Goal: Communication & Community: Answer question/provide support

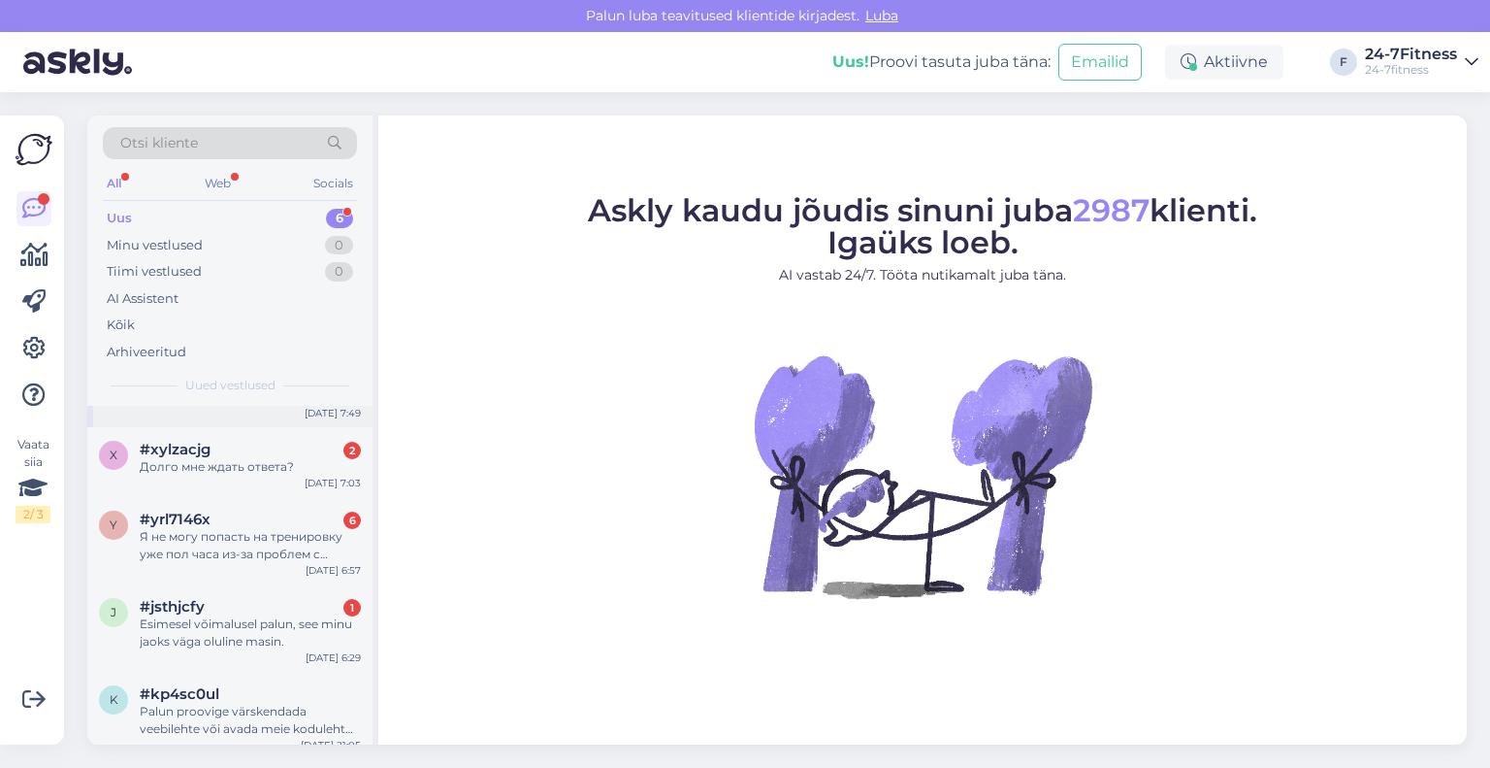
scroll to position [132, 0]
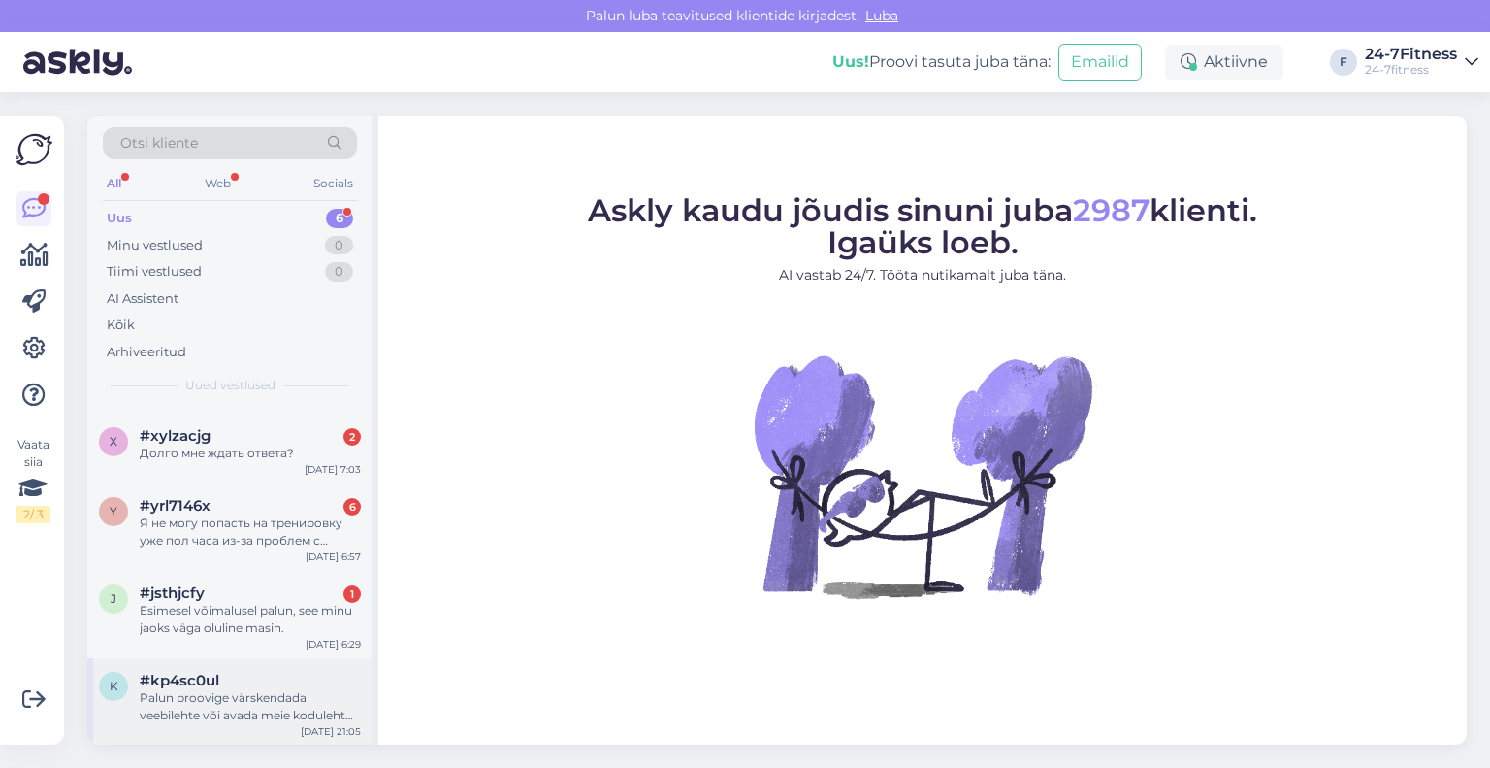
click at [239, 687] on div "#kp4sc0ul" at bounding box center [250, 679] width 221 height 17
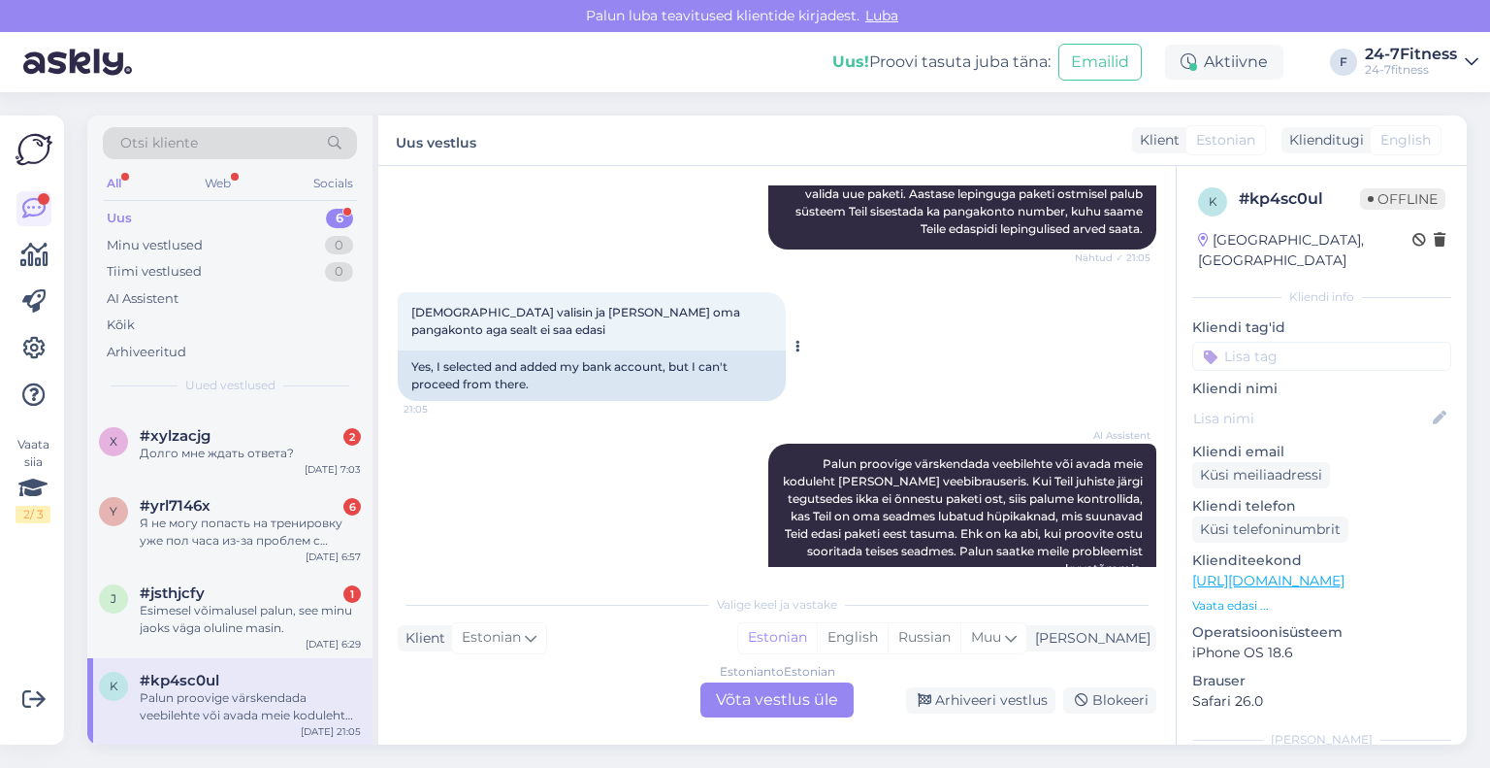
scroll to position [413, 0]
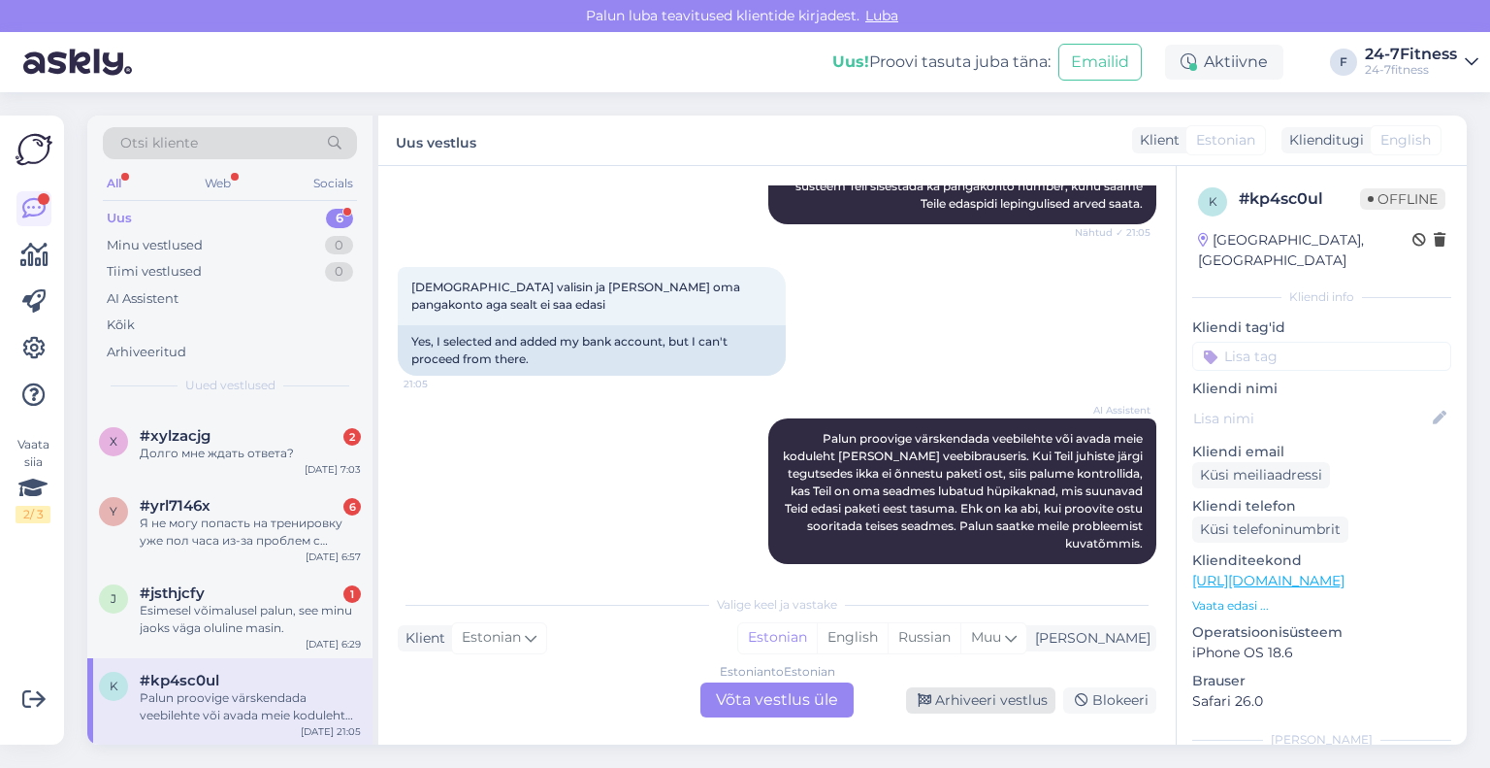
click at [947, 703] on div "Arhiveeri vestlus" at bounding box center [980, 700] width 149 height 26
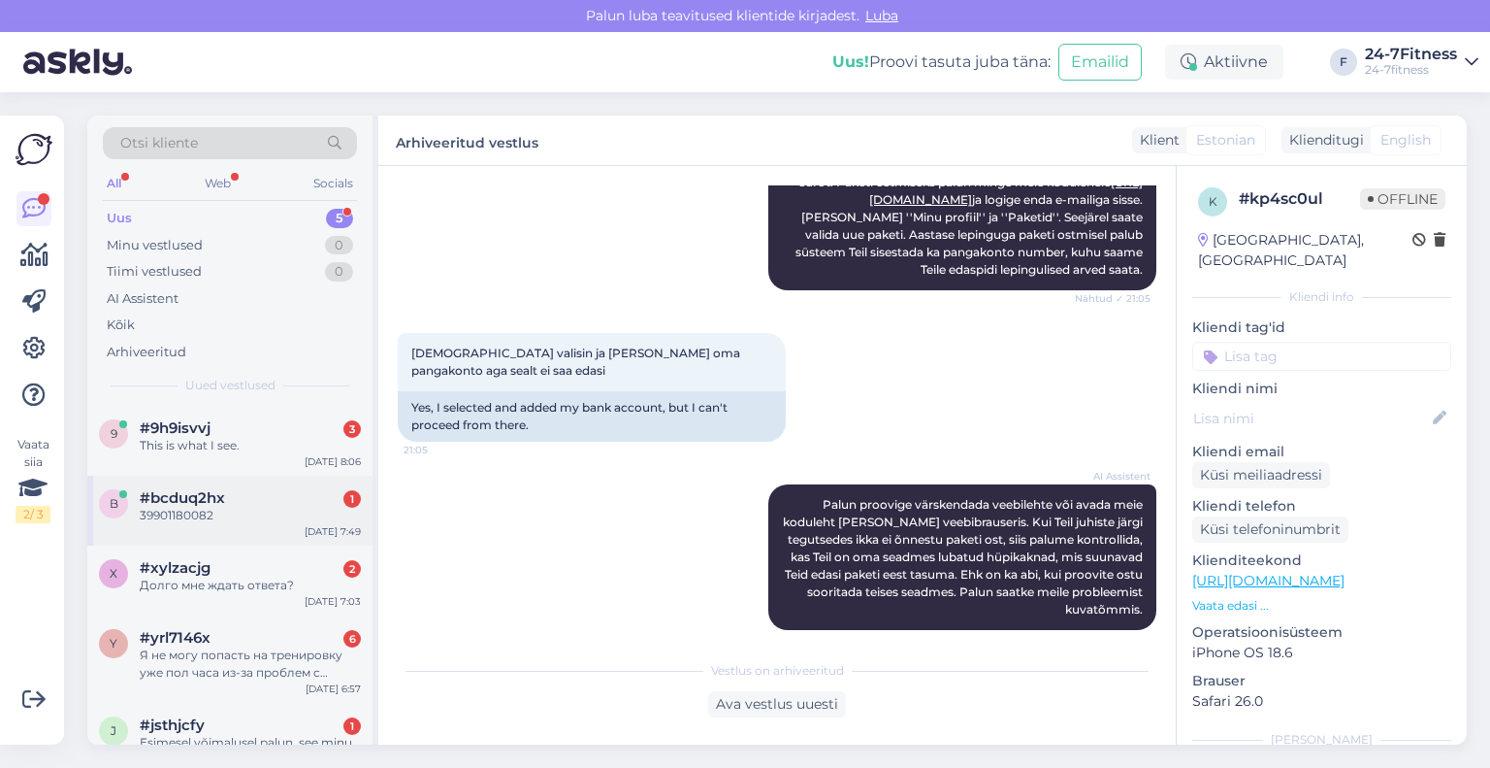
scroll to position [45, 0]
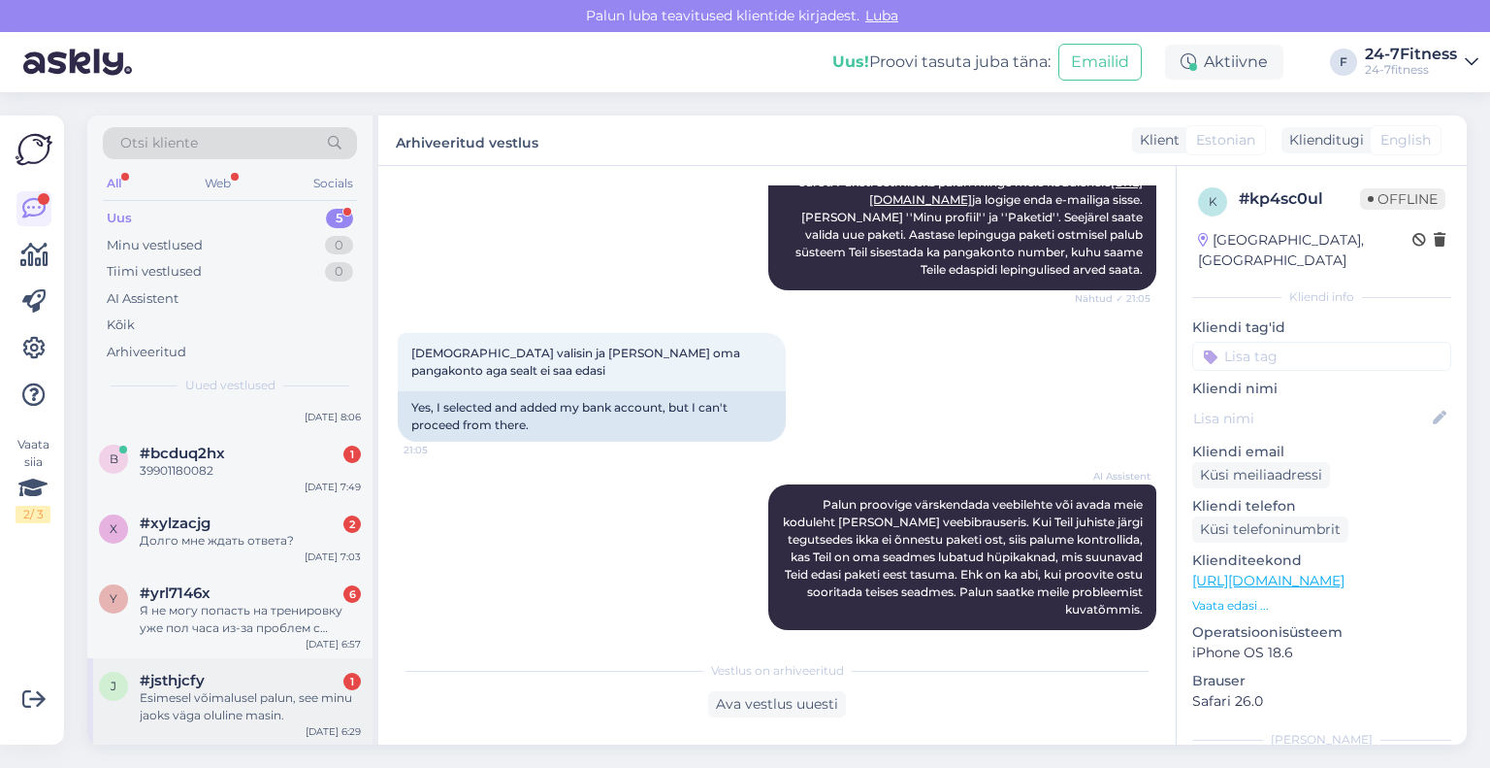
click at [202, 689] on div "Esimesel võimalusel palun, see minu jaoks väga oluline masin." at bounding box center [250, 706] width 221 height 35
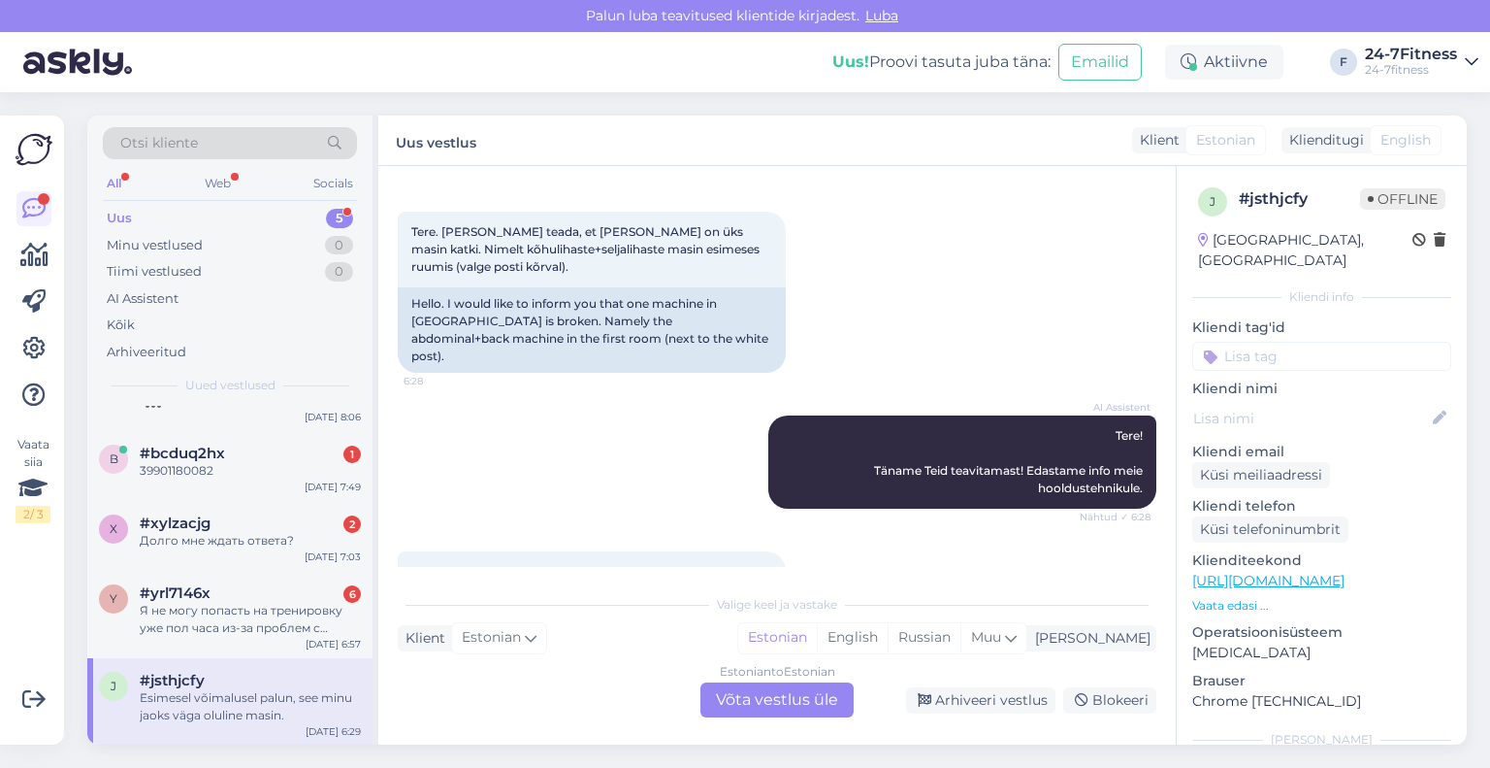
scroll to position [0, 0]
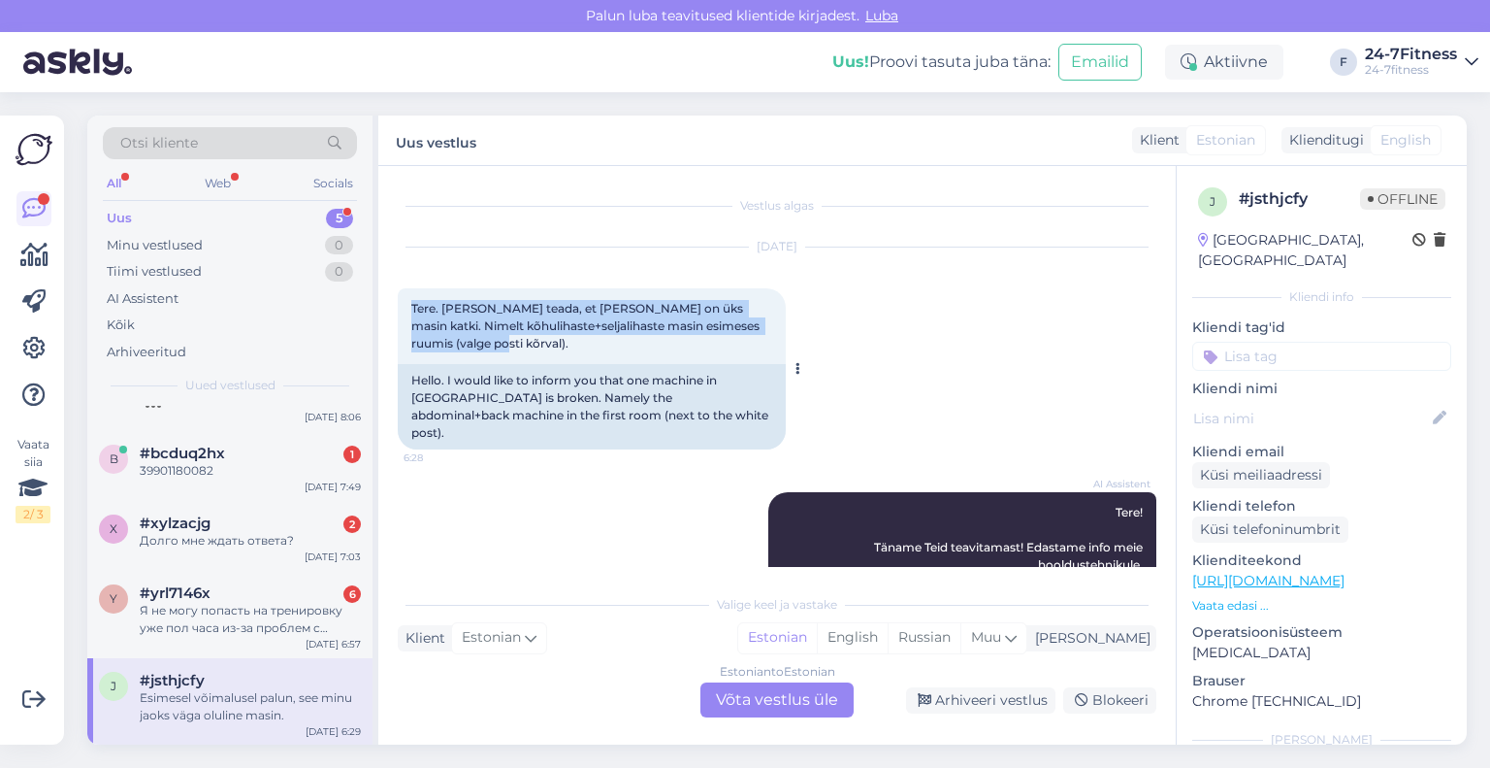
drag, startPoint x: 489, startPoint y: 346, endPoint x: 410, endPoint y: 302, distance: 90.4
click at [410, 302] on div "Tere. [PERSON_NAME] teada, et [PERSON_NAME] on üks masin katki. Nimelt kõhuliha…" at bounding box center [592, 326] width 388 height 76
copy span "Tere. [PERSON_NAME] teada, et [PERSON_NAME] on üks masin katki. Nimelt kõhuliha…"
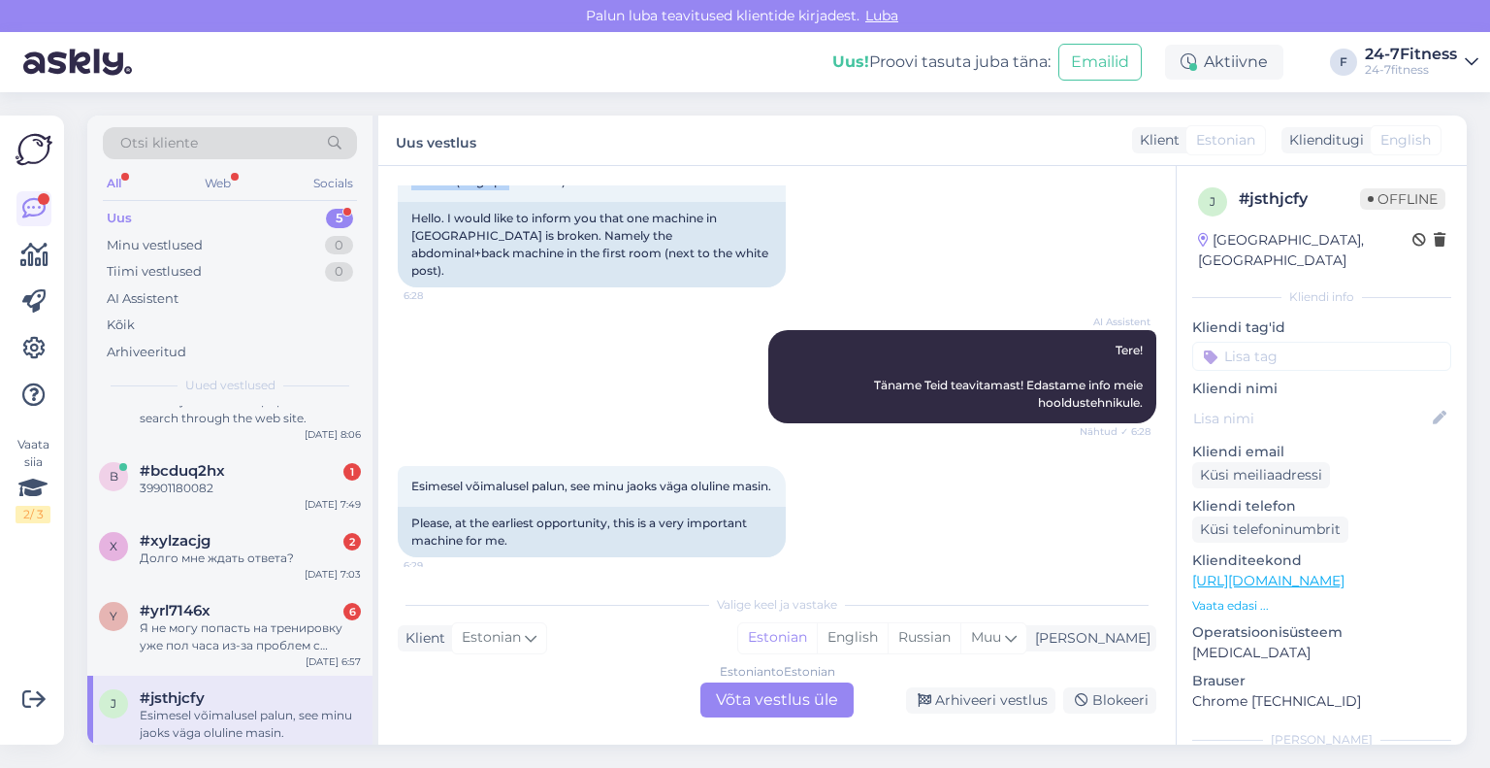
scroll to position [173, 0]
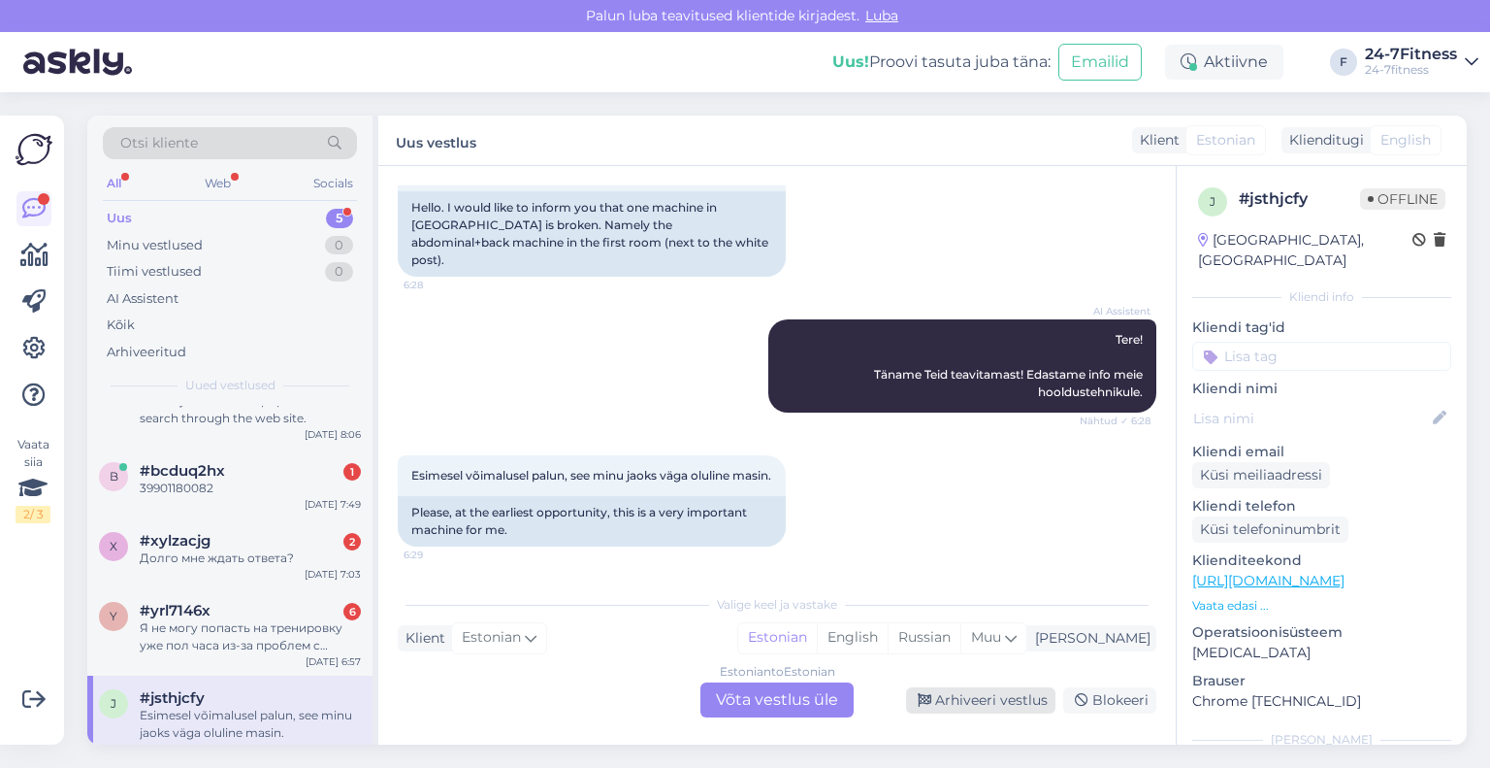
click at [993, 703] on div "Arhiveeri vestlus" at bounding box center [980, 700] width 149 height 26
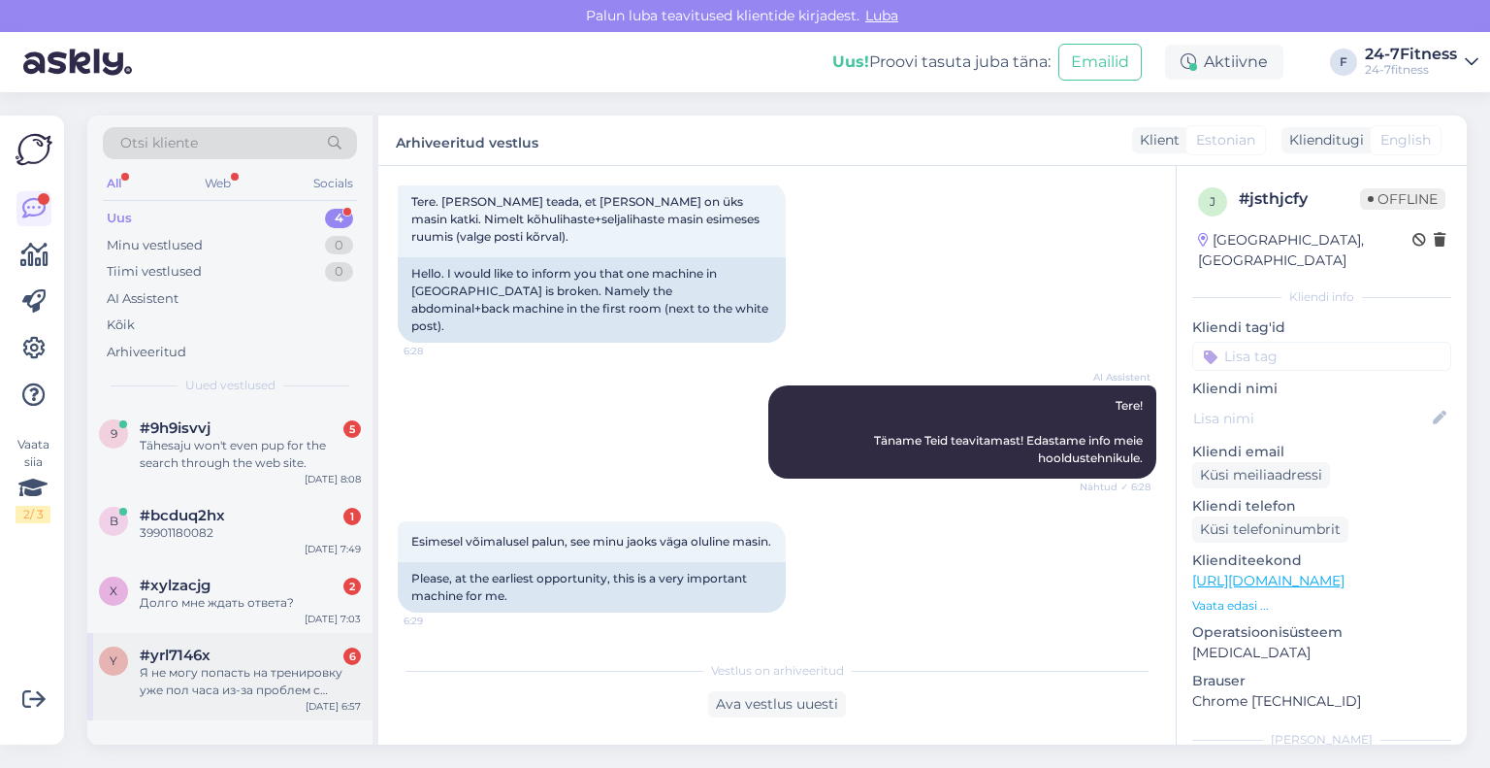
click at [190, 687] on div "Я не могу попасть на тренировку уже пол часа из-за проблем с вашим приложением." at bounding box center [250, 681] width 221 height 35
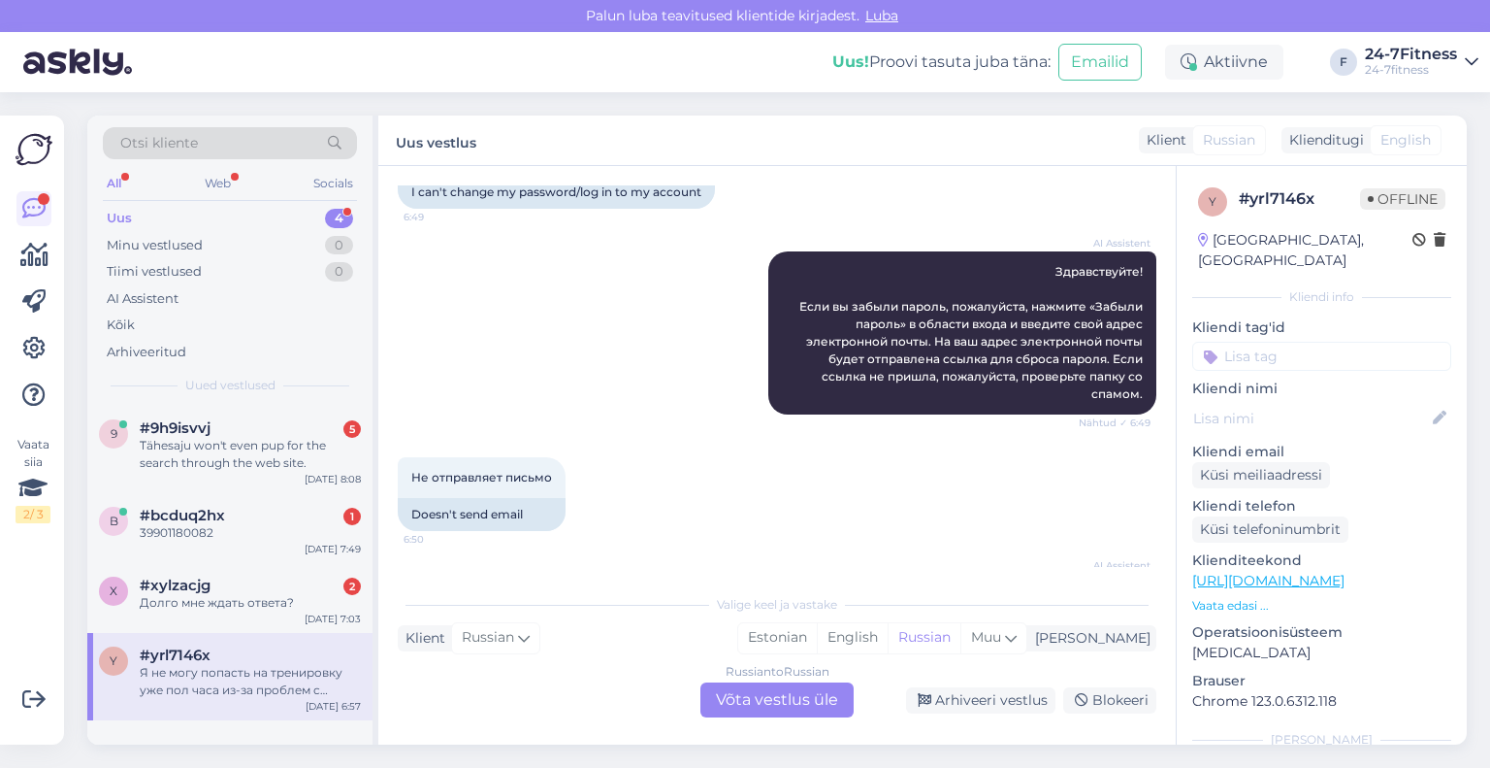
scroll to position [0, 0]
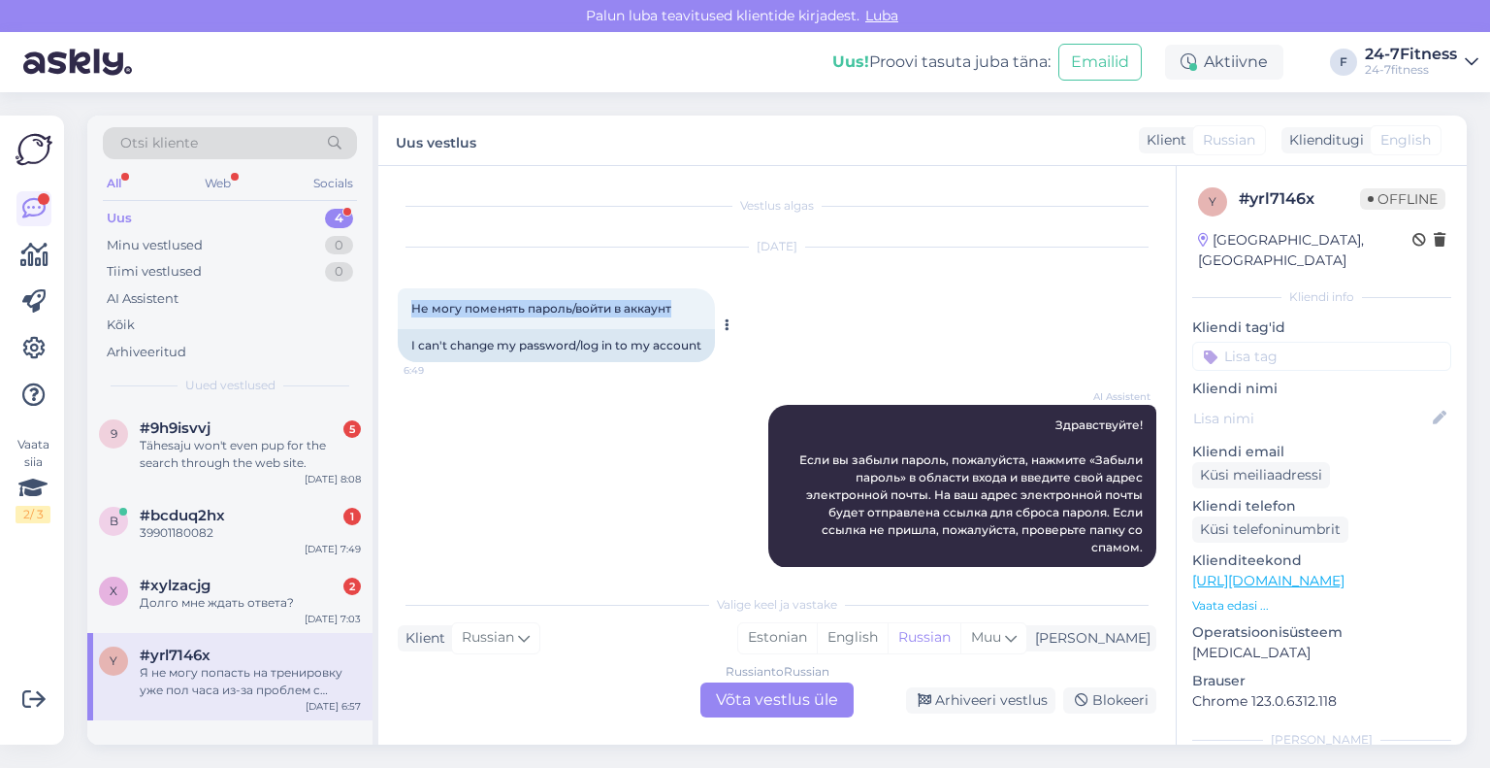
drag, startPoint x: 680, startPoint y: 305, endPoint x: 404, endPoint y: 321, distance: 277.0
click at [404, 321] on div "Не могу поменять пароль/войти в аккаунт 6:49" at bounding box center [556, 308] width 317 height 41
copy span "Не могу поменять пароль/войти в аккаунт"
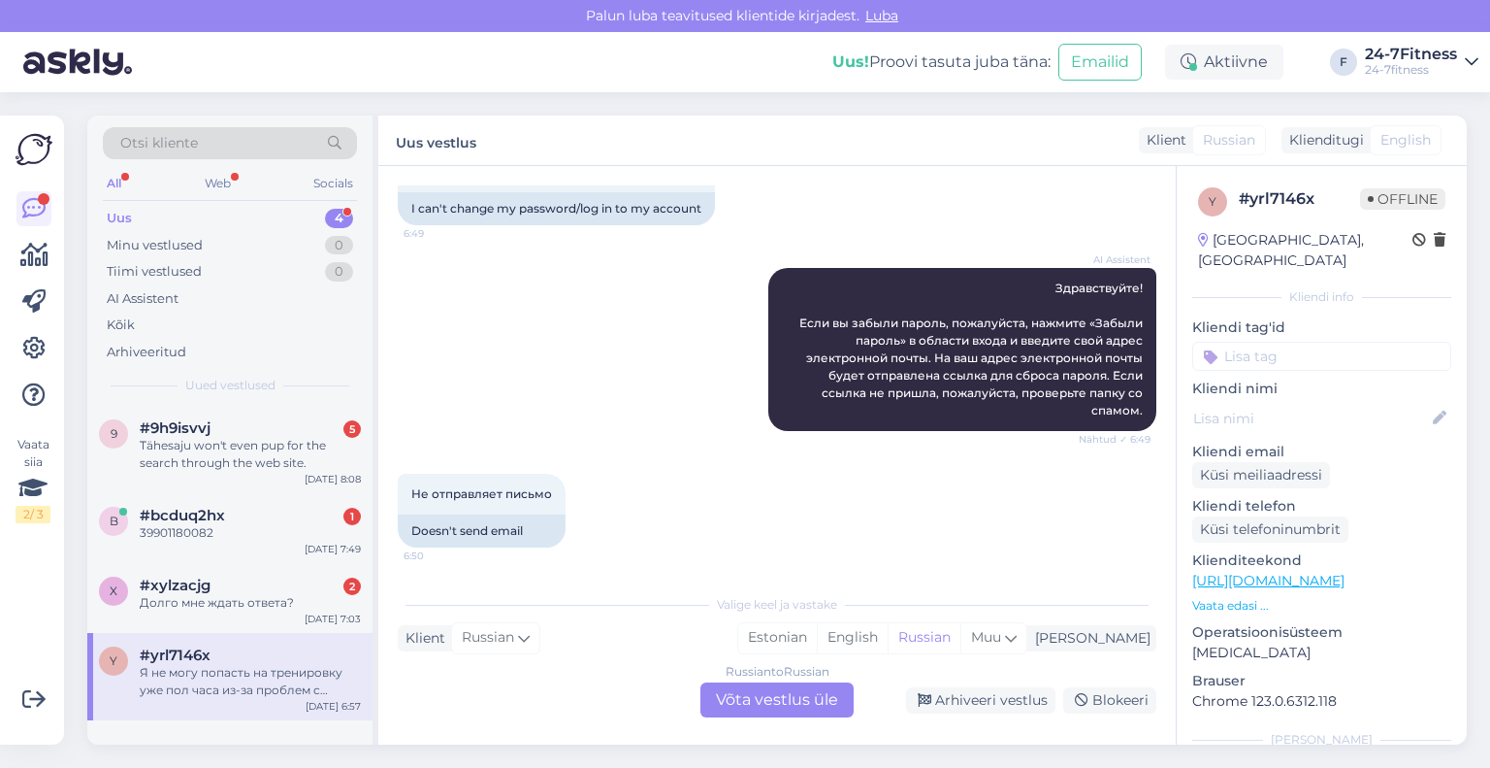
scroll to position [194, 0]
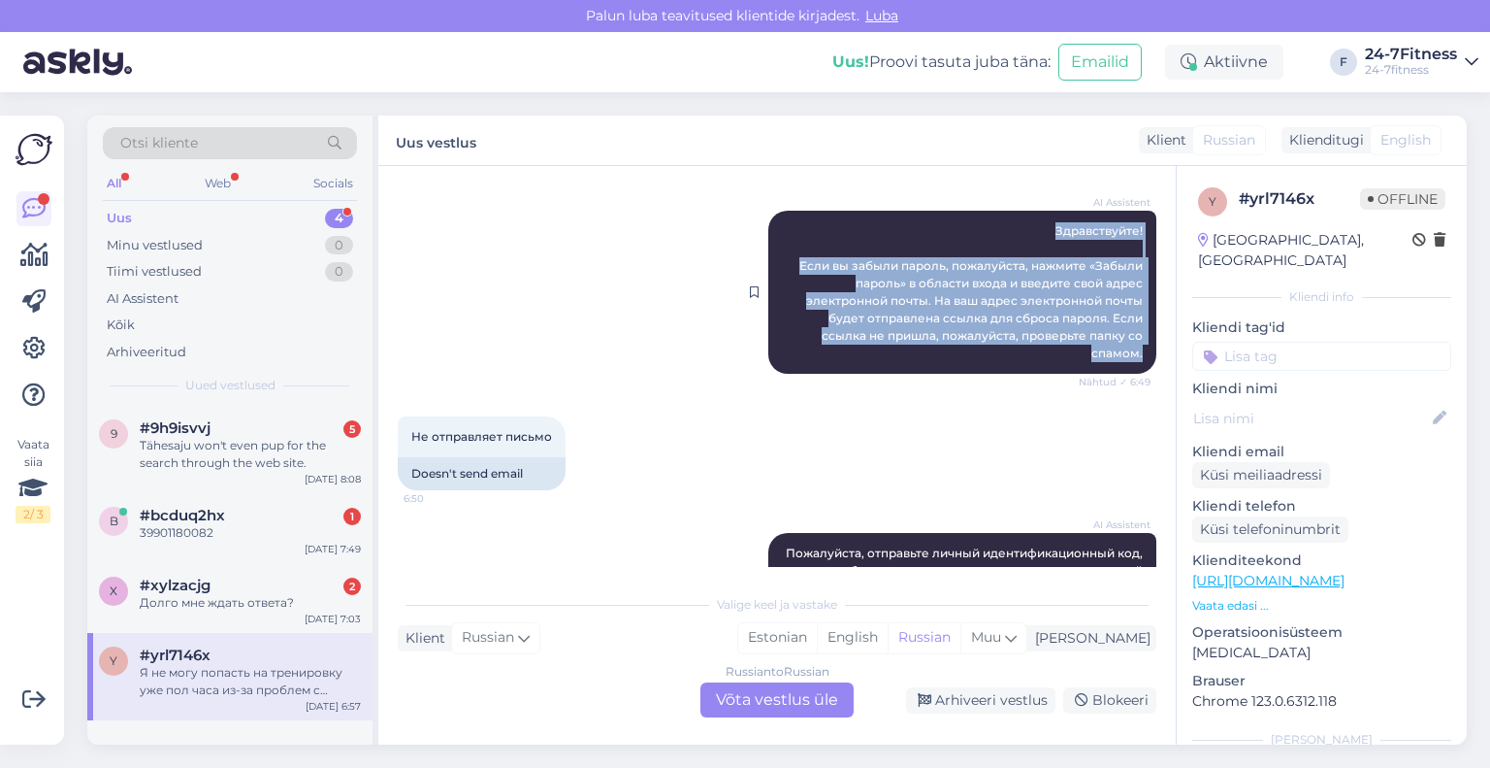
drag, startPoint x: 1132, startPoint y: 335, endPoint x: 998, endPoint y: 218, distance: 177.4
click at [998, 218] on div "AI Assistent Здравствуйте! Если вы забыли пароль, пожалуйста, нажмите «Забыли п…" at bounding box center [962, 292] width 388 height 163
copy span "Здравствуйте! Если вы забыли пароль, пожалуйста, нажмите «Забыли пароль» в обла…"
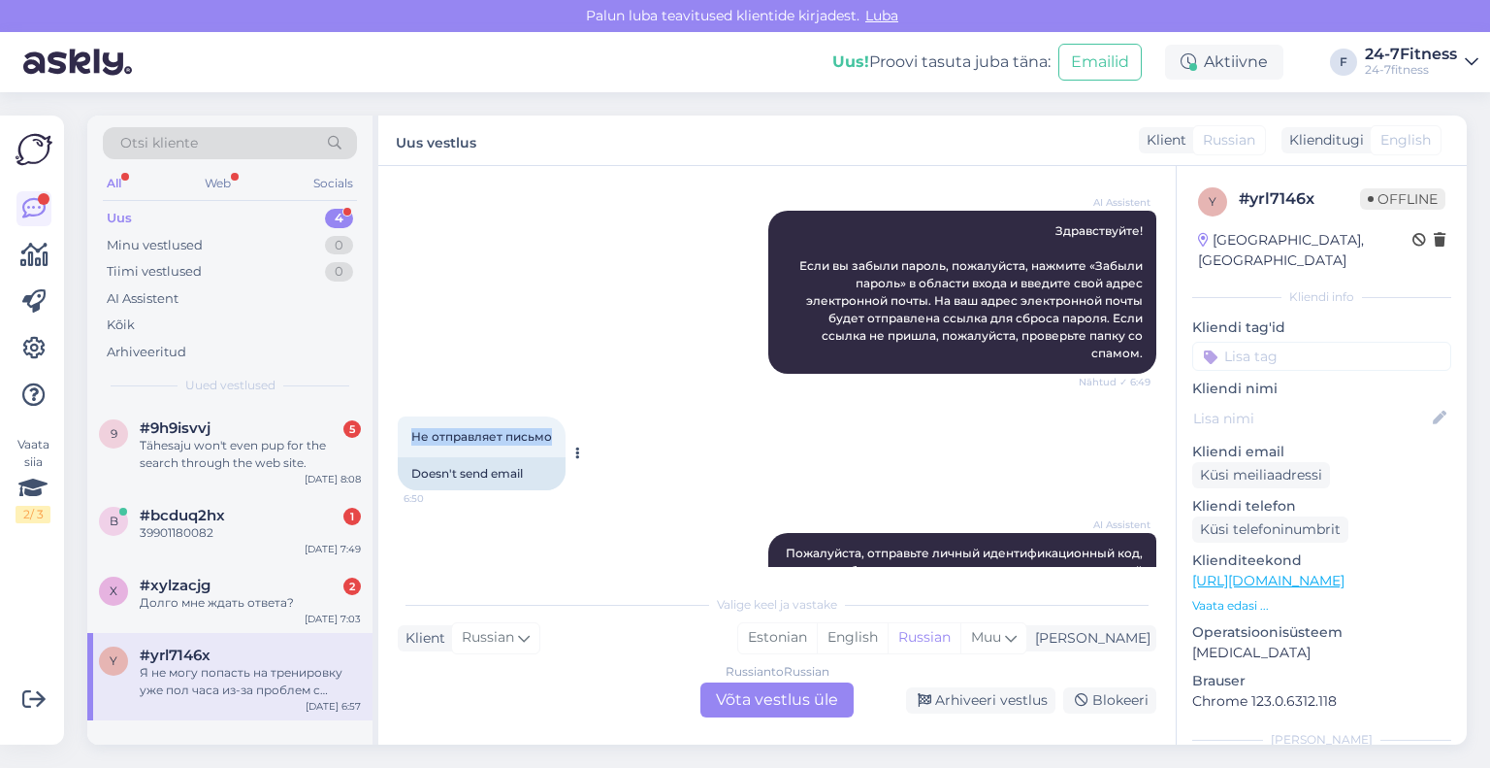
drag, startPoint x: 550, startPoint y: 420, endPoint x: 402, endPoint y: 422, distance: 148.5
click at [402, 422] on div "Не отправляет письмо 6:50" at bounding box center [482, 436] width 168 height 41
copy span "Не отправляет письмо"
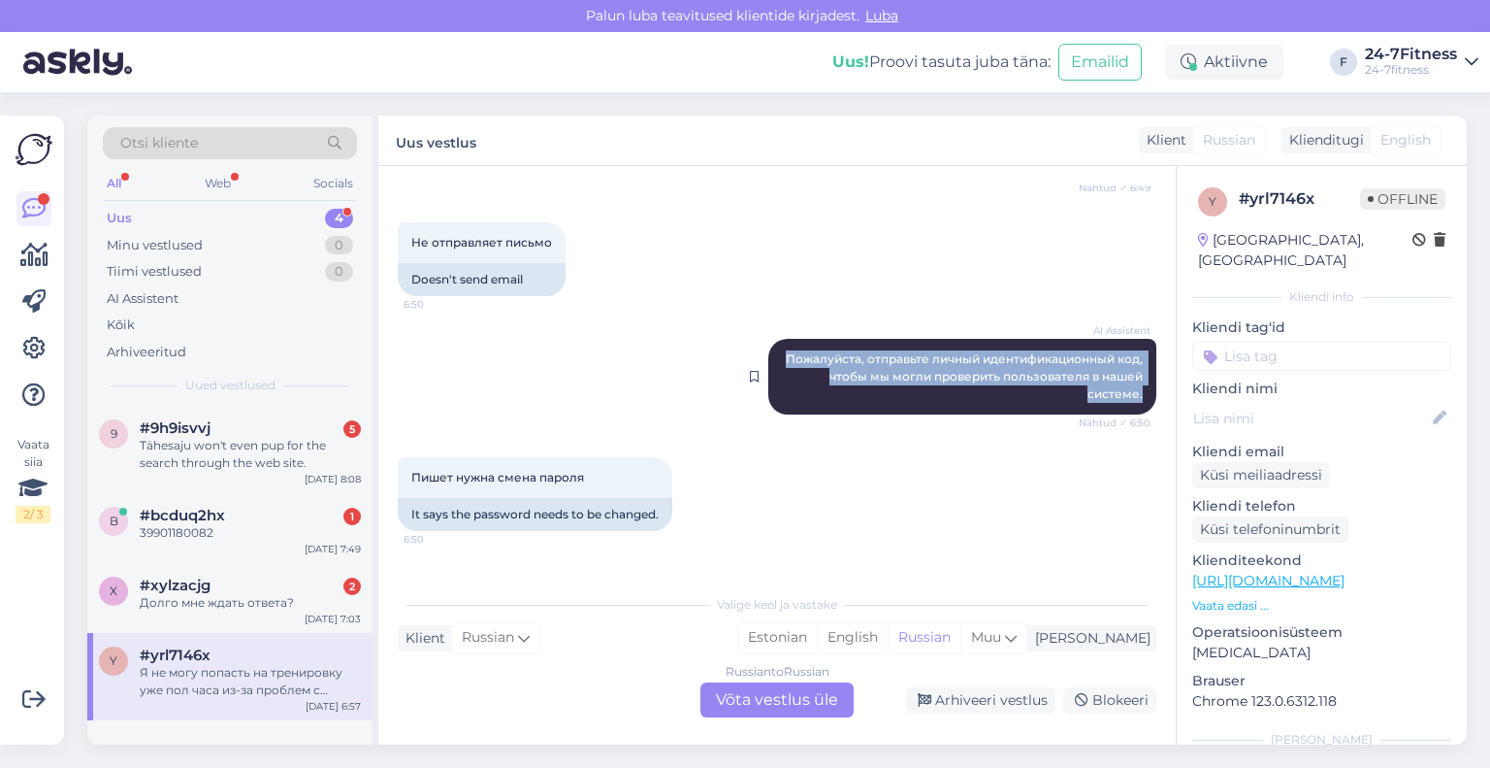
drag, startPoint x: 1129, startPoint y: 379, endPoint x: 768, endPoint y: 341, distance: 363.0
click at [768, 341] on div "AI Assistent Пожалуйста, отправьте личный идентификационный код, чтобы мы могли…" at bounding box center [962, 377] width 388 height 76
copy span "Пожалуйста, отправьте личный идентификационный код, чтобы мы могли проверить по…"
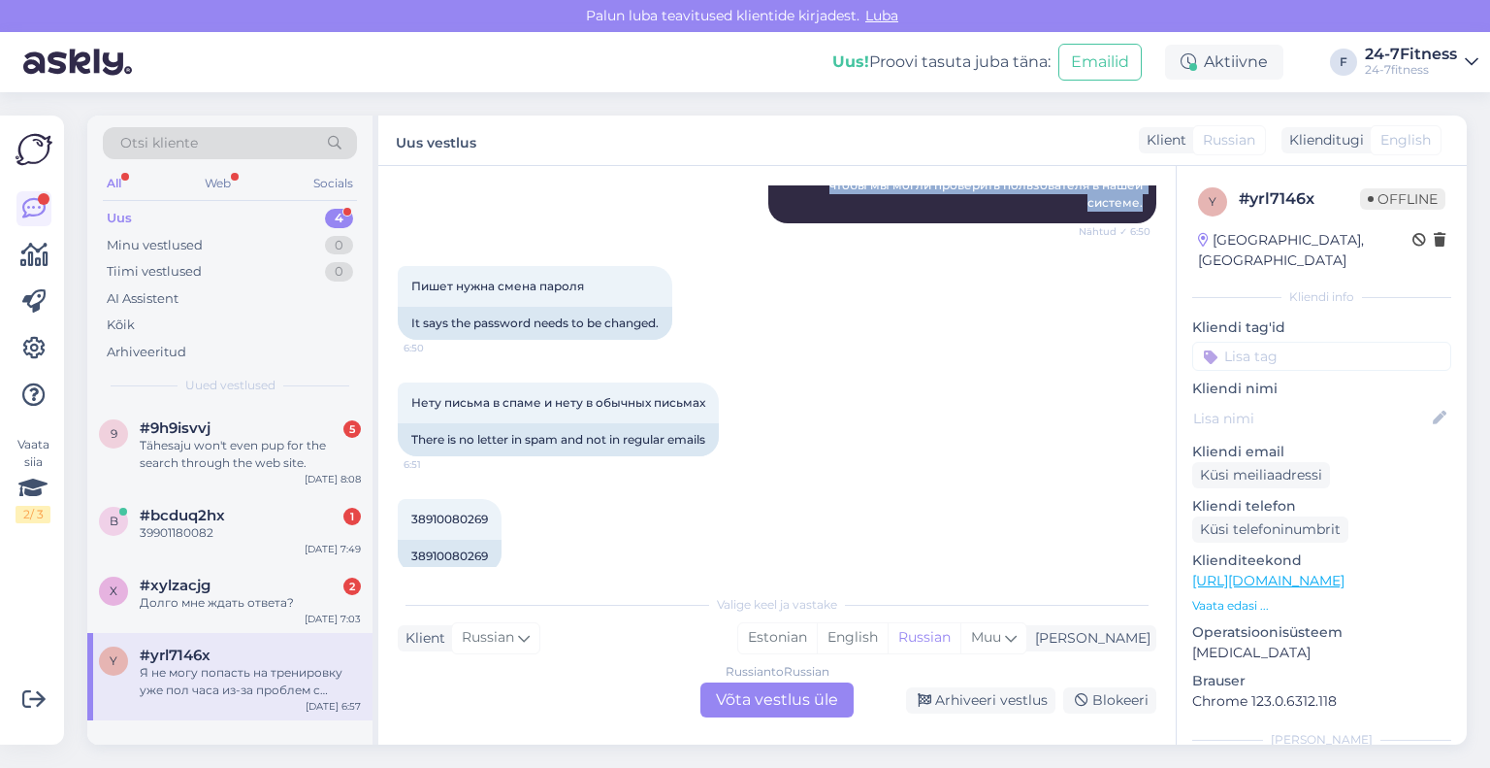
scroll to position [582, 0]
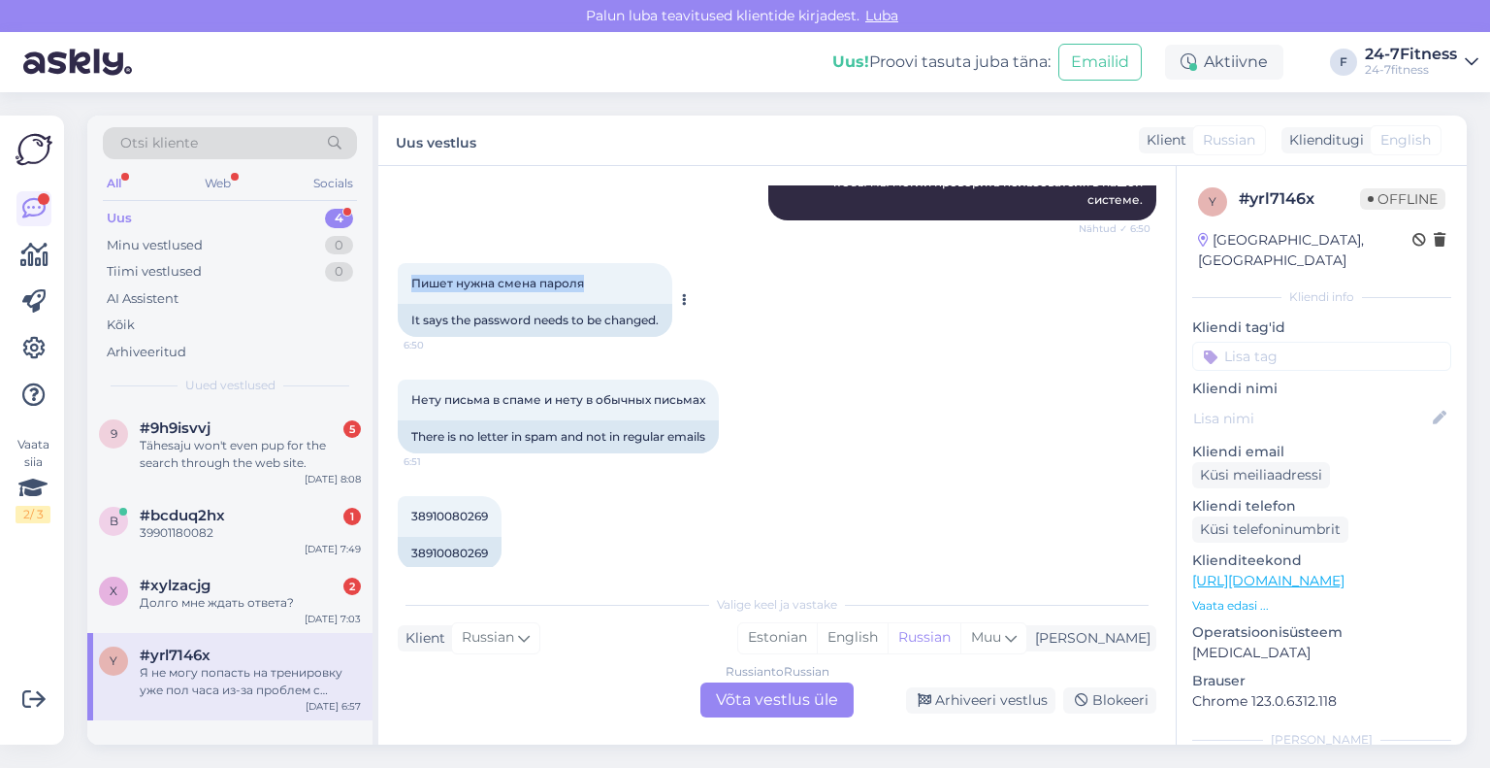
drag, startPoint x: 622, startPoint y: 267, endPoint x: 415, endPoint y: 278, distance: 207.0
click at [415, 278] on div "Пишет нужна смена пароля 6:50" at bounding box center [535, 283] width 275 height 41
copy span "Пишет нужна смена пароля"
drag, startPoint x: 711, startPoint y: 387, endPoint x: 393, endPoint y: 395, distance: 318.4
click at [393, 395] on div "Vestlus algas [DATE] Не могу поменять пароль/войти в аккаунт 6:49 I can't chang…" at bounding box center [777, 455] width 798 height 578
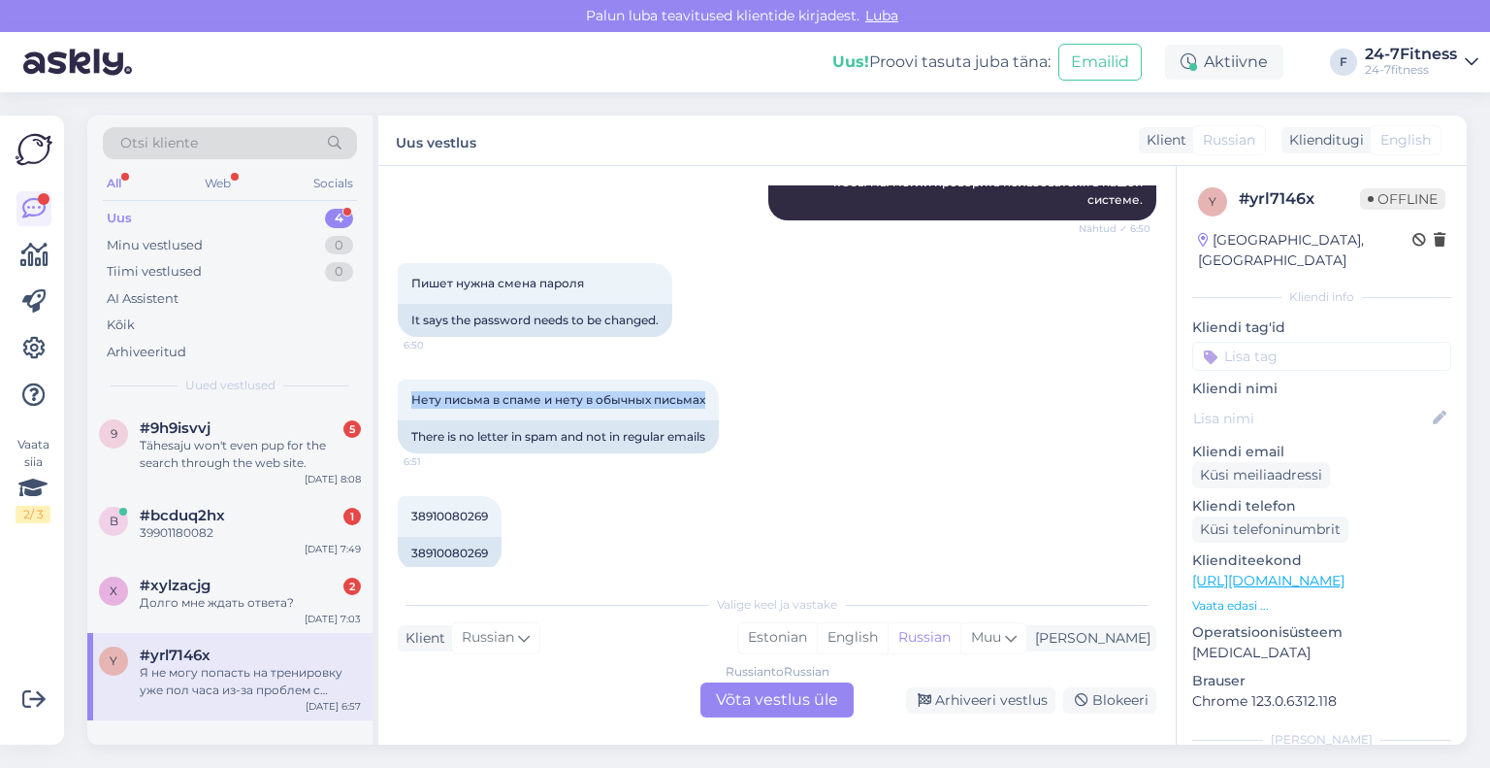
copy span "Нету письма в спаме и нету в обычных письмах"
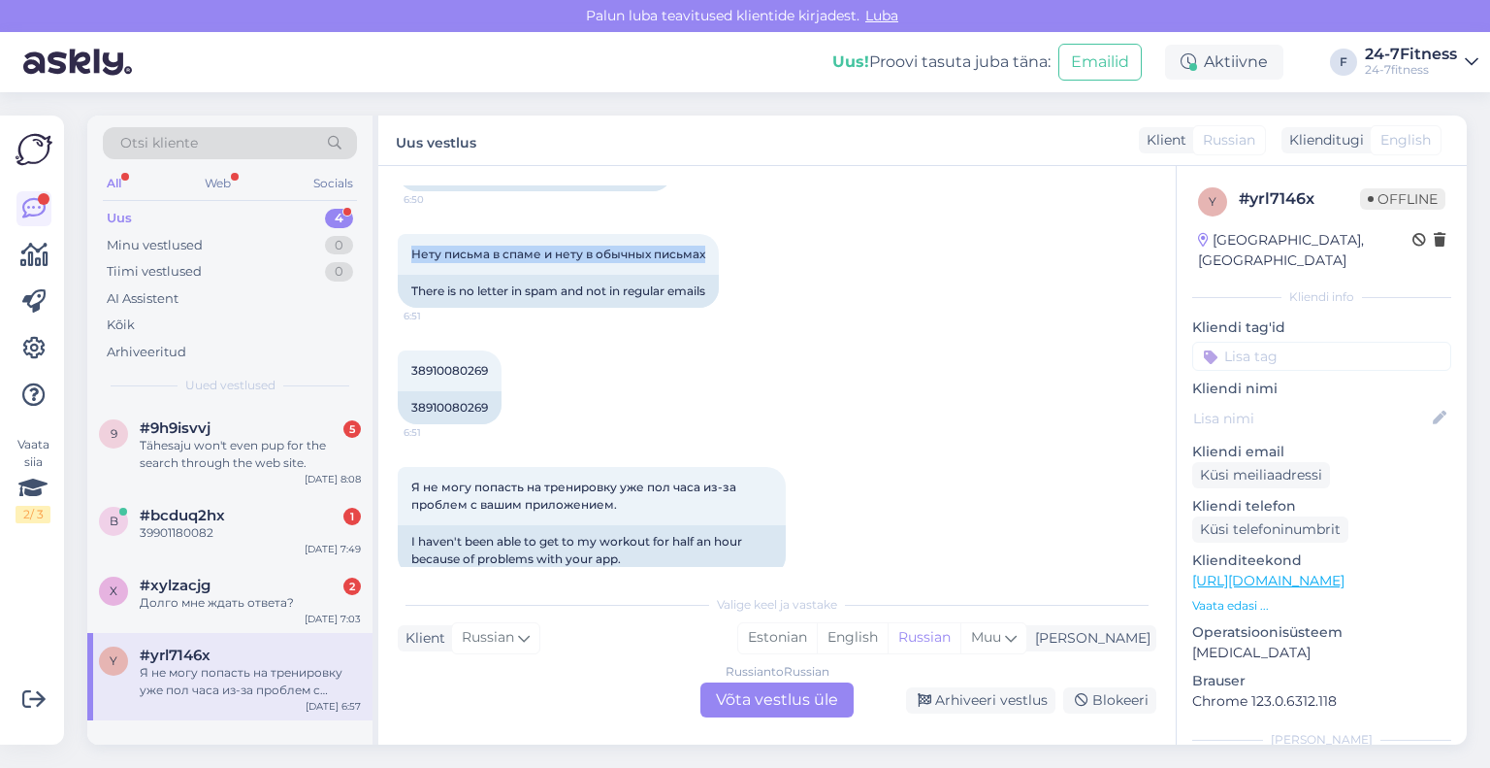
scroll to position [739, 0]
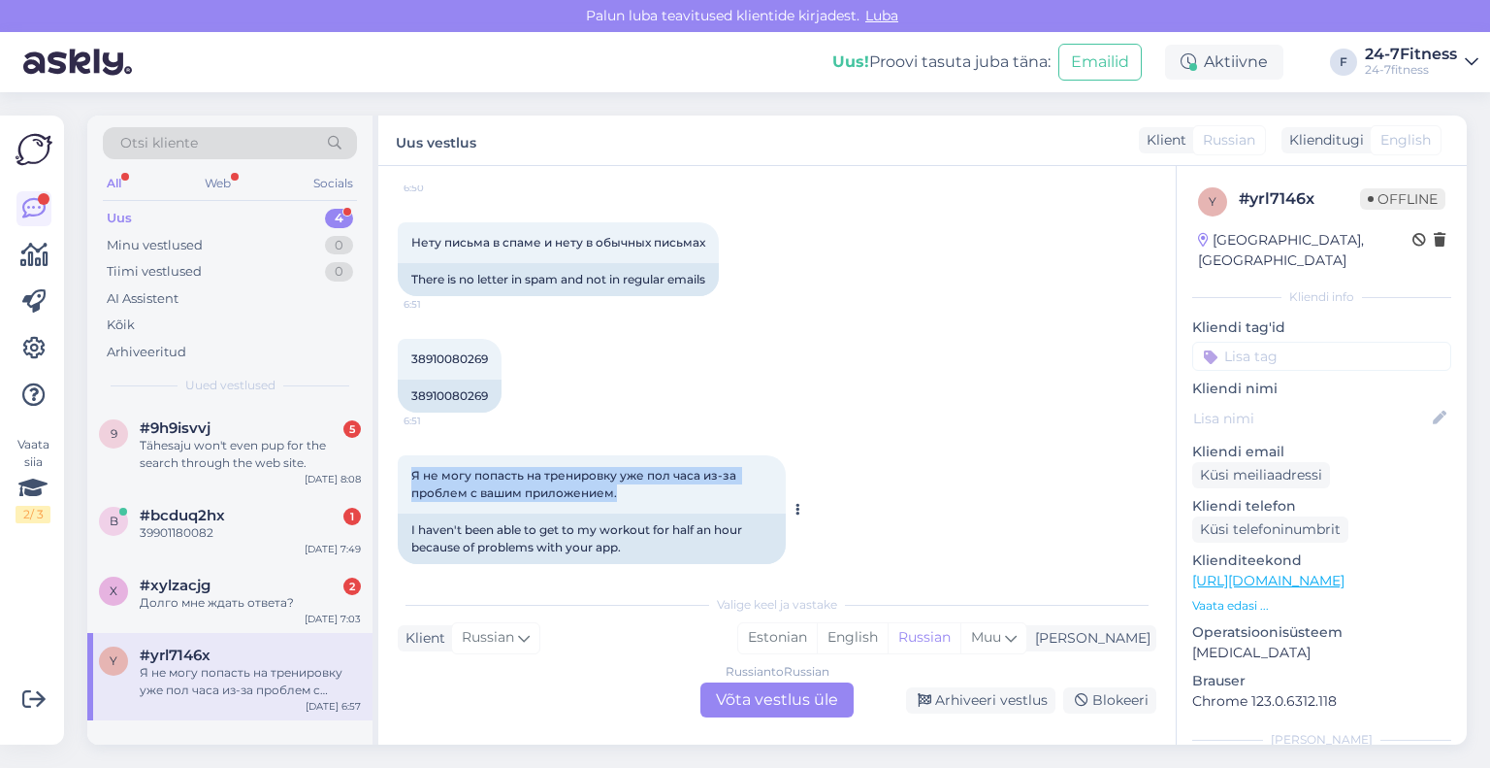
drag, startPoint x: 648, startPoint y: 473, endPoint x: 404, endPoint y: 455, distance: 245.1
click at [404, 455] on div "Я не могу попасть на тренировку уже пол часа из-за проблем с вашим приложением.…" at bounding box center [592, 484] width 388 height 58
copy span "Я не могу попасть на тренировку уже пол часа из-за проблем с вашим приложением."
drag, startPoint x: 493, startPoint y: 342, endPoint x: 403, endPoint y: 347, distance: 90.4
click at [403, 347] on div "38910080269 6:51" at bounding box center [450, 359] width 104 height 41
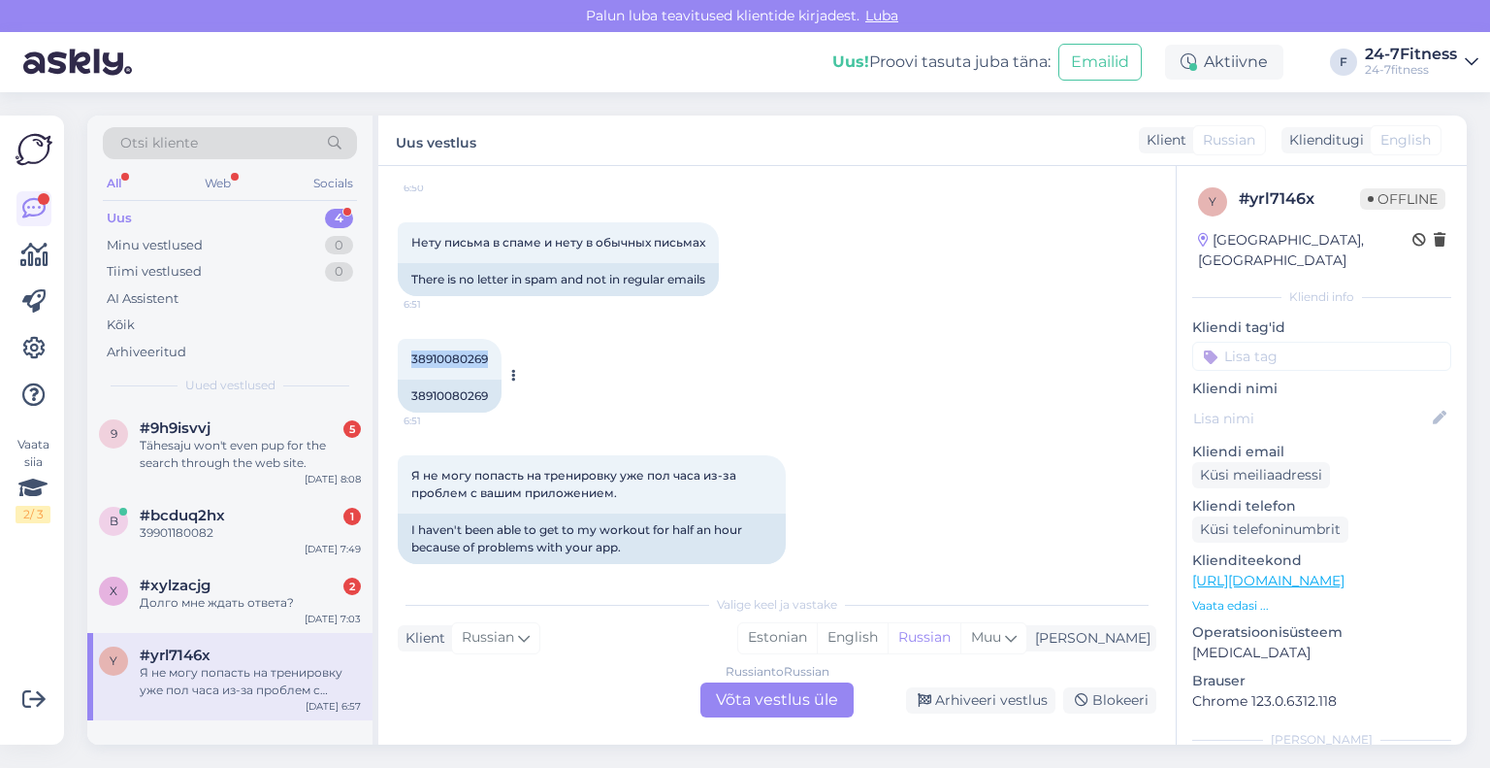
copy span "38910080269"
click at [759, 694] on div "Russian to Russian Võta vestlus üle" at bounding box center [777, 699] width 153 height 35
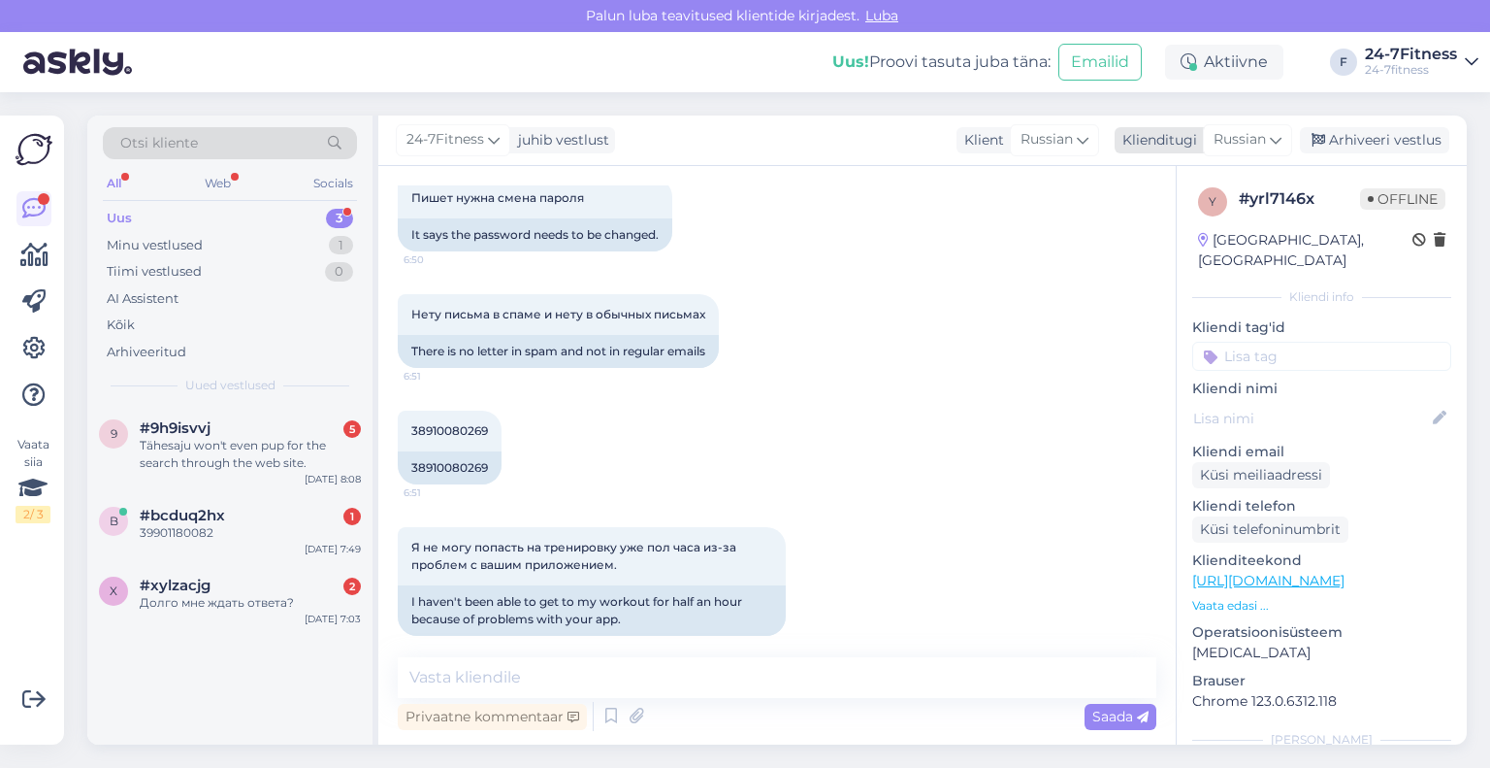
click at [1143, 147] on div "Klienditugi" at bounding box center [1156, 140] width 82 height 20
type input "est"
click at [1145, 223] on link "Estonian" at bounding box center [1203, 226] width 213 height 31
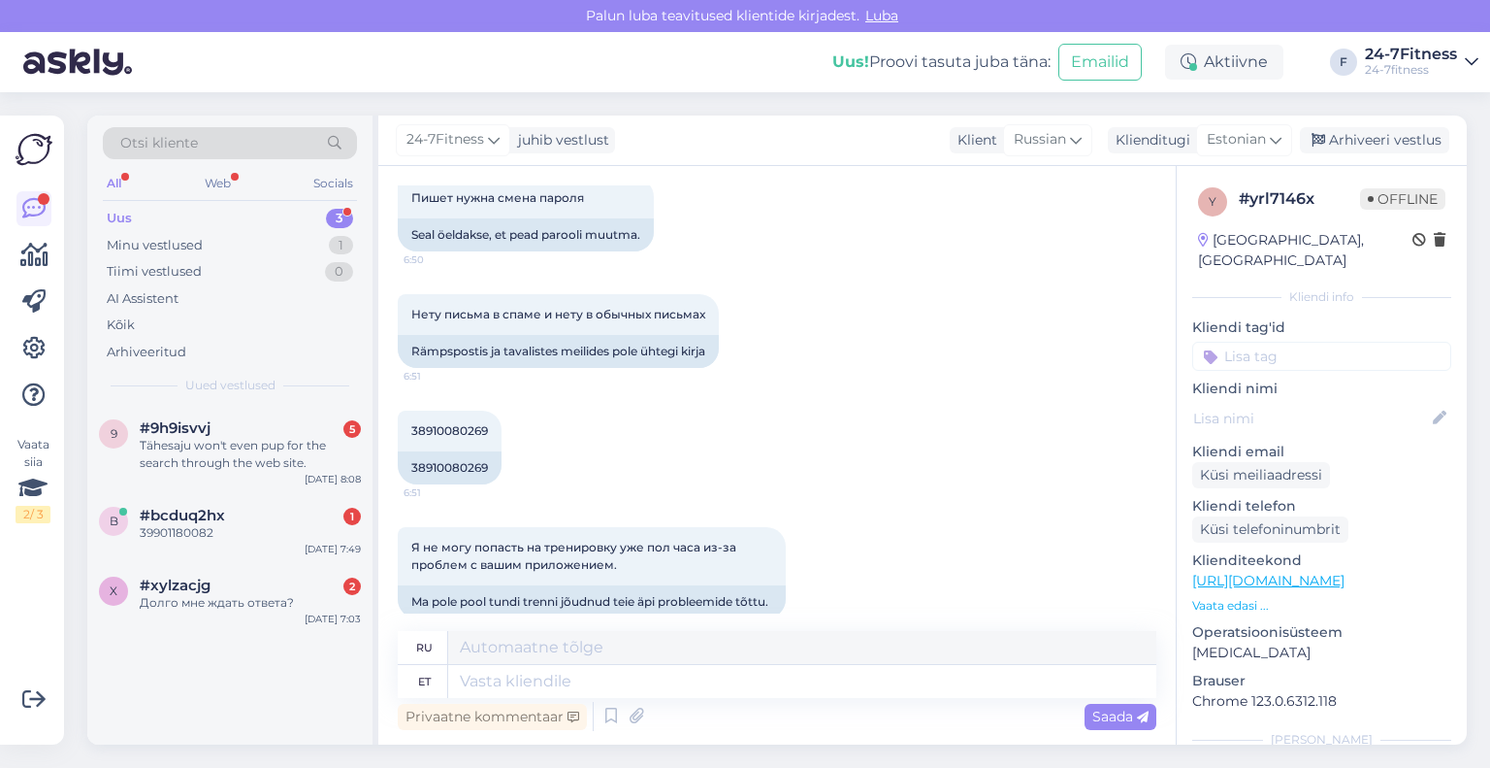
scroll to position [693, 0]
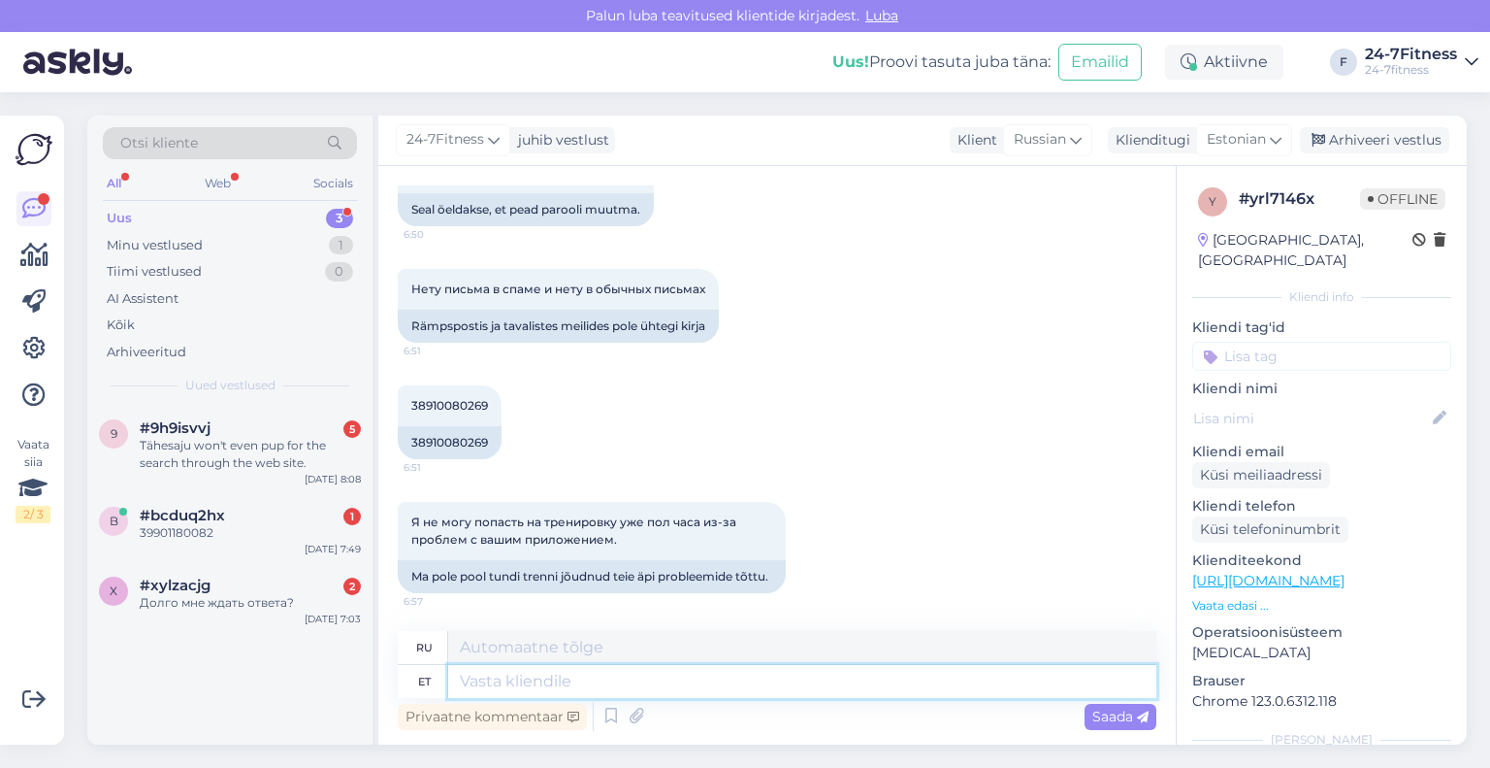
click at [604, 687] on textarea at bounding box center [802, 681] width 708 height 33
paste textarea "Täname Teid isikukoodi eest! Näeme, et Teie kasutaja on meie süsteemis seotud e…"
type textarea "Täname Teid isikukoodi eest! Näeme, et Teie kasutaja on meie süsteemis seotud e…"
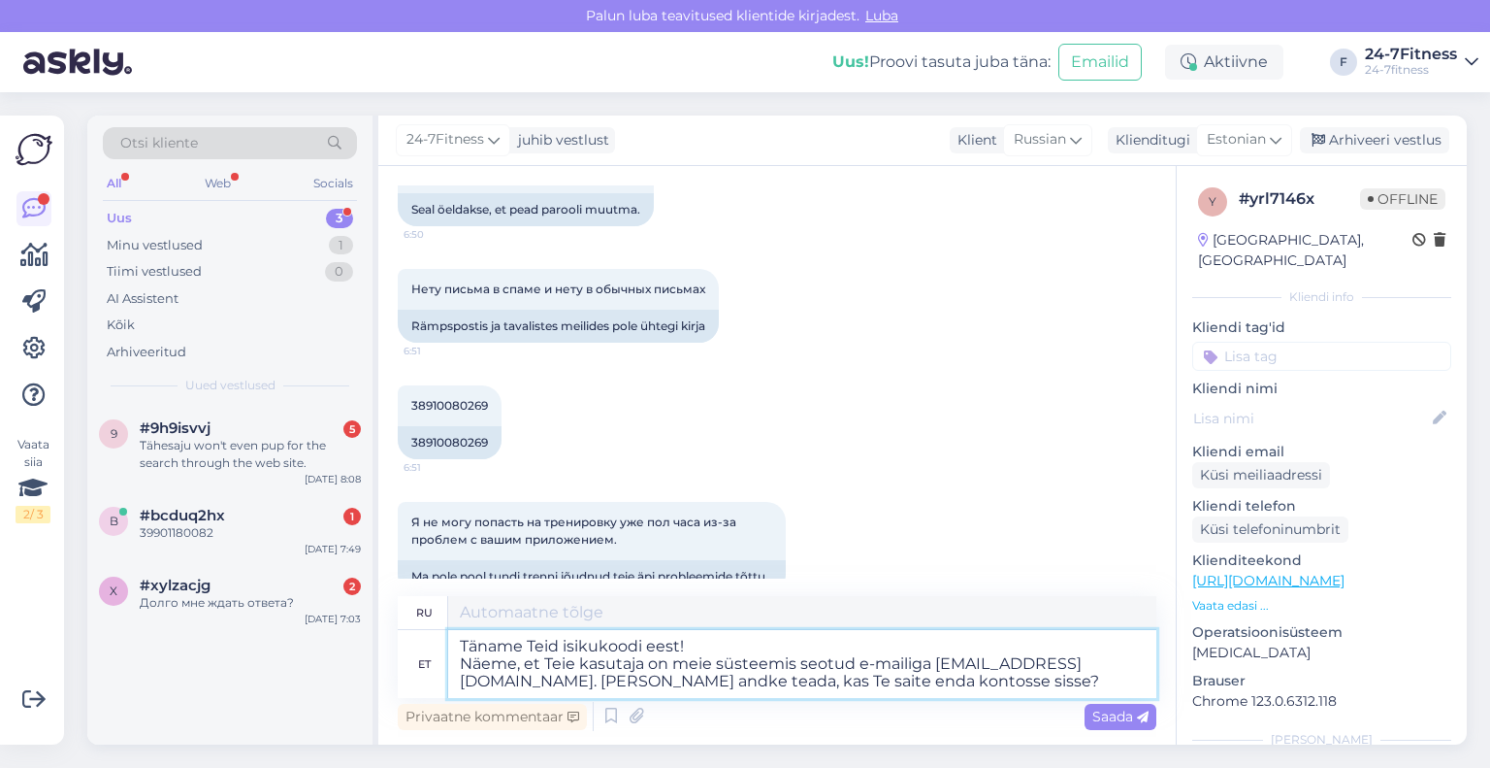
scroll to position [728, 0]
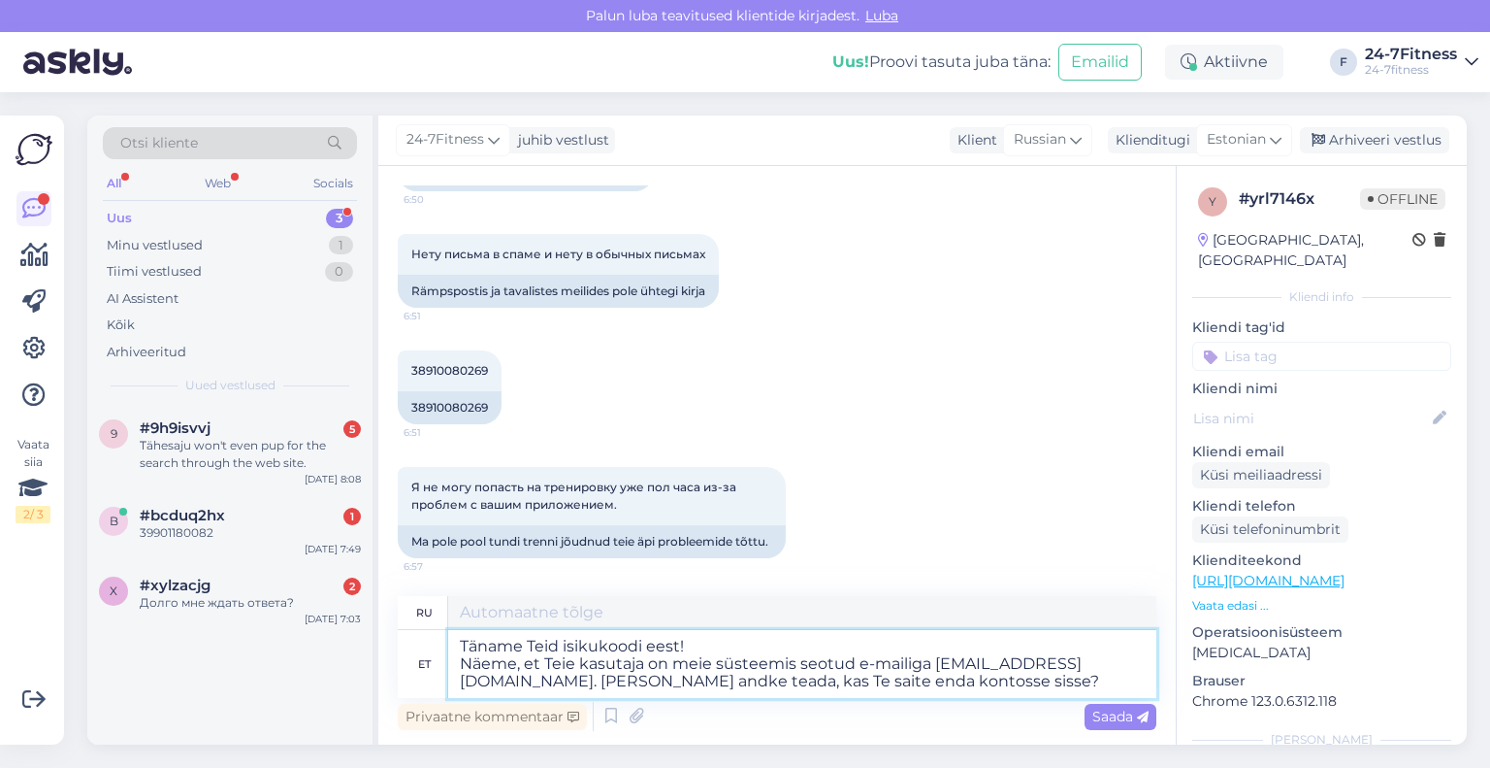
type textarea "Спасибо за ваш персональный код! Мы видим, что ваш пользователь связан с адресо…"
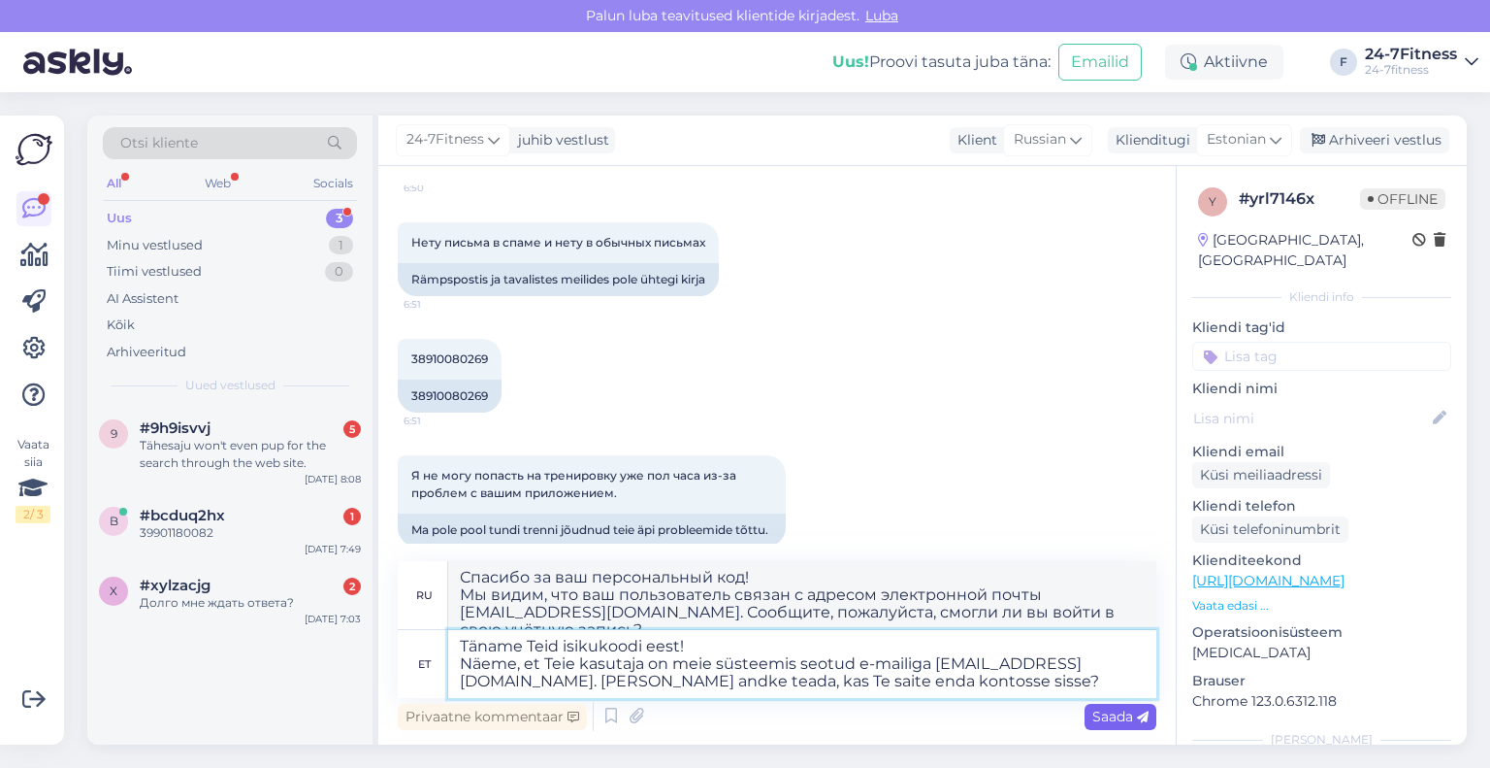
type textarea "Täname Teid isikukoodi eest! Näeme, et Teie kasutaja on meie süsteemis seotud e…"
click at [1098, 721] on span "Saada" at bounding box center [1121, 715] width 56 height 17
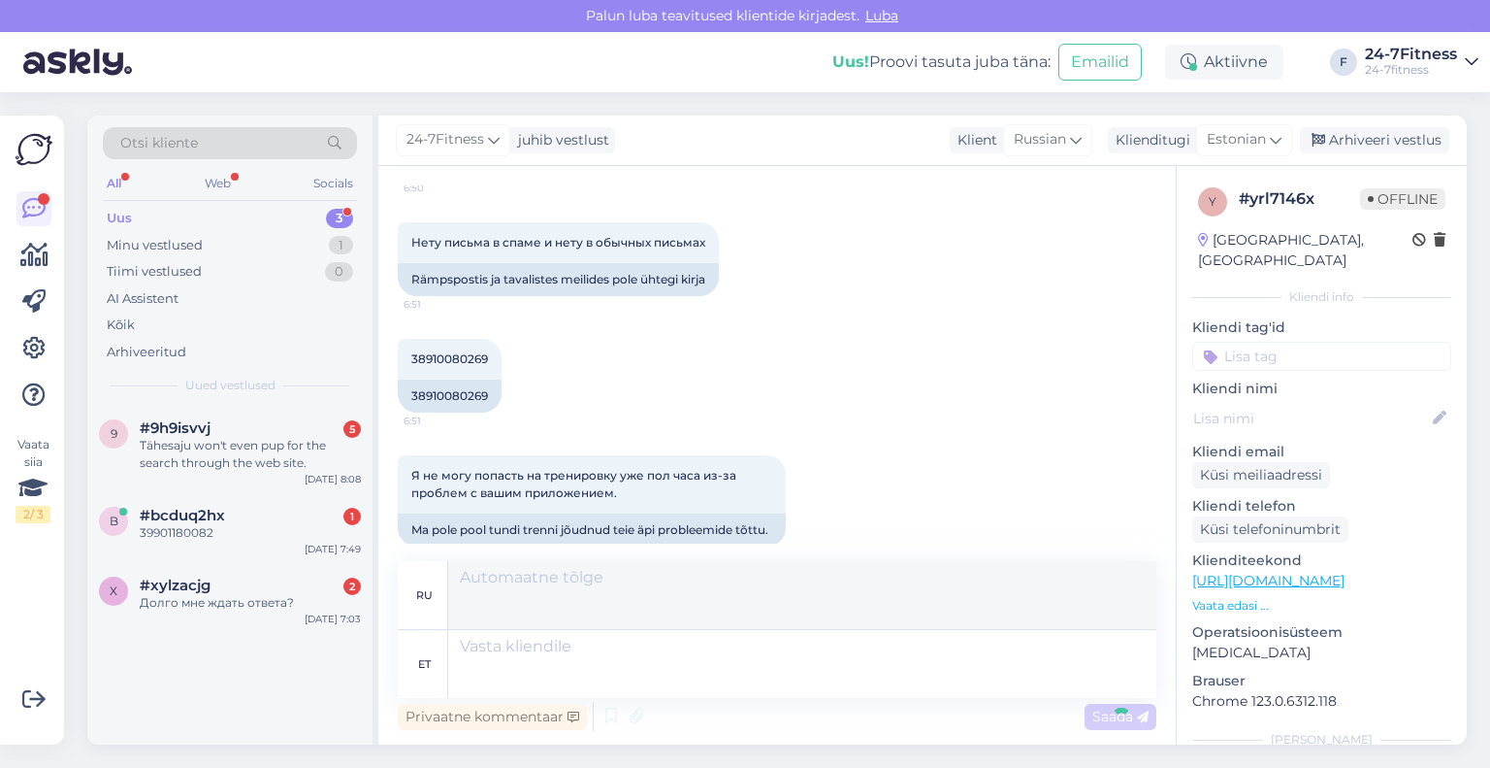
scroll to position [914, 0]
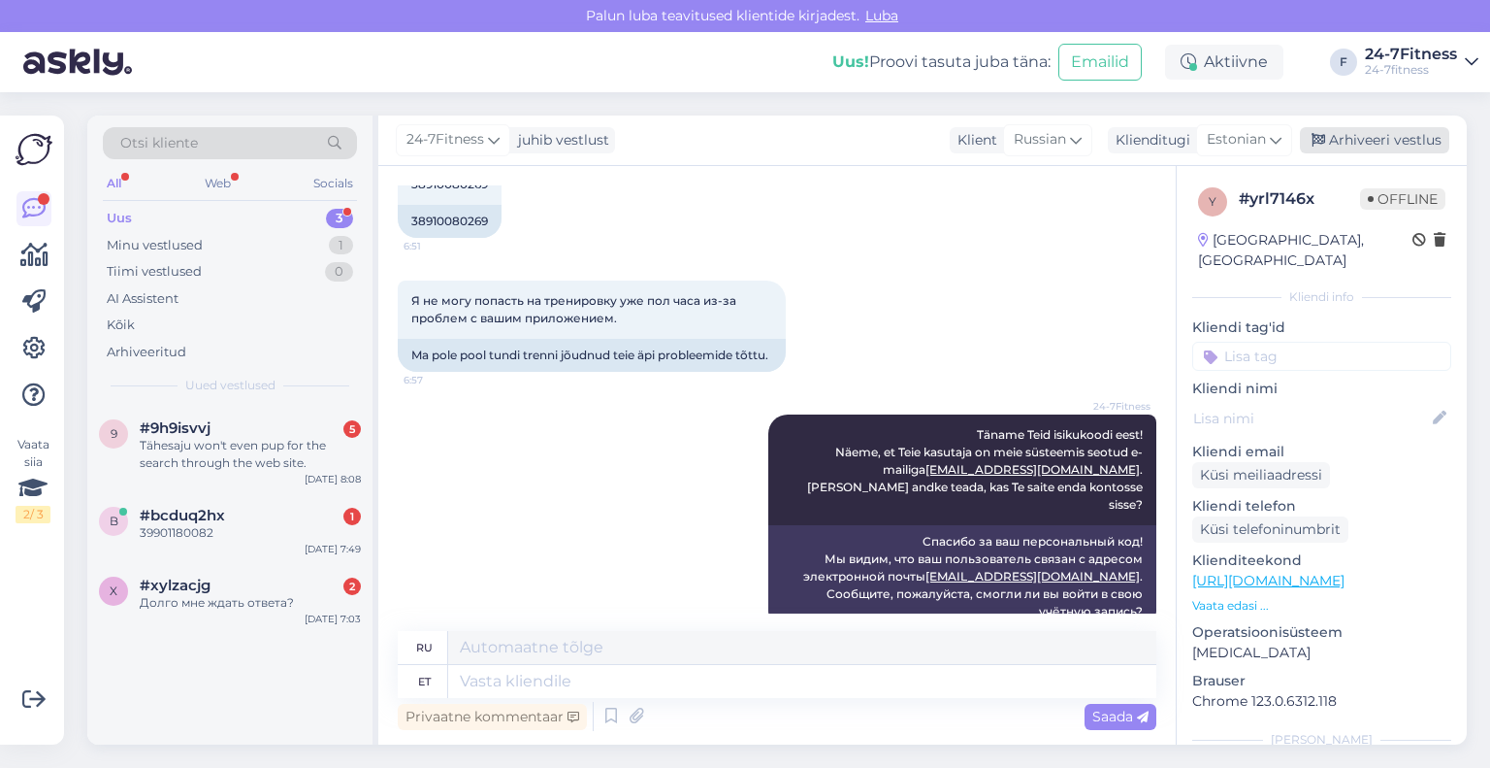
click at [1350, 147] on div "Arhiveeri vestlus" at bounding box center [1374, 140] width 149 height 26
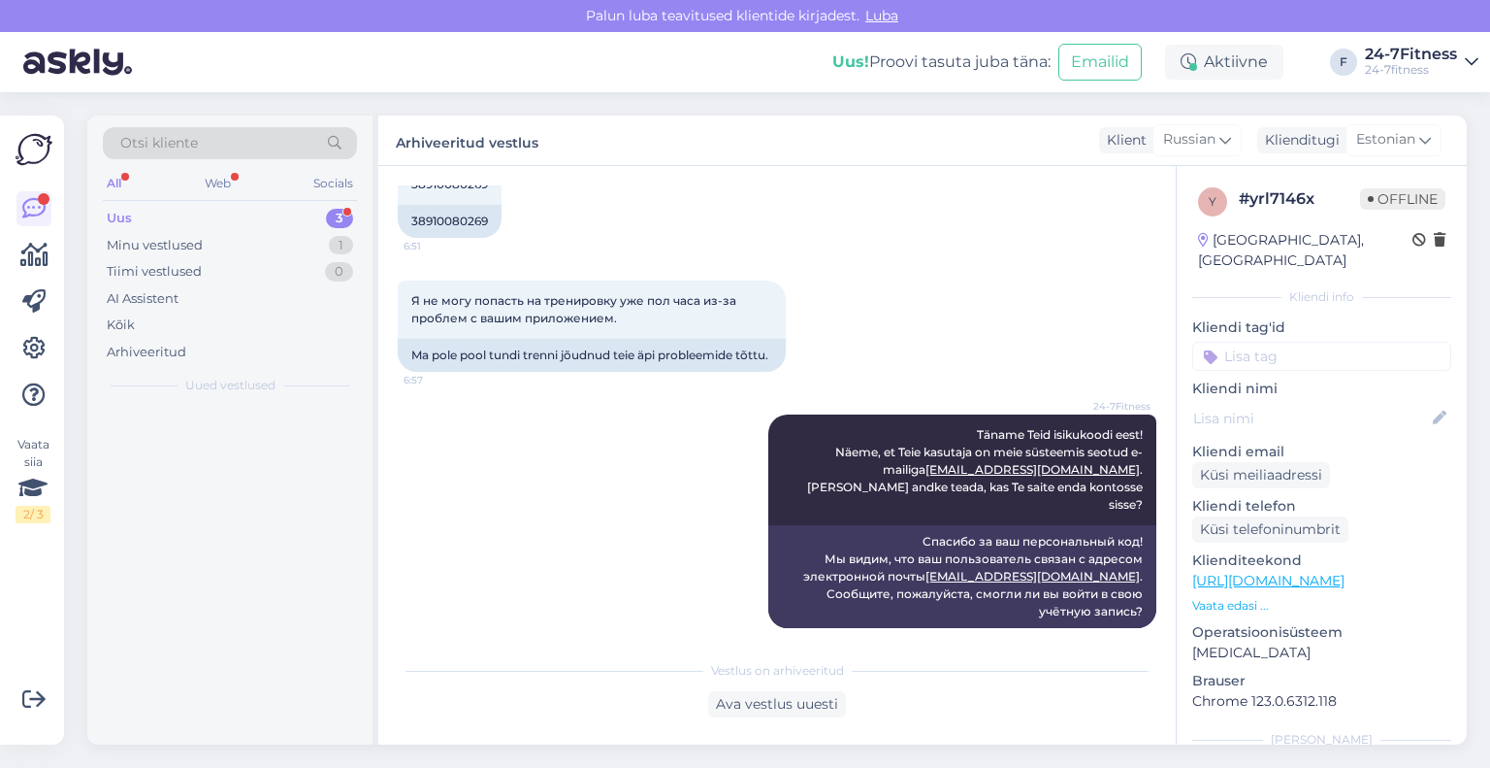
scroll to position [895, 0]
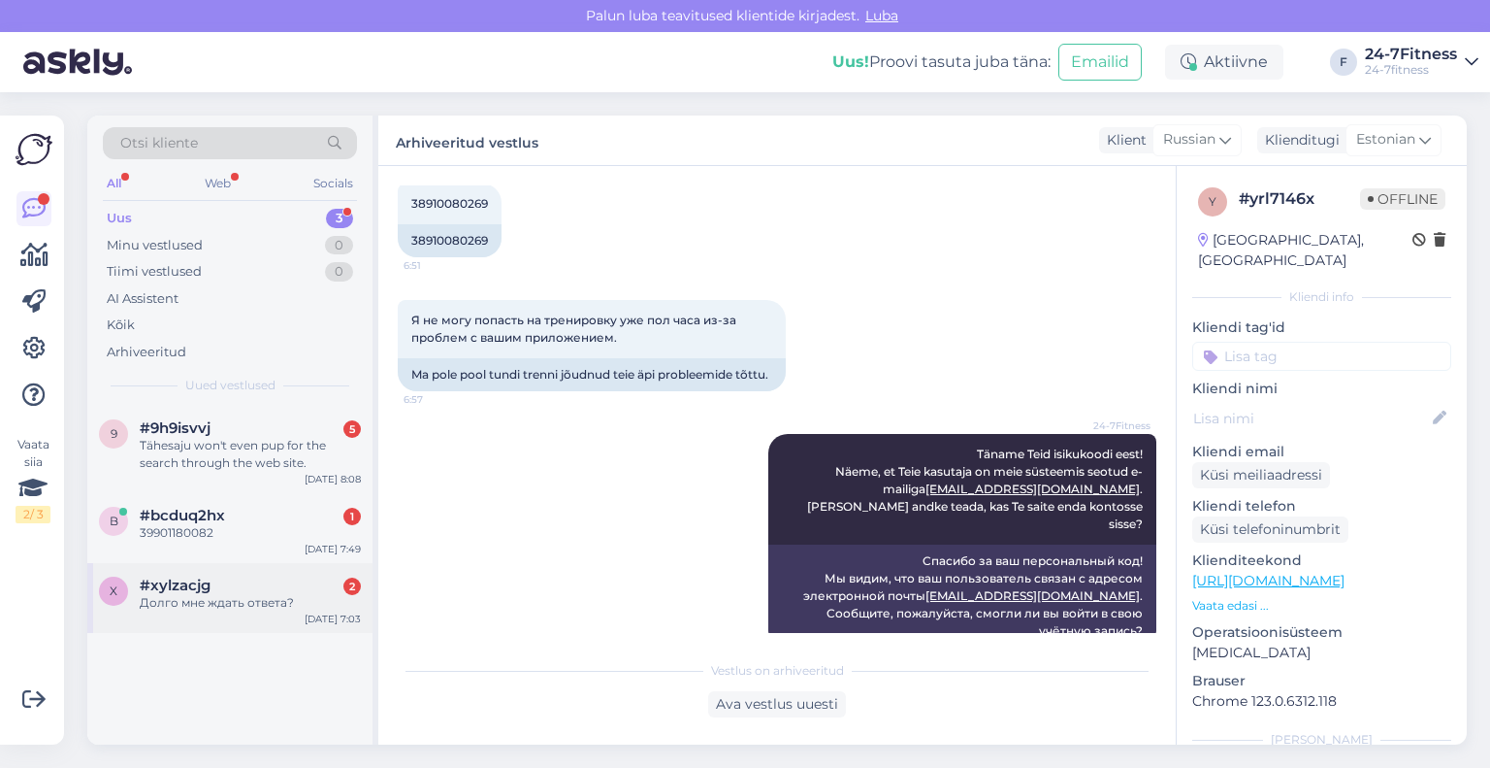
click at [203, 608] on div "Долго мне ждать ответа?" at bounding box center [250, 602] width 221 height 17
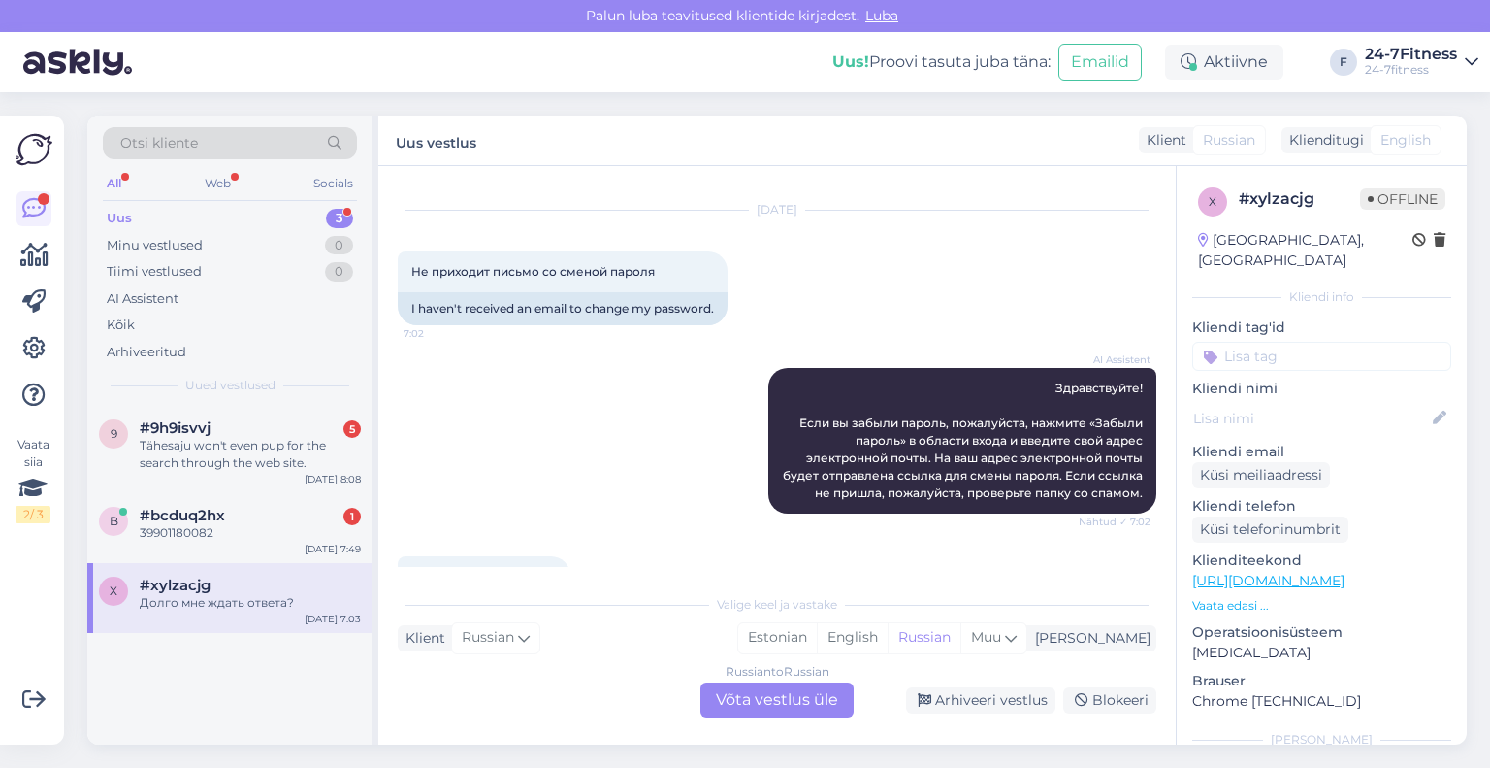
scroll to position [0, 0]
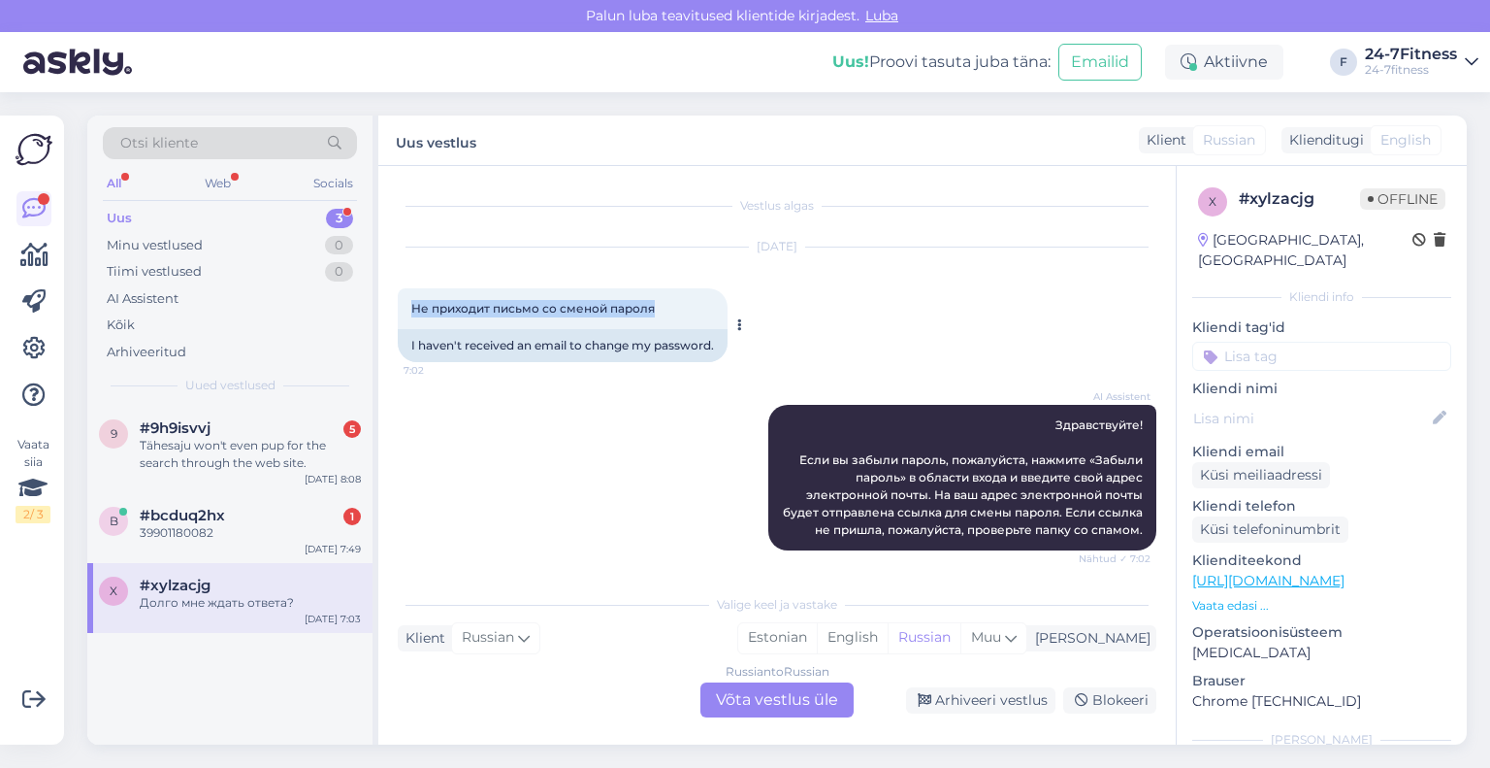
drag, startPoint x: 670, startPoint y: 302, endPoint x: 403, endPoint y: 315, distance: 268.1
click at [403, 315] on div "Не приходит письмо со сменой пароля 7:02" at bounding box center [563, 308] width 330 height 41
copy span "Не приходит письмо со сменой пароля"
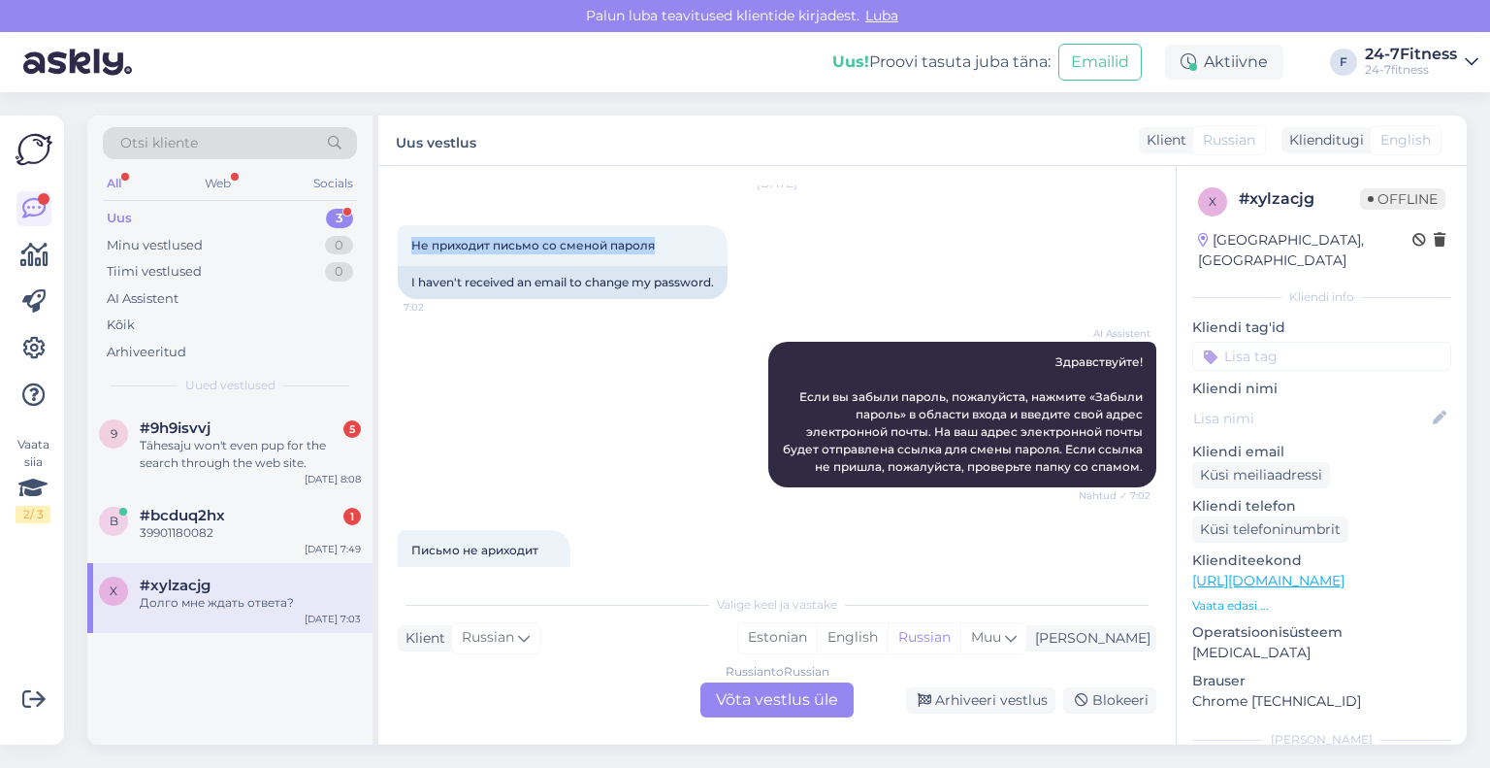
scroll to position [97, 0]
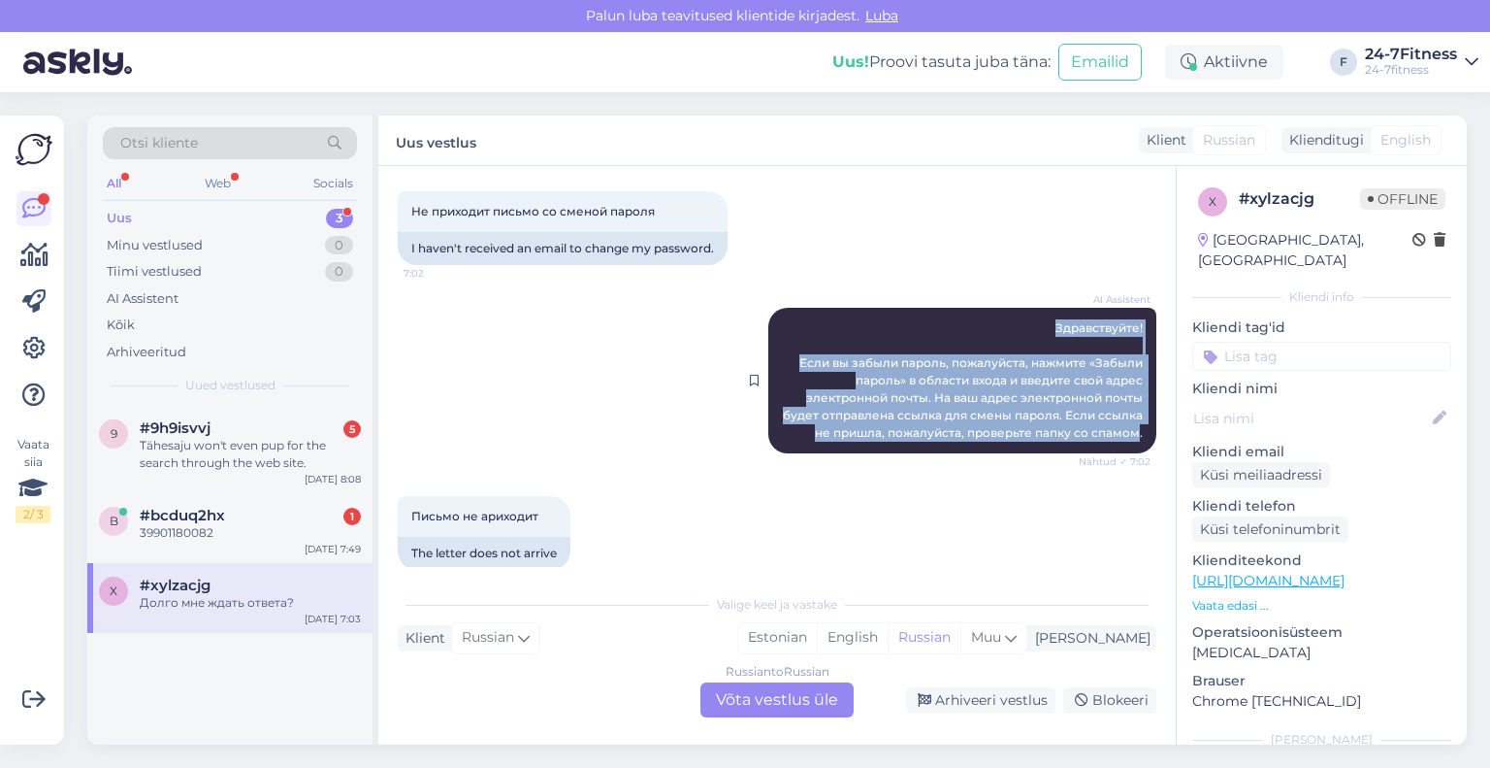
drag, startPoint x: 1125, startPoint y: 437, endPoint x: 1025, endPoint y: 323, distance: 151.2
click at [1025, 323] on div "AI Assistent Здравствуйте! Если вы забыли пароль, пожалуйста, нажмите «Забыли п…" at bounding box center [962, 381] width 388 height 146
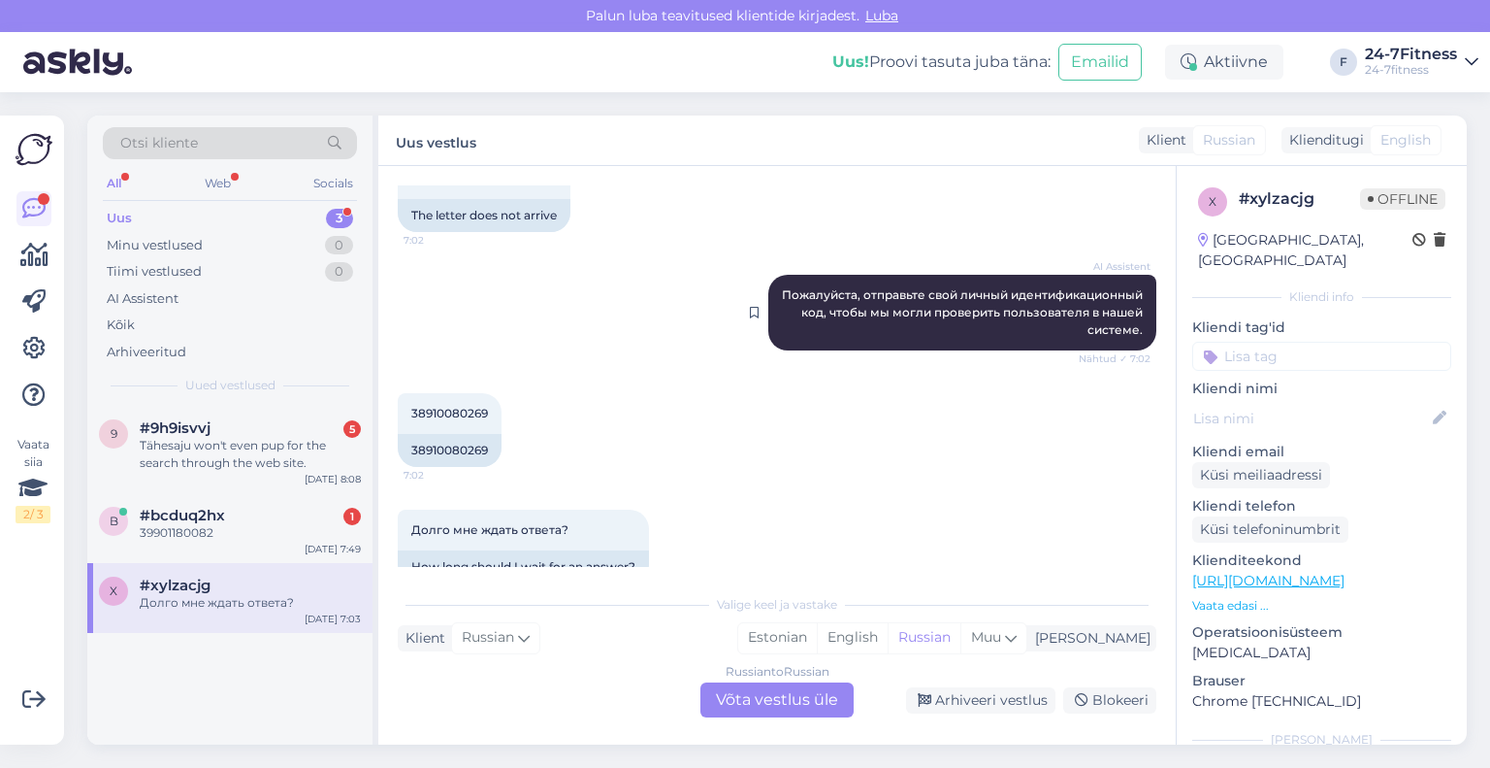
scroll to position [472, 0]
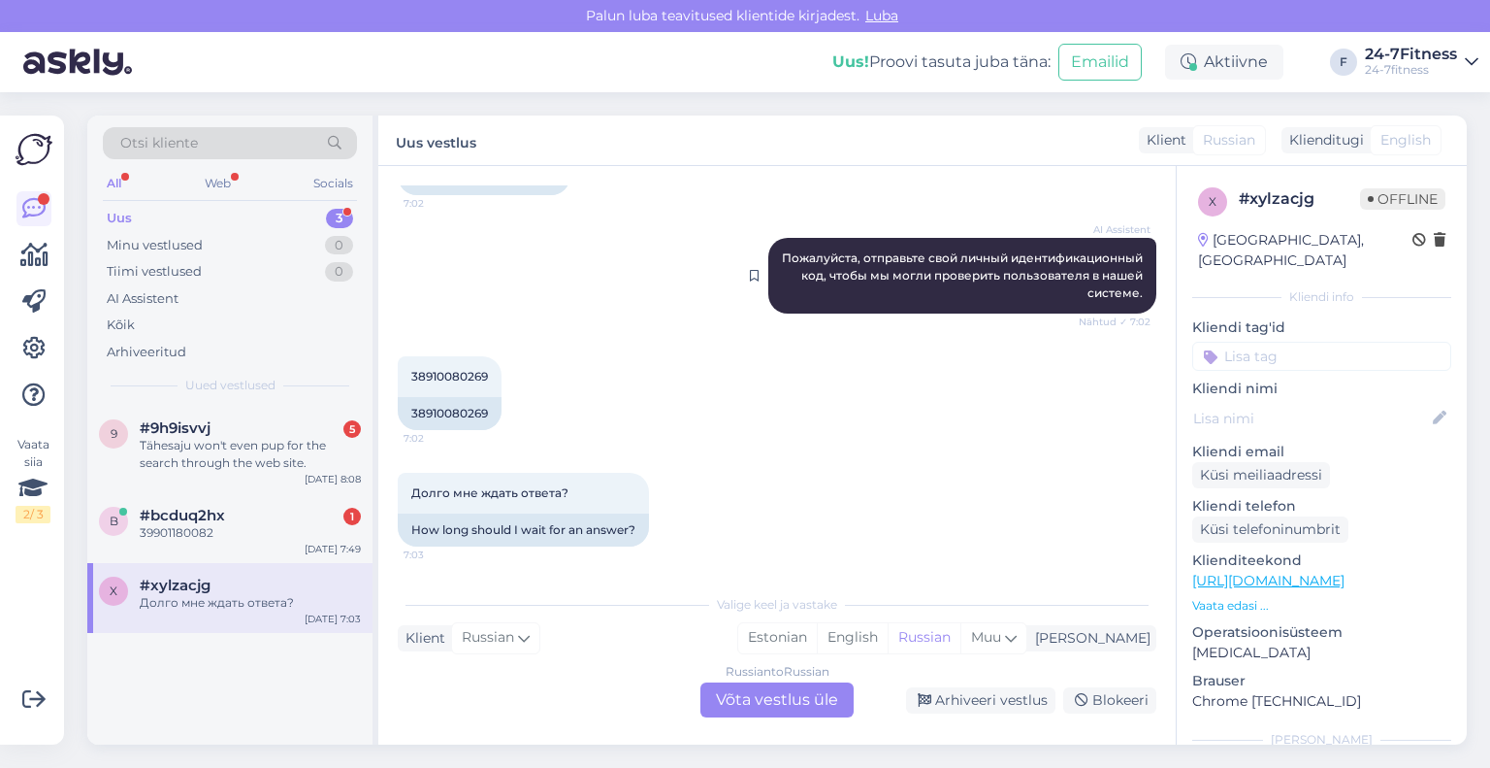
click at [1126, 286] on span "Пожалуйста, отправьте свой личный идентификационный код, чтобы мы могли провери…" at bounding box center [964, 274] width 364 height 49
drag, startPoint x: 490, startPoint y: 379, endPoint x: 410, endPoint y: 376, distance: 79.7
click at [410, 376] on div "38910080269 7:02" at bounding box center [450, 376] width 104 height 41
click at [734, 701] on div "Russian to Russian Võta vestlus üle" at bounding box center [777, 699] width 153 height 35
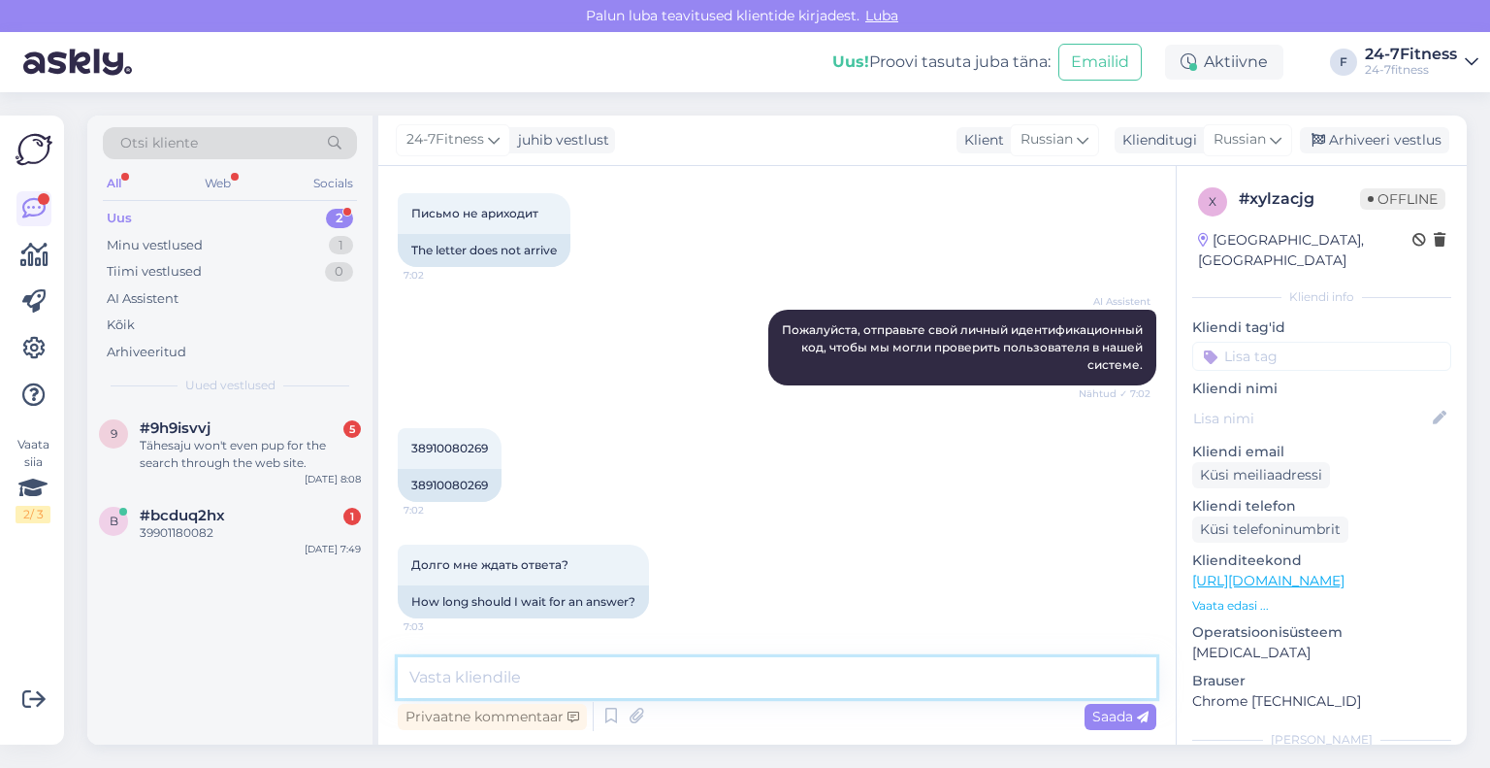
click at [787, 695] on textarea at bounding box center [777, 677] width 759 height 41
click at [1194, 141] on div "Klienditugi" at bounding box center [1156, 140] width 82 height 20
click at [1168, 212] on link "Estonian" at bounding box center [1203, 226] width 213 height 31
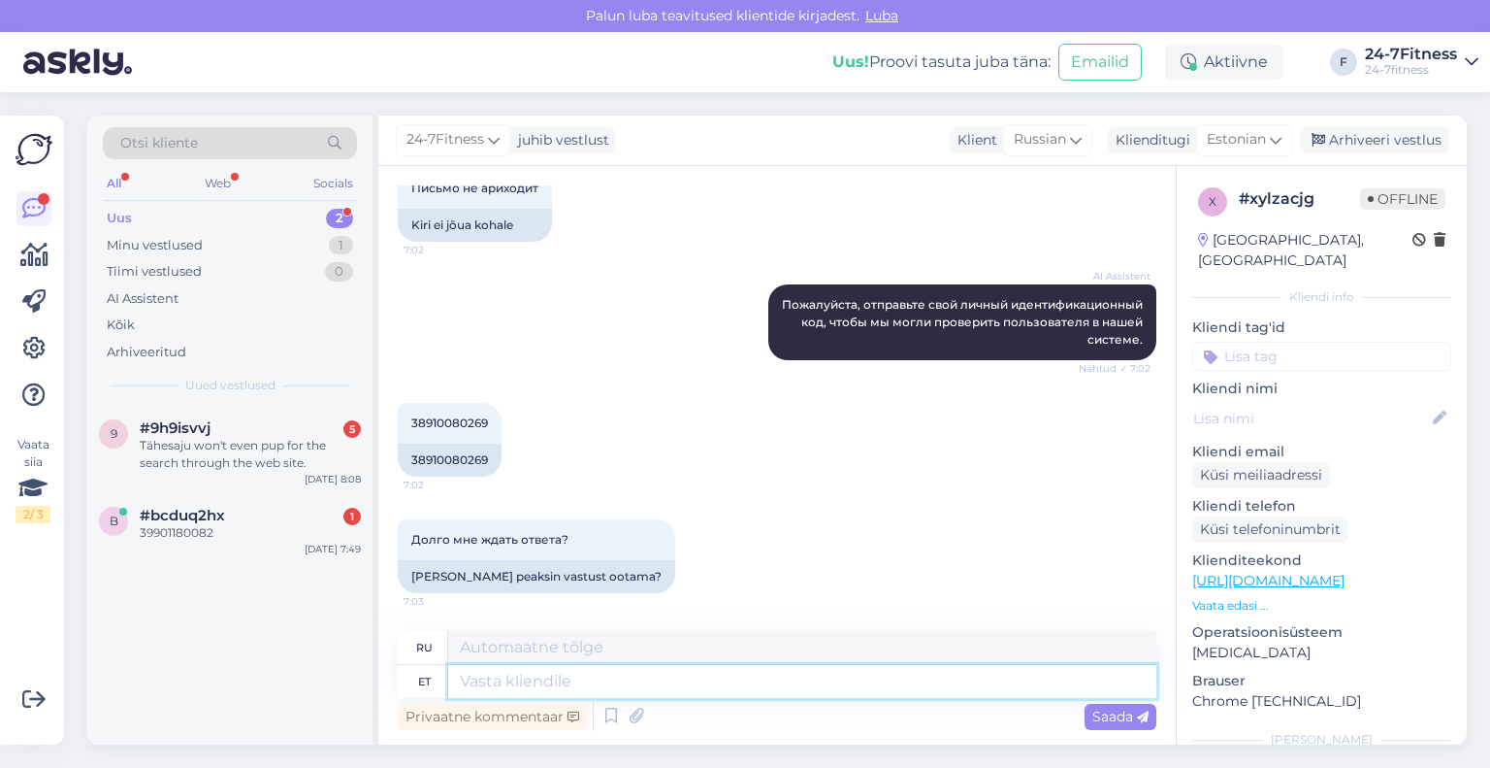
click at [599, 678] on textarea at bounding box center [802, 681] width 708 height 33
paste textarea "Täname Teid isikukoodi eest! Näeme, et Teie kasutaja on meie süsteemis seotud e…"
type textarea "Täname Teid isikukoodi eest! Näeme, et Teie kasutaja on meie süsteemis seotud e…"
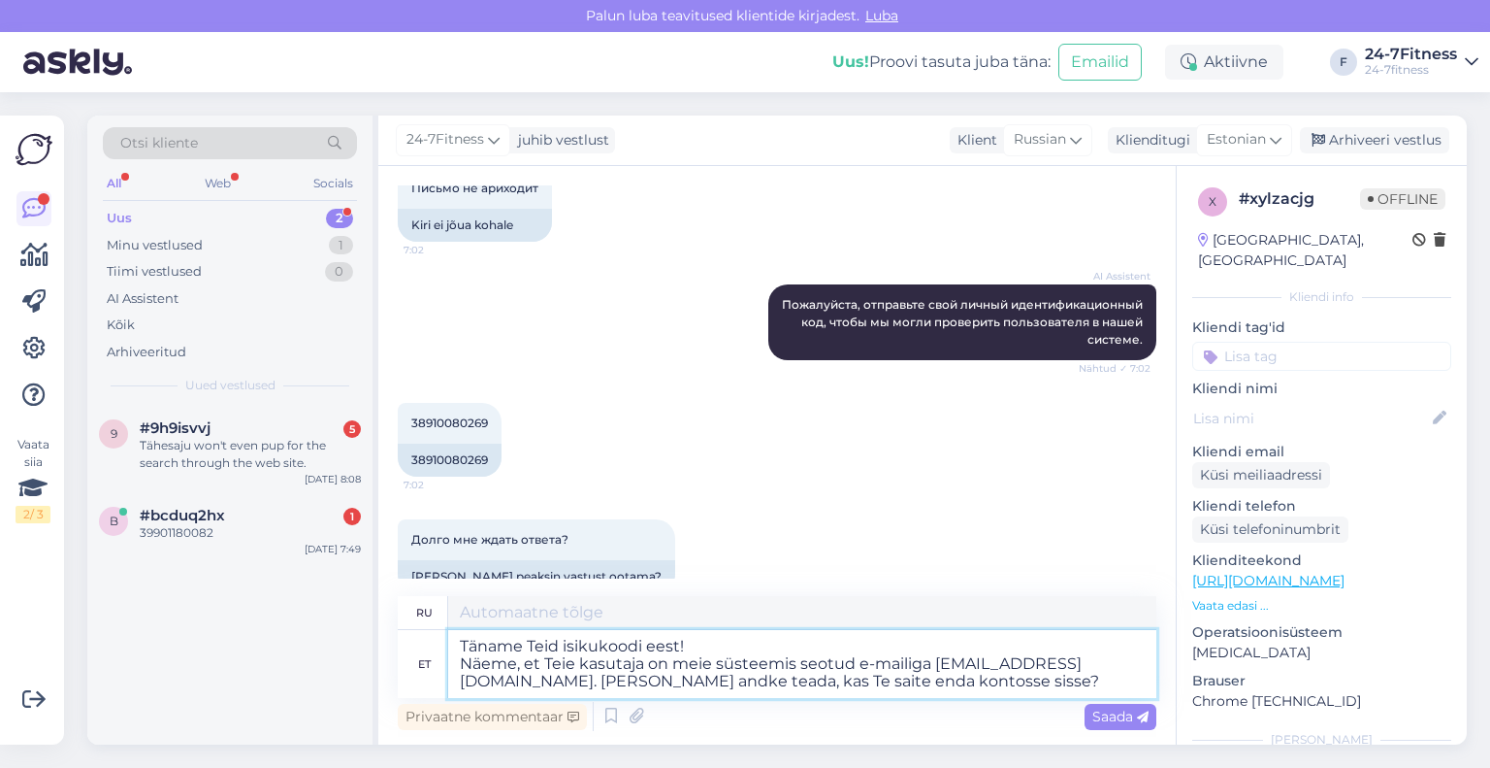
scroll to position [460, 0]
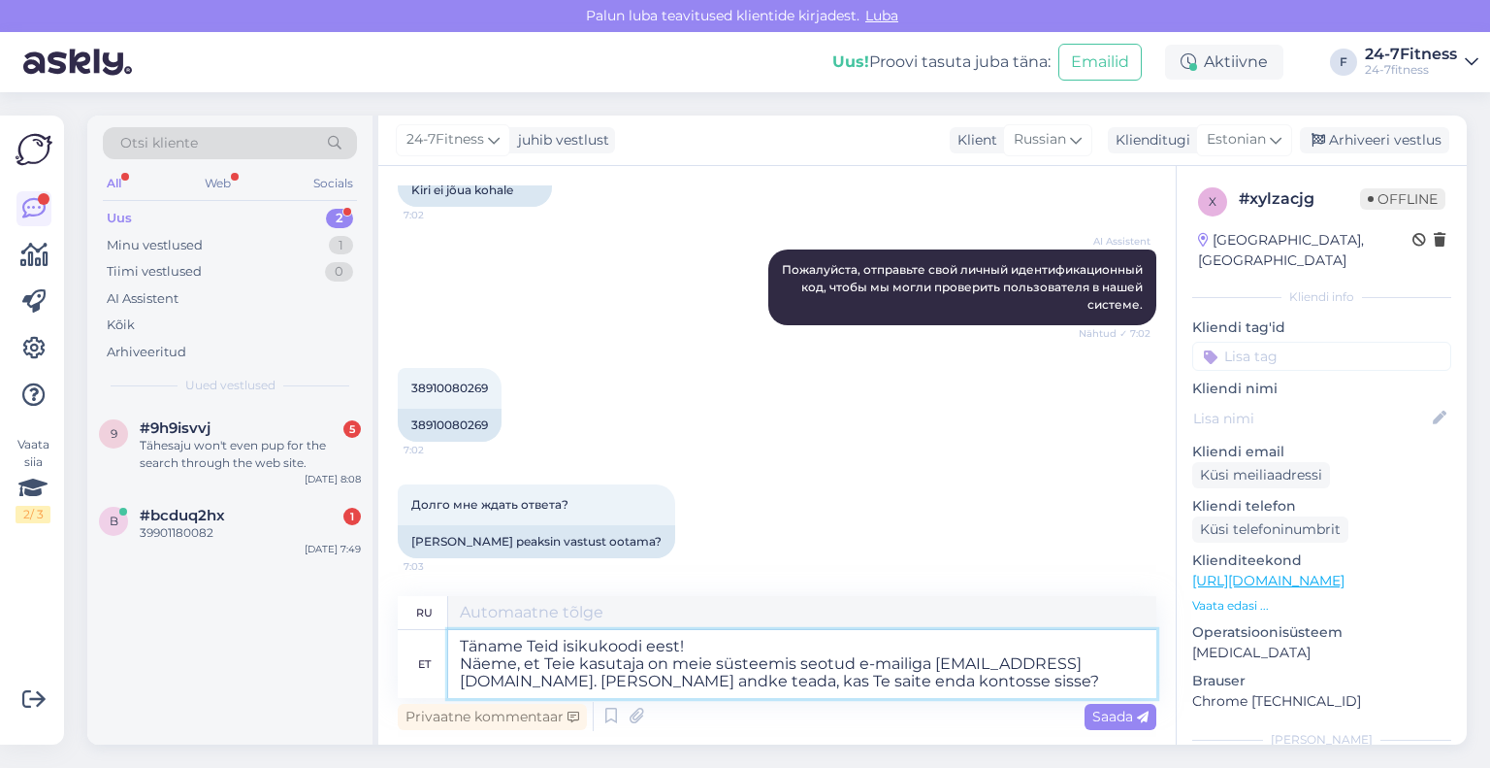
type textarea "Спасибо за ваш персональный код! Мы видим, что ваш пользователь связан с адресо…"
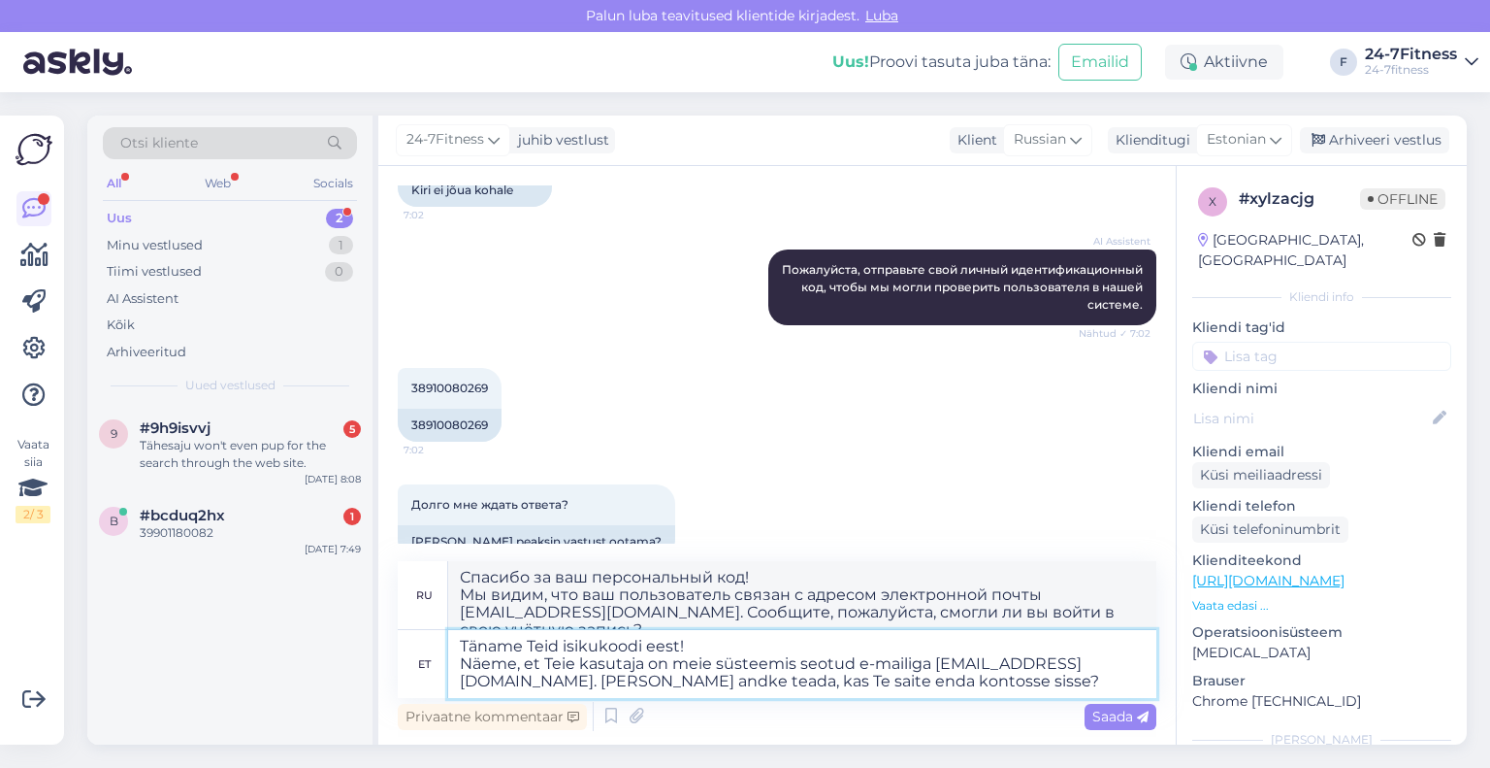
scroll to position [472, 0]
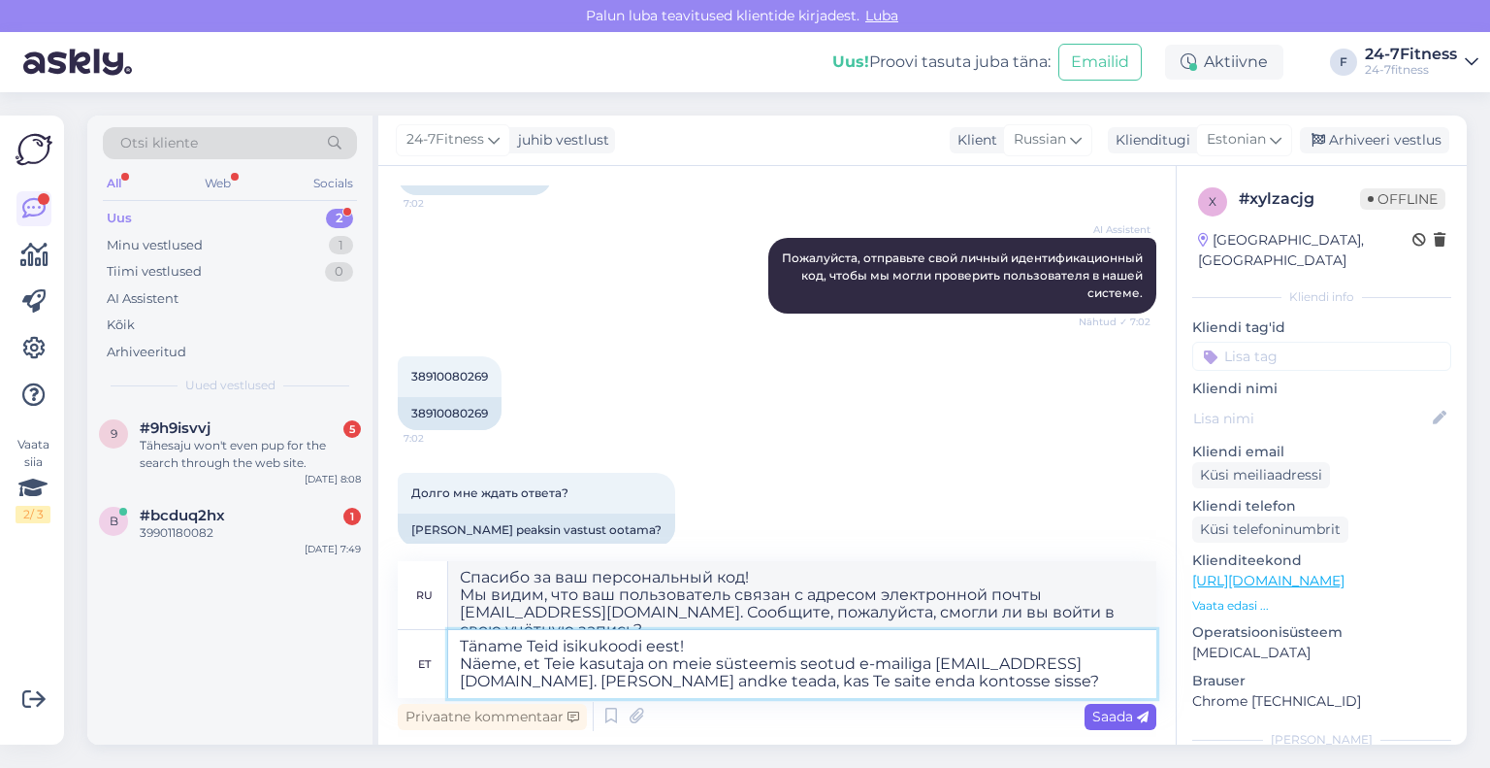
type textarea "Täname Teid isikukoodi eest! Näeme, et Teie kasutaja on meie süsteemis seotud e…"
click at [1112, 714] on span "Saada" at bounding box center [1121, 715] width 56 height 17
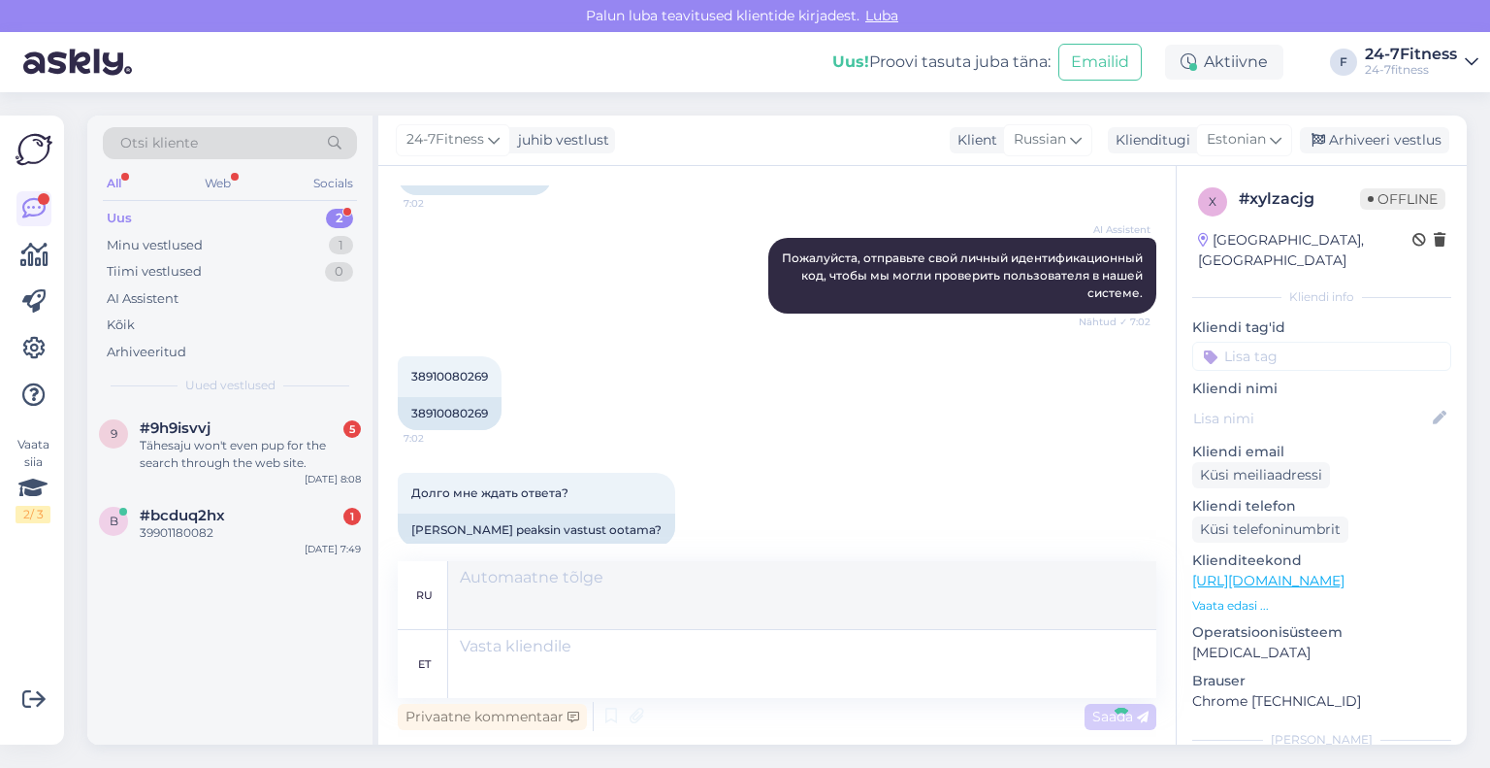
scroll to position [646, 0]
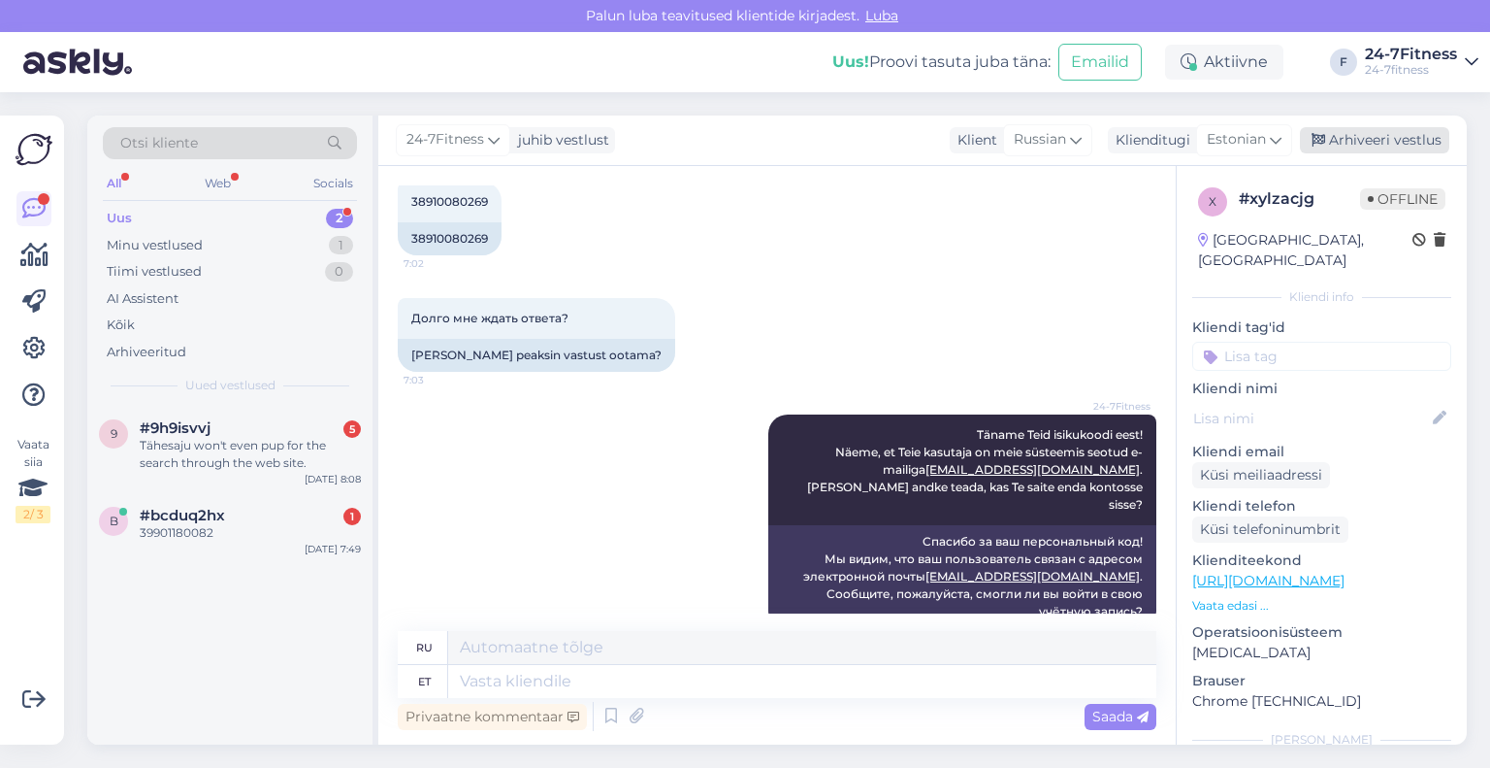
click at [1358, 142] on div "Arhiveeri vestlus" at bounding box center [1374, 140] width 149 height 26
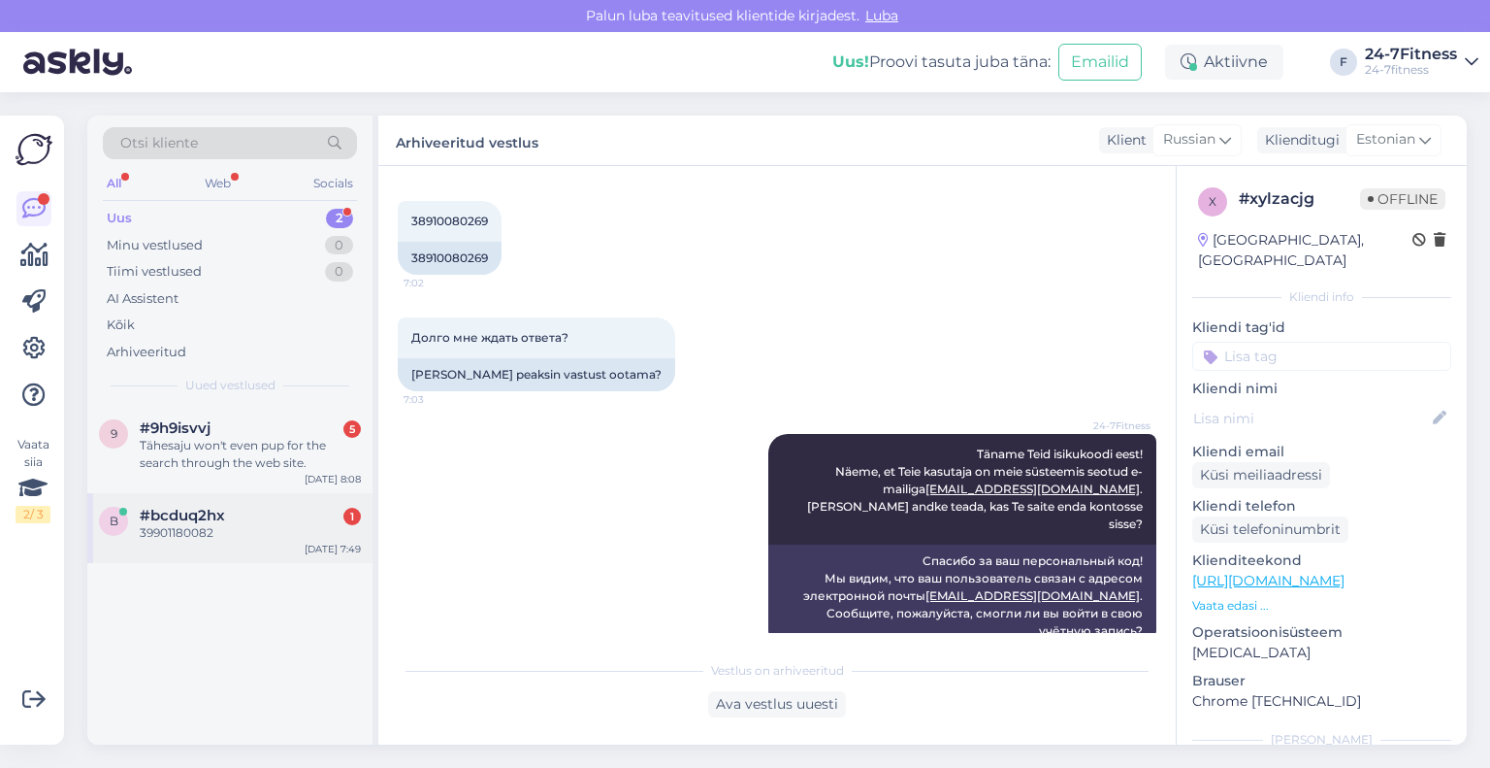
click at [186, 522] on span "#bcduq2hx" at bounding box center [182, 514] width 85 height 17
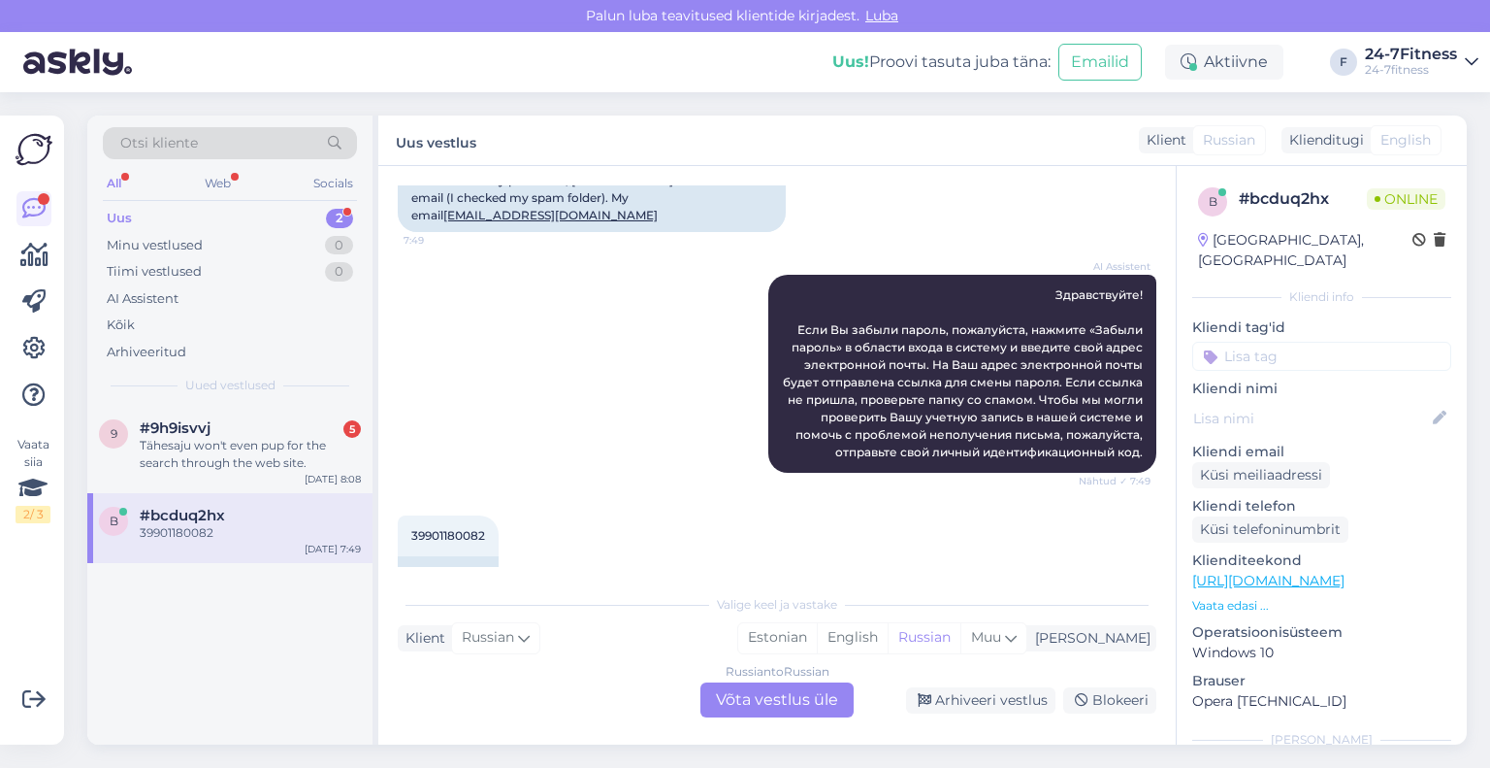
scroll to position [278, 0]
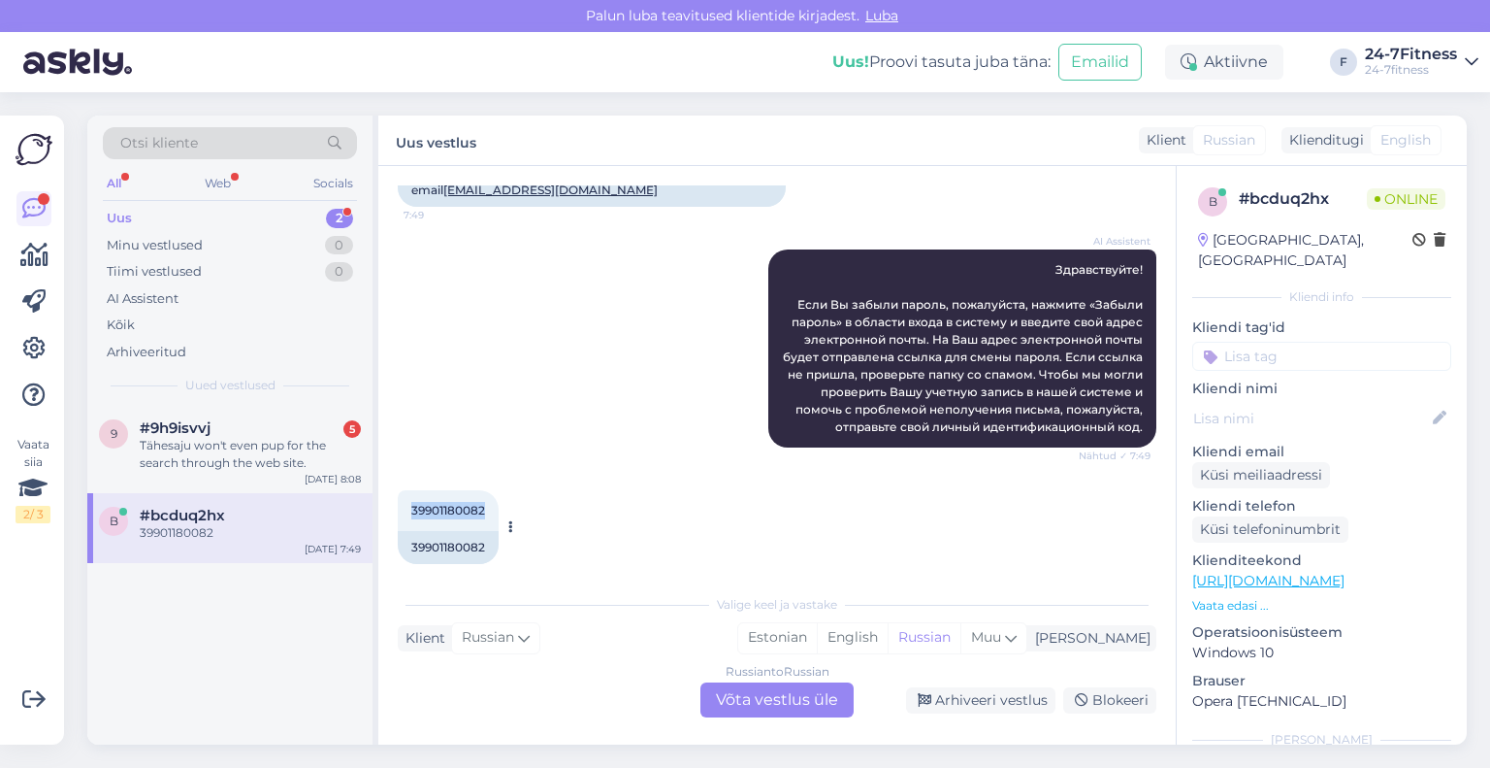
drag, startPoint x: 490, startPoint y: 500, endPoint x: 406, endPoint y: 502, distance: 84.4
click at [406, 502] on div "39901180082 7:49" at bounding box center [448, 510] width 101 height 41
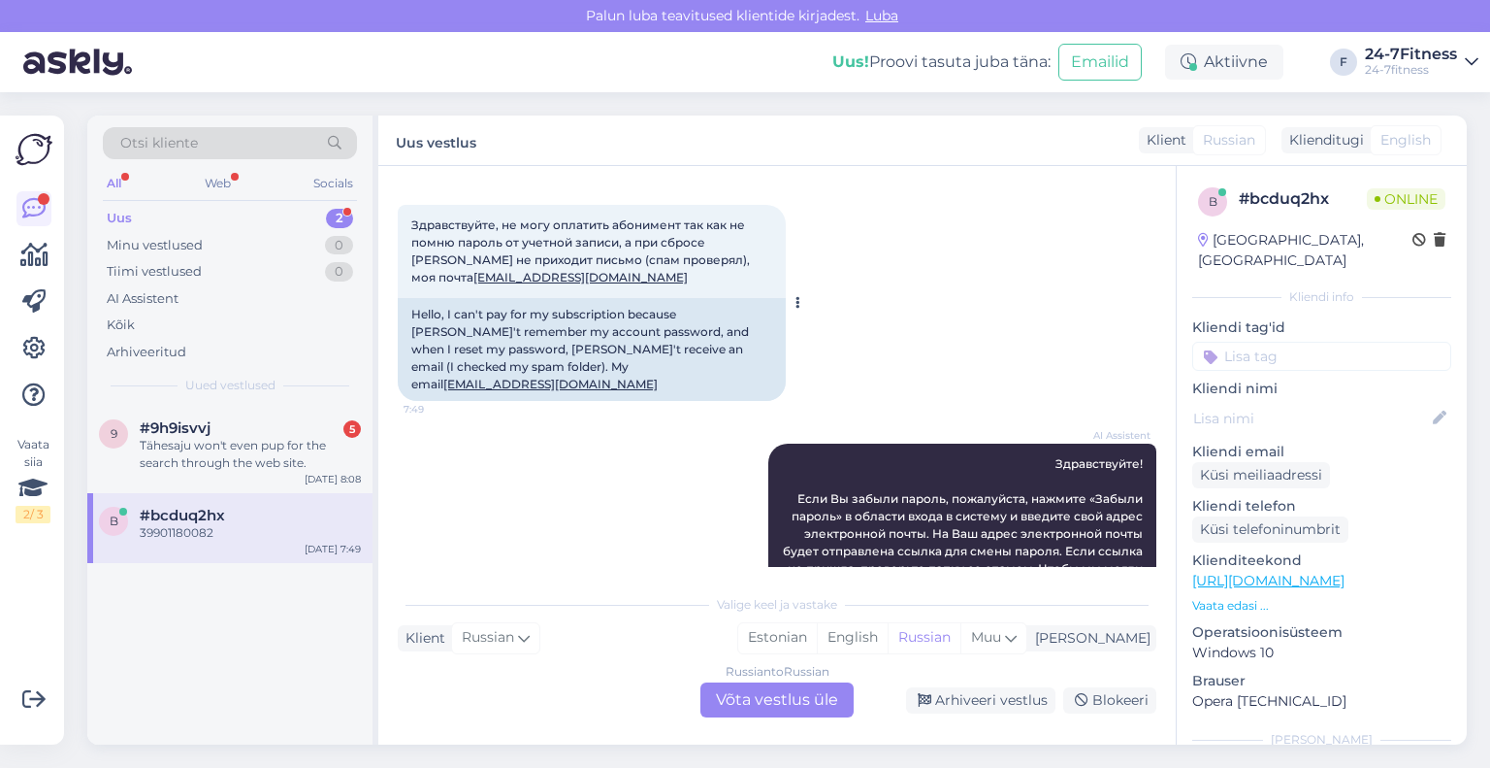
scroll to position [0, 0]
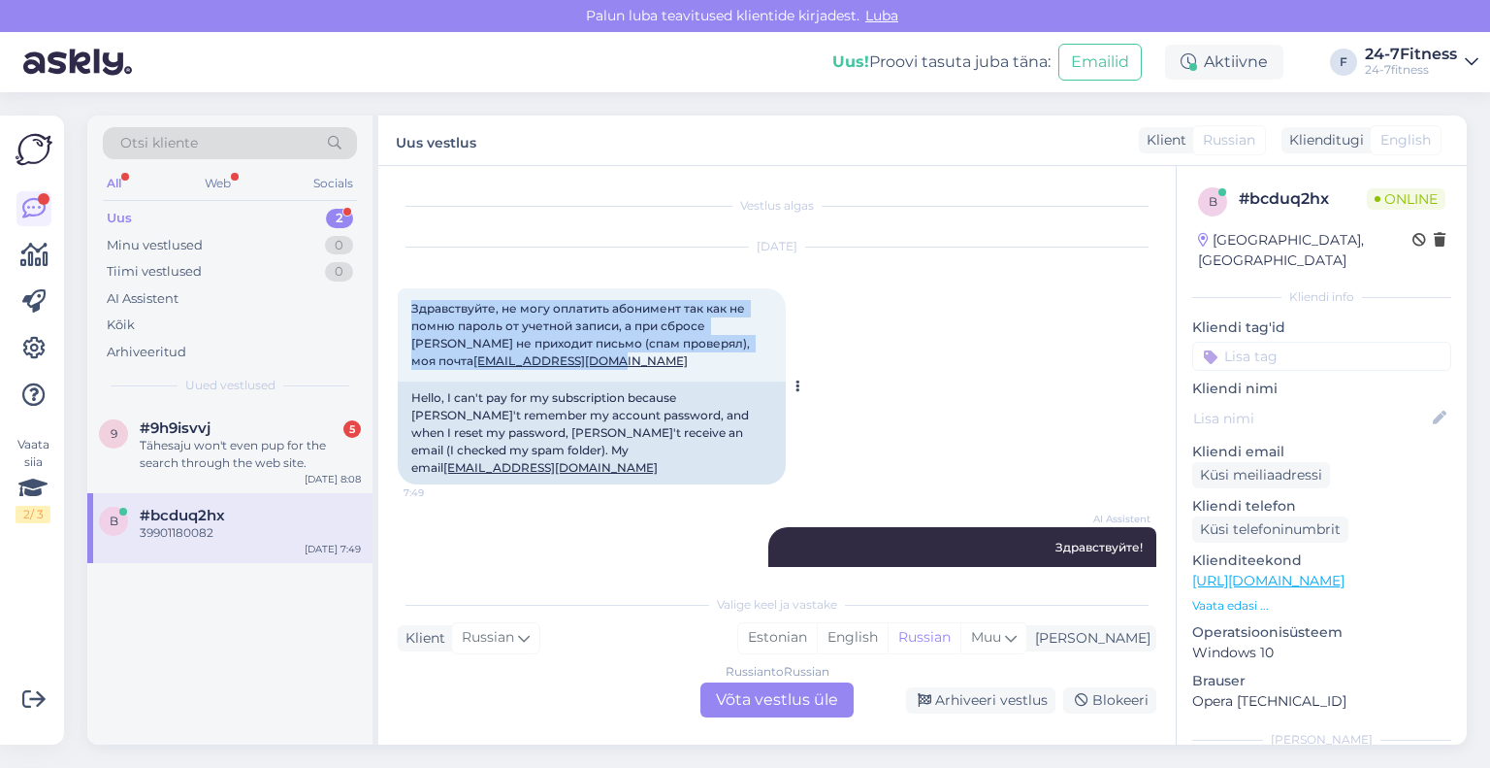
drag, startPoint x: 576, startPoint y: 364, endPoint x: 411, endPoint y: 312, distance: 172.8
click at [411, 312] on div "Здравствуйте, не могу оплатить абонимент так как не помню пароль от учетной зап…" at bounding box center [592, 334] width 388 height 93
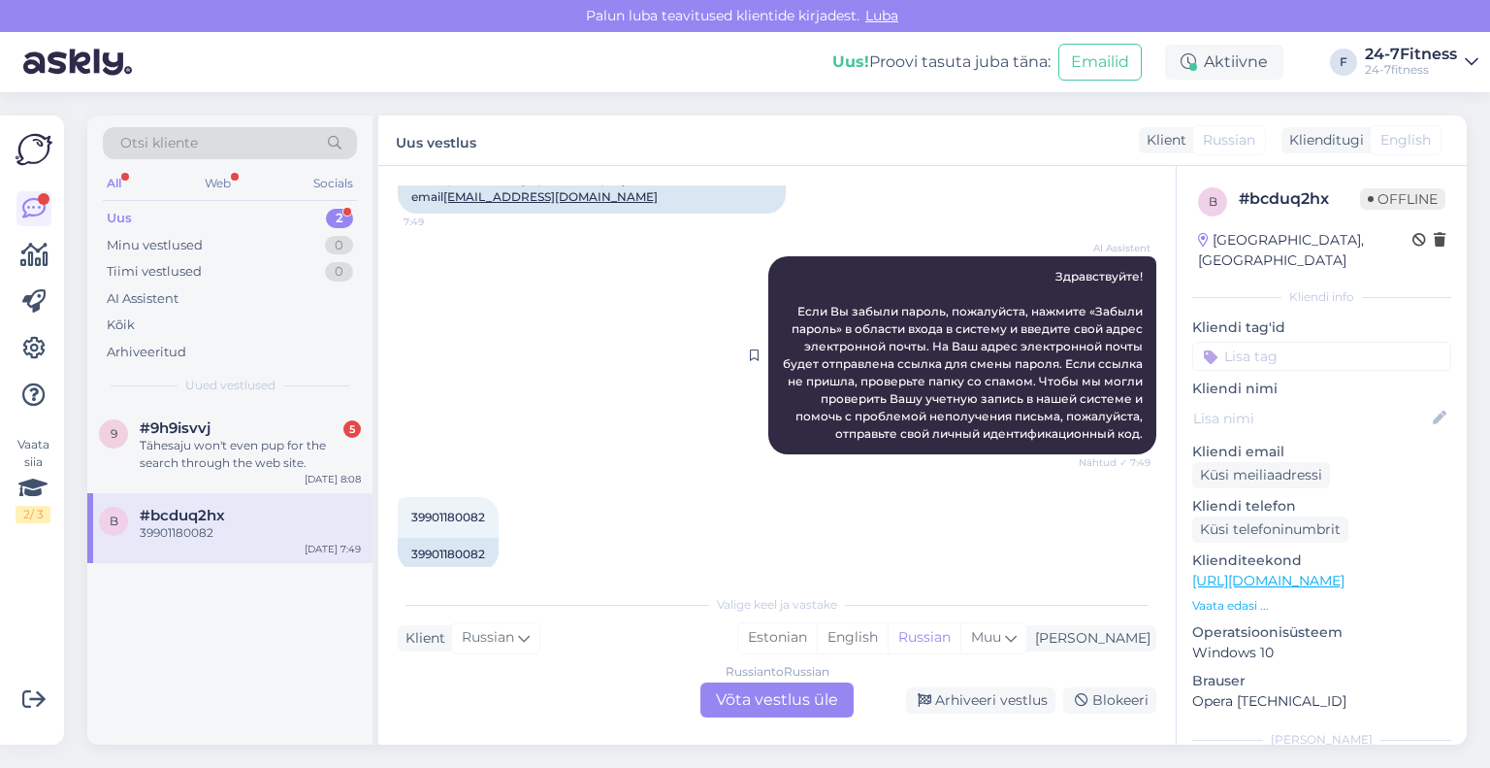
scroll to position [278, 0]
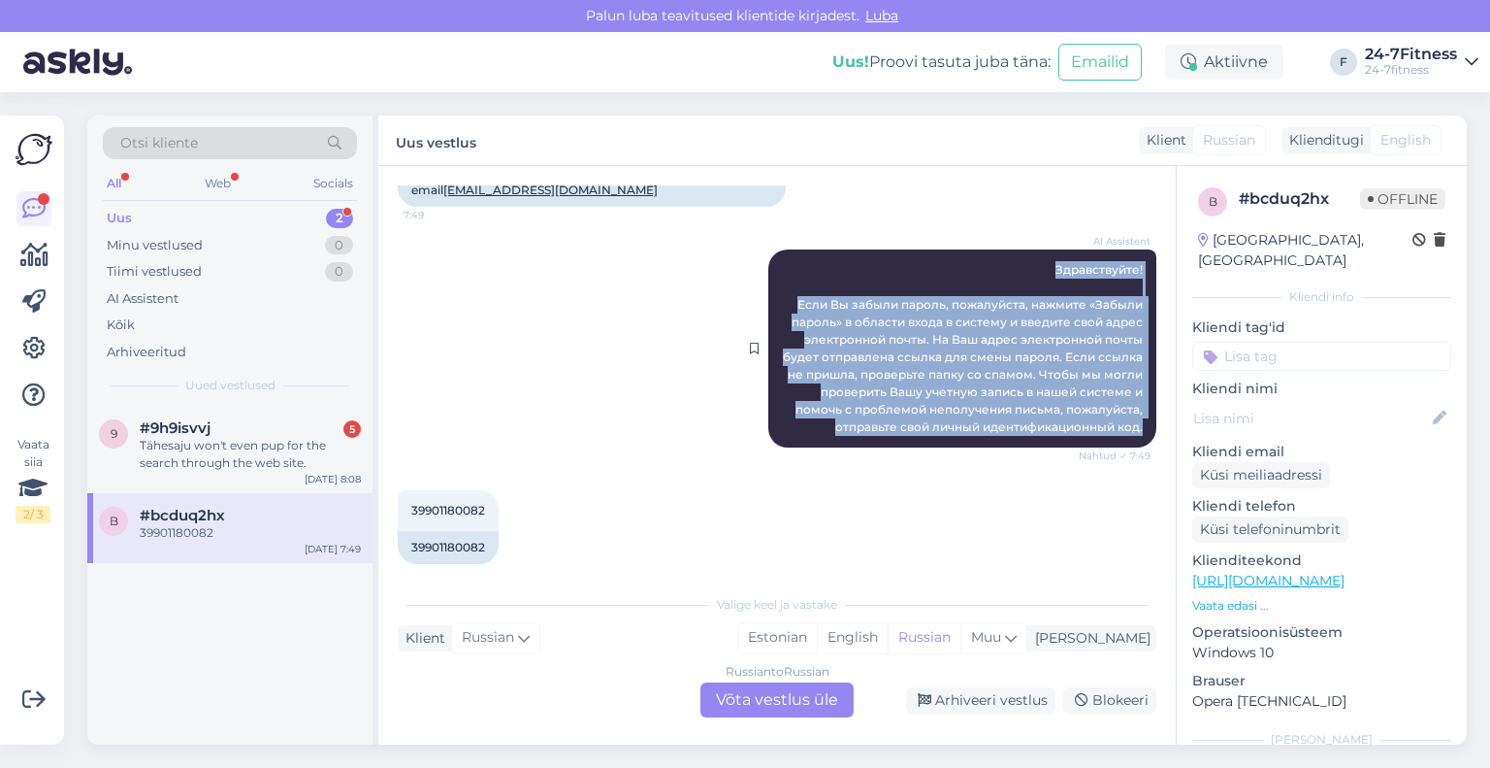
drag, startPoint x: 1129, startPoint y: 414, endPoint x: 1021, endPoint y: 233, distance: 211.5
click at [1021, 249] on div "AI Assistent Здравствуйте! Если Вы забыли пароль, пожалуйста, нажмите «Забыли п…" at bounding box center [962, 348] width 388 height 198
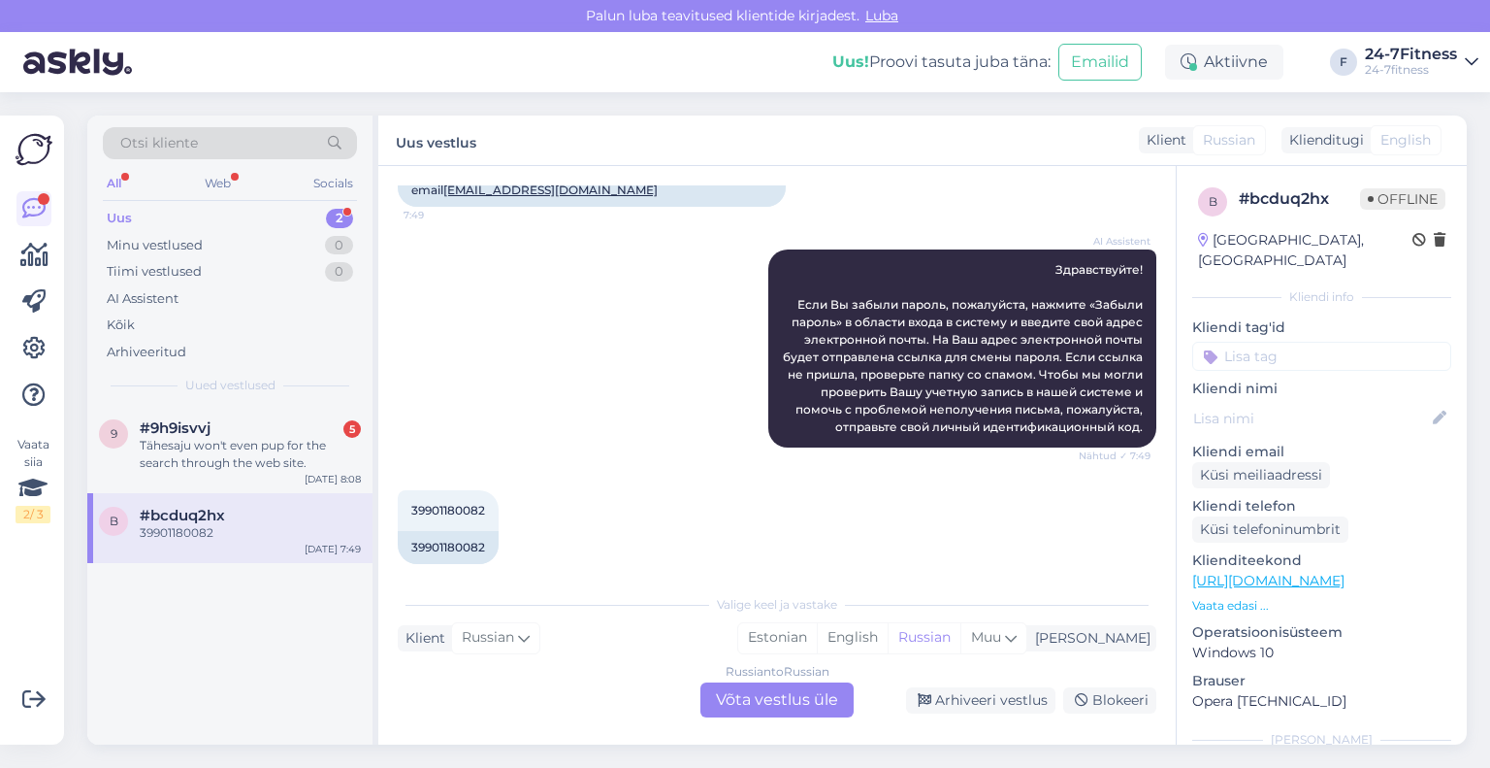
click at [770, 698] on div "Russian to Russian Võta vestlus üle" at bounding box center [777, 699] width 153 height 35
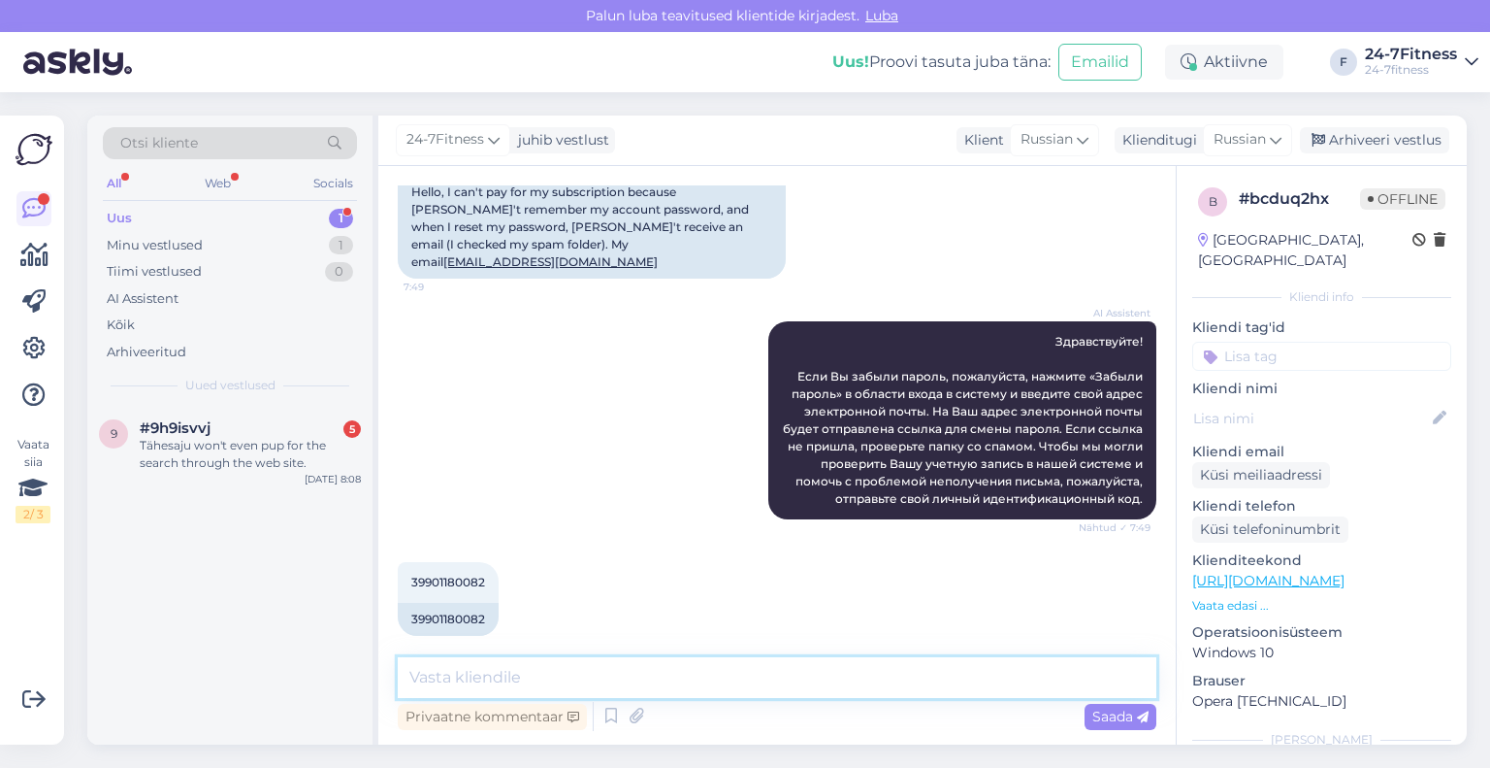
click at [706, 668] on textarea at bounding box center [777, 677] width 759 height 41
click at [1177, 139] on div "Klienditugi" at bounding box center [1156, 140] width 82 height 20
click at [1184, 230] on link "Estonian" at bounding box center [1203, 226] width 213 height 31
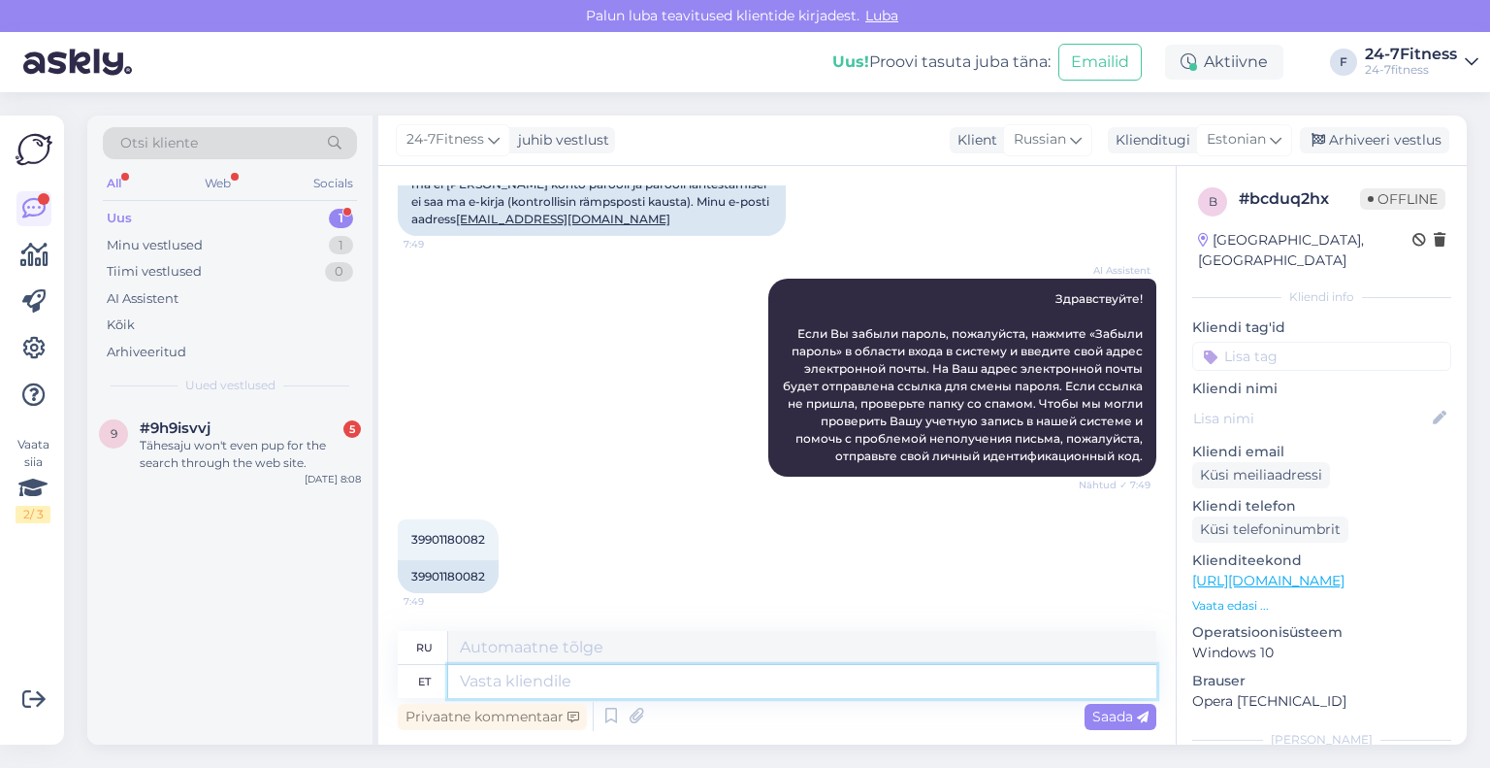
click at [643, 684] on textarea at bounding box center [802, 681] width 708 height 33
paste textarea "Täname Teid isikukoodi eest! Näeme, et Teie kasutaja on meie süsteemis seotud e…"
type textarea "Täname Teid isikukoodi eest! Näeme, et Teie kasutaja on meie süsteemis seotud e…"
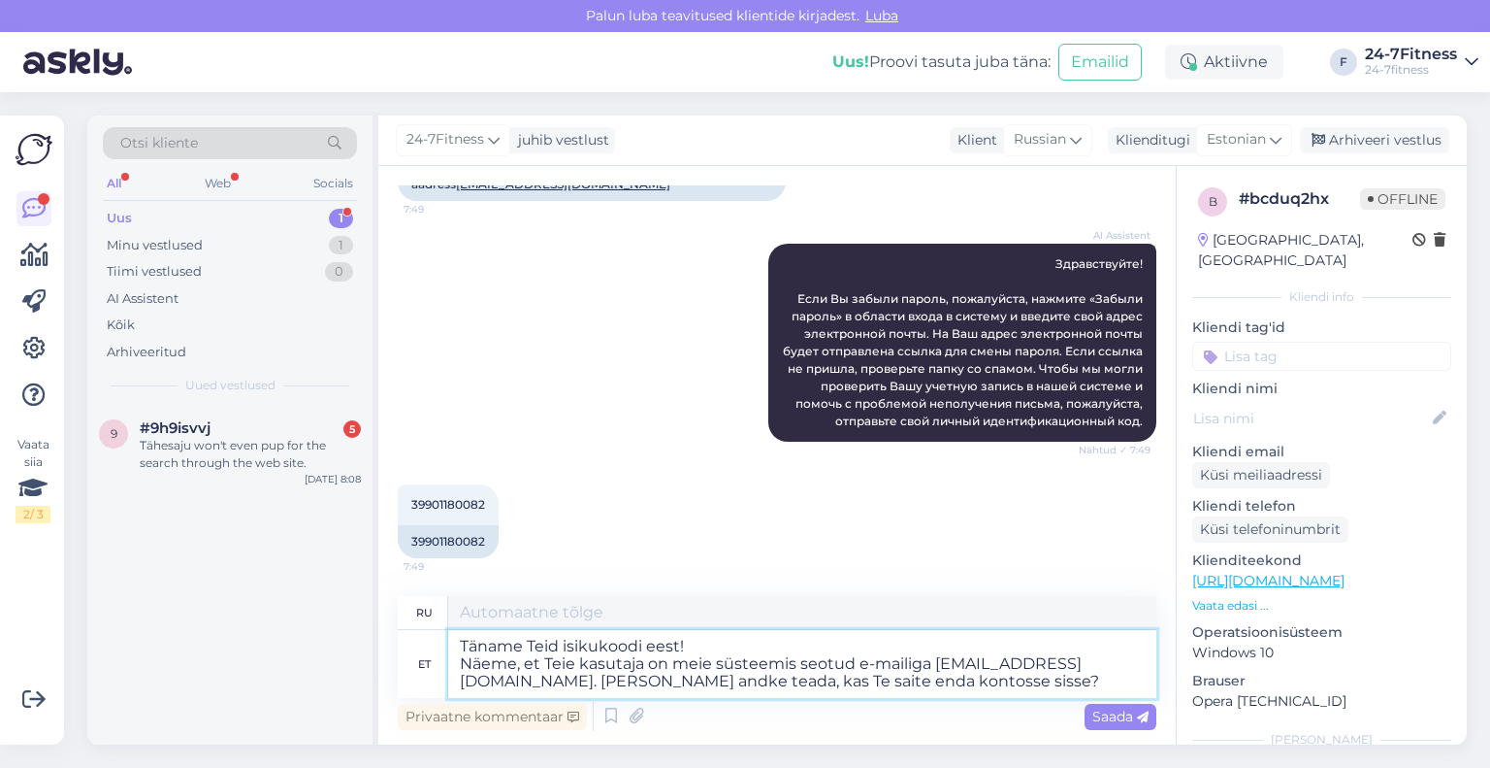
type textarea "Спасибо за ваш персональный код! Мы видим, что ваш аккаунт связан с адресом эле…"
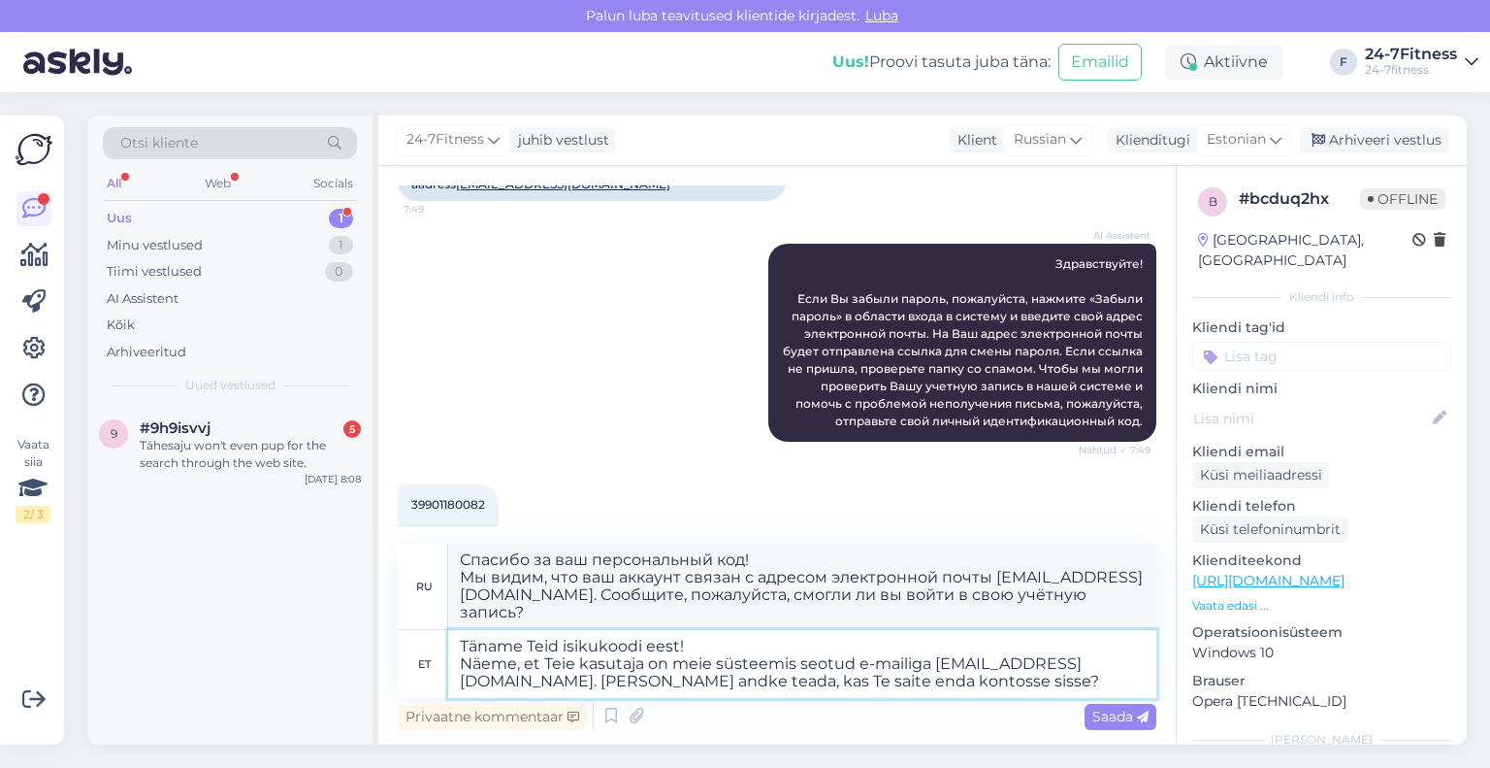
scroll to position [278, 0]
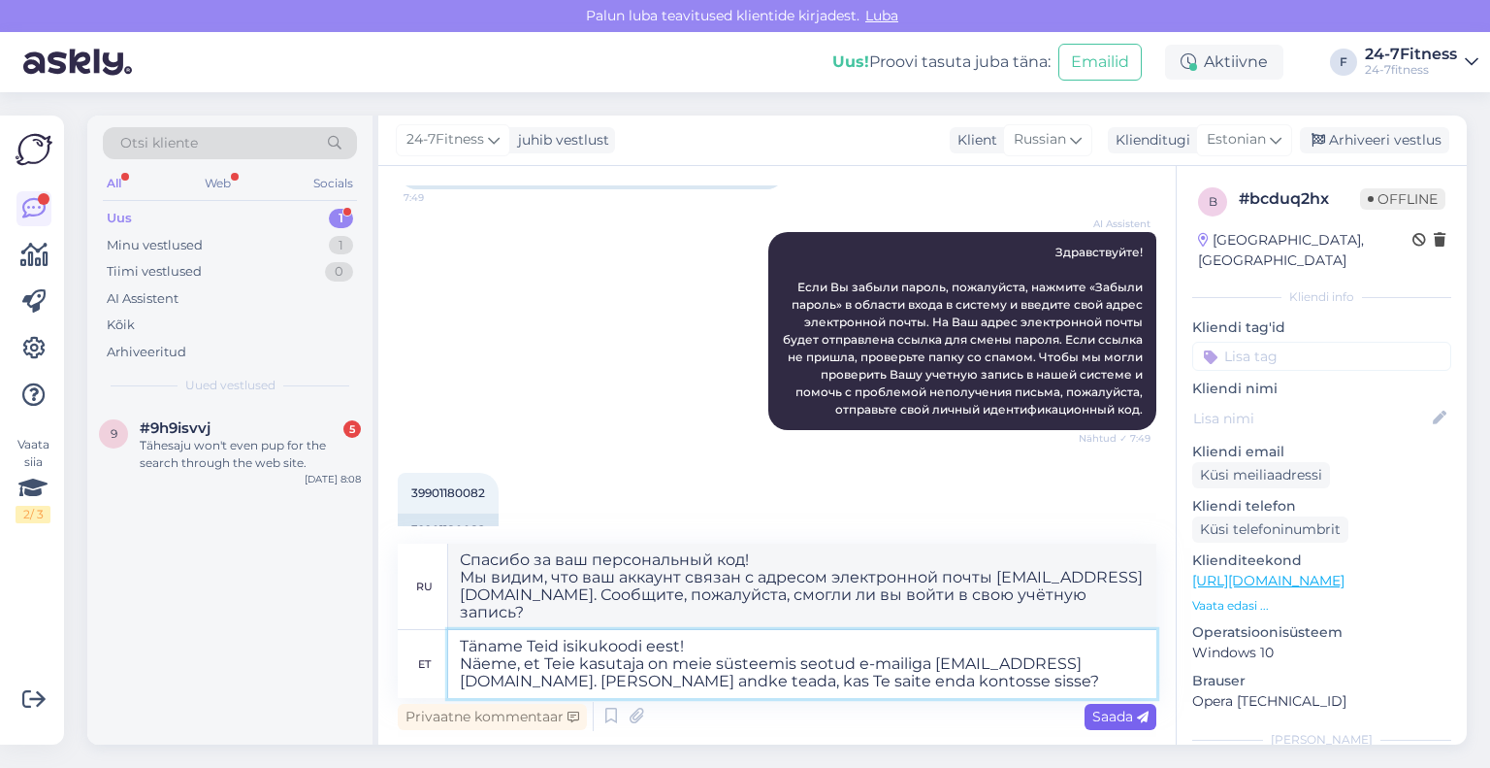
type textarea "Täname Teid isikukoodi eest! Näeme, et Teie kasutaja on meie süsteemis seotud e…"
click at [1122, 715] on span "Saada" at bounding box center [1121, 715] width 56 height 17
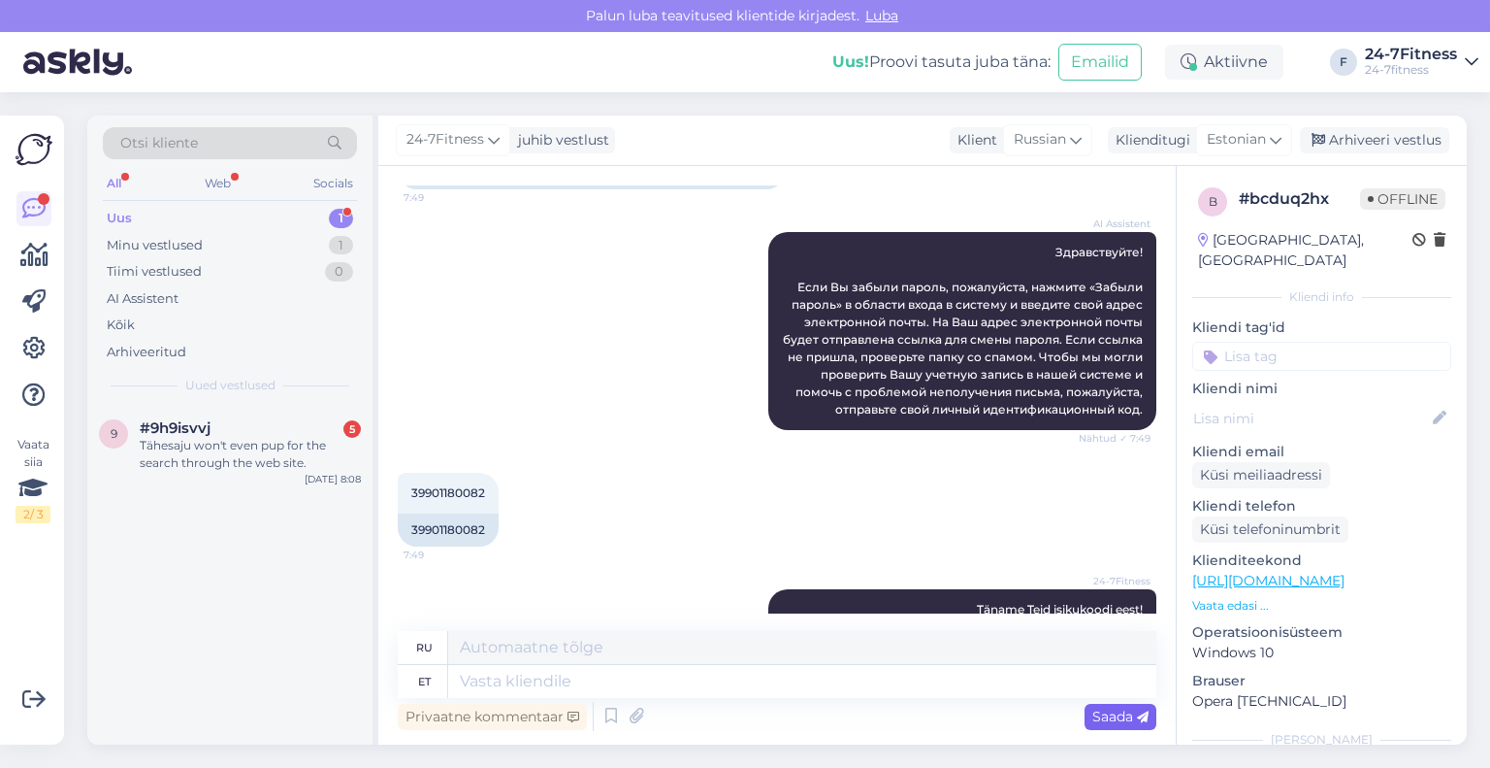
scroll to position [452, 0]
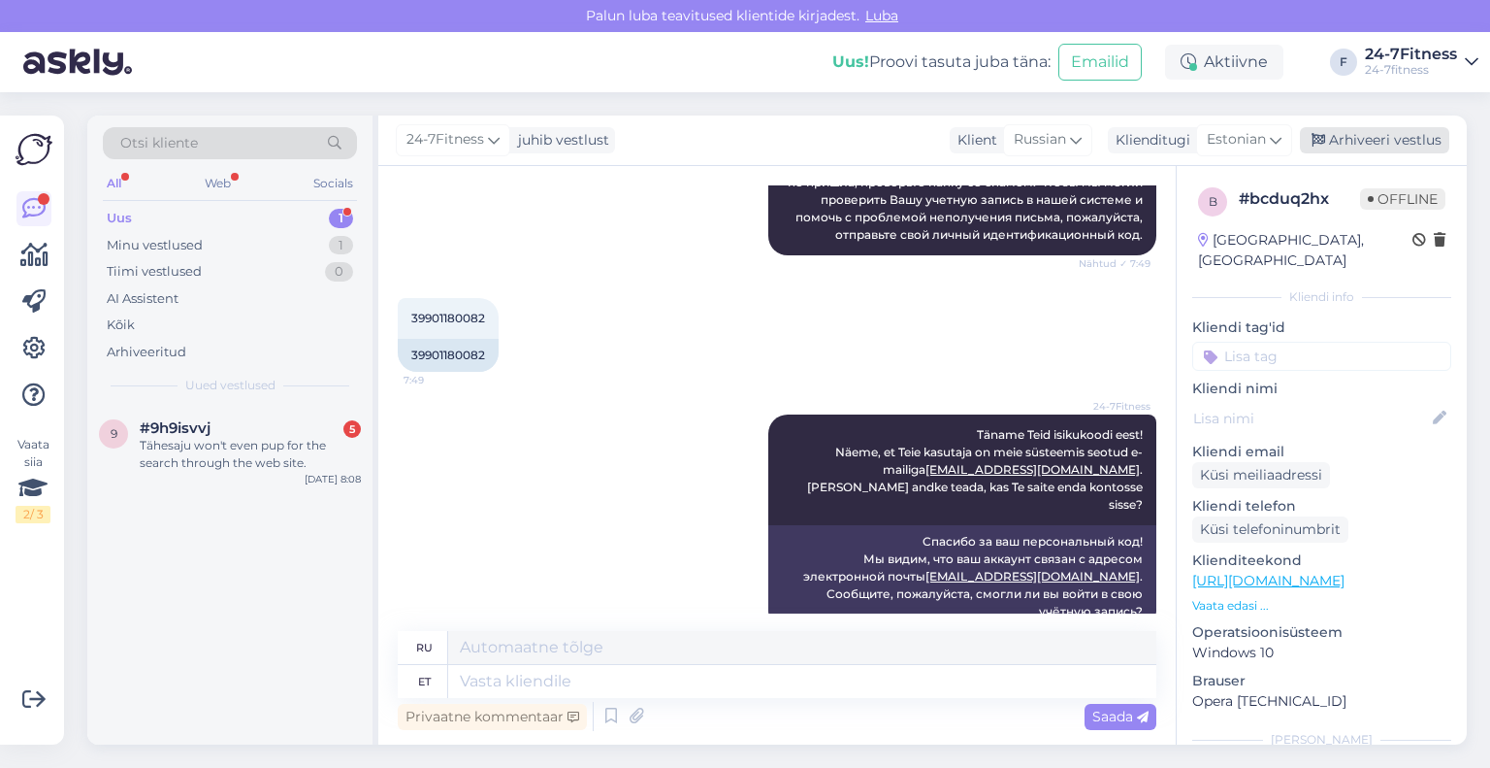
click at [1392, 149] on div "Arhiveeri vestlus" at bounding box center [1374, 140] width 149 height 26
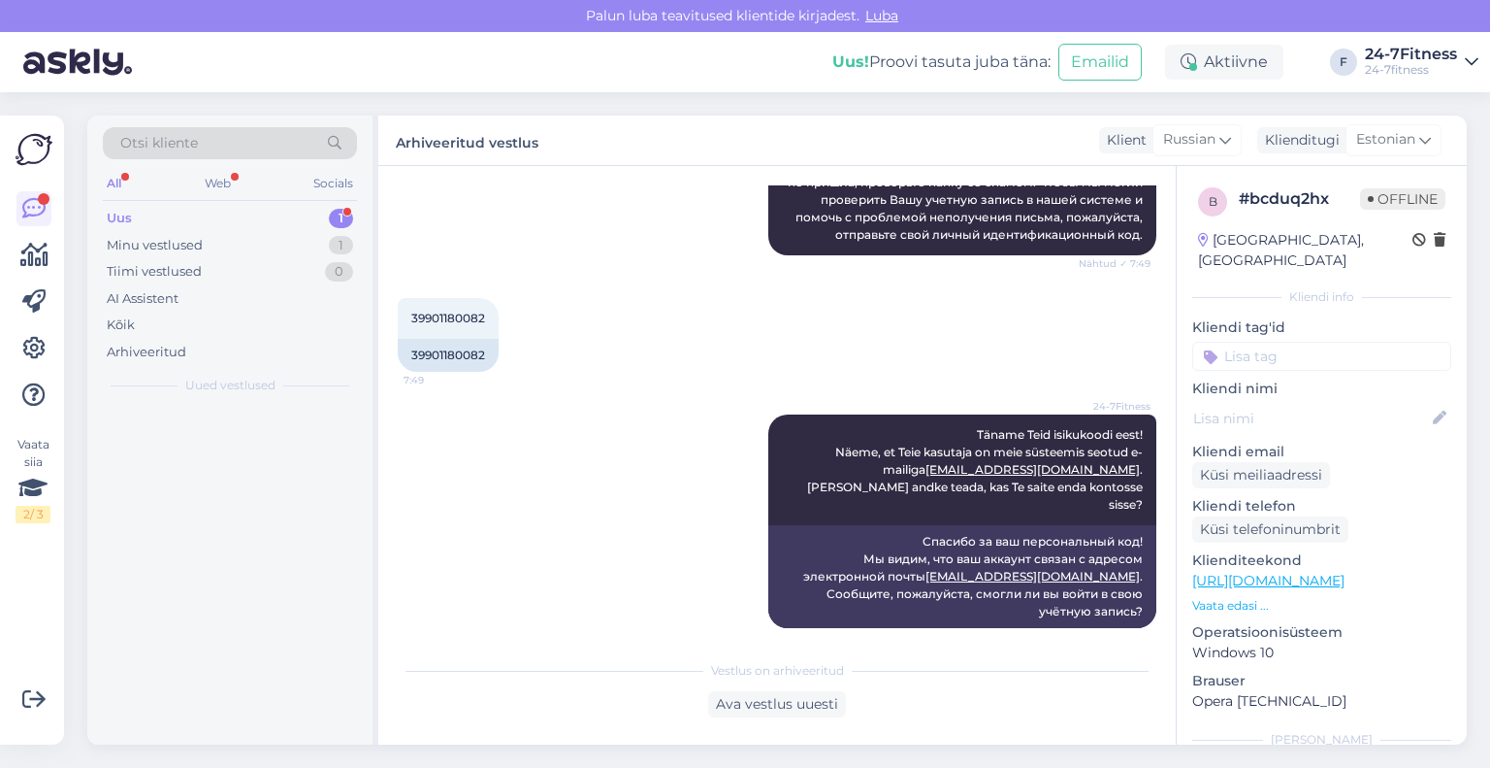
scroll to position [433, 0]
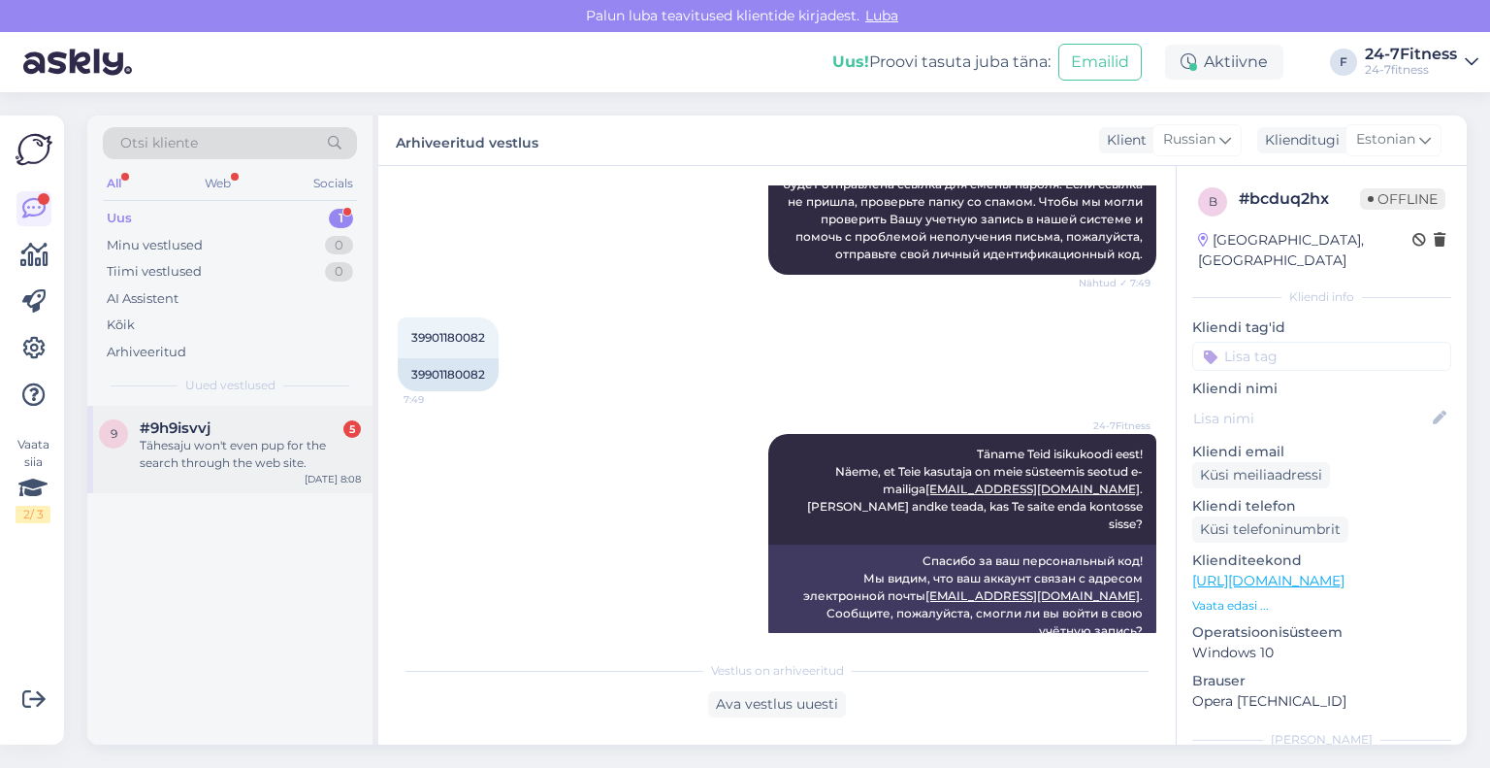
click at [201, 452] on div "Tähesaju won't even pup for the search through the web site." at bounding box center [250, 454] width 221 height 35
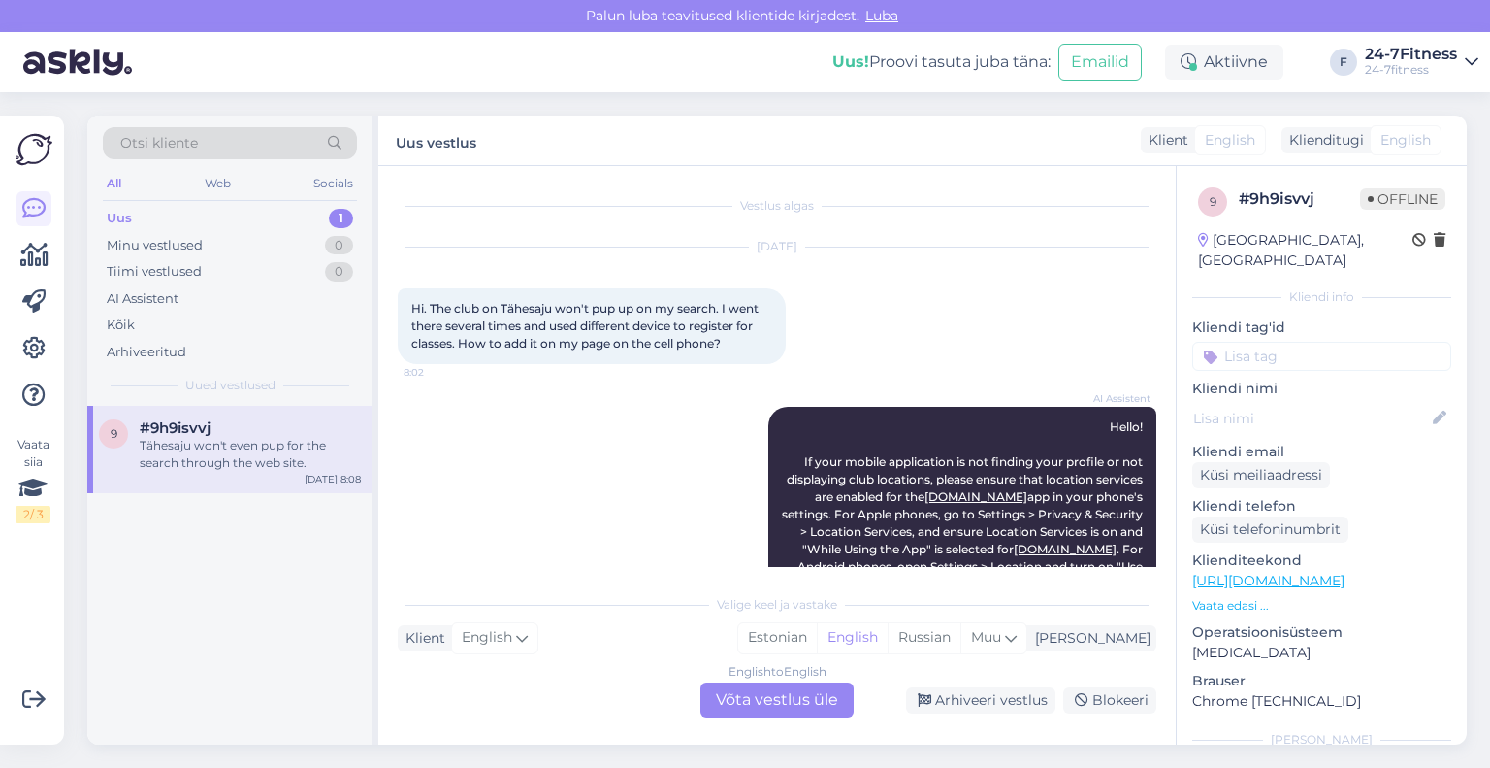
scroll to position [0, 0]
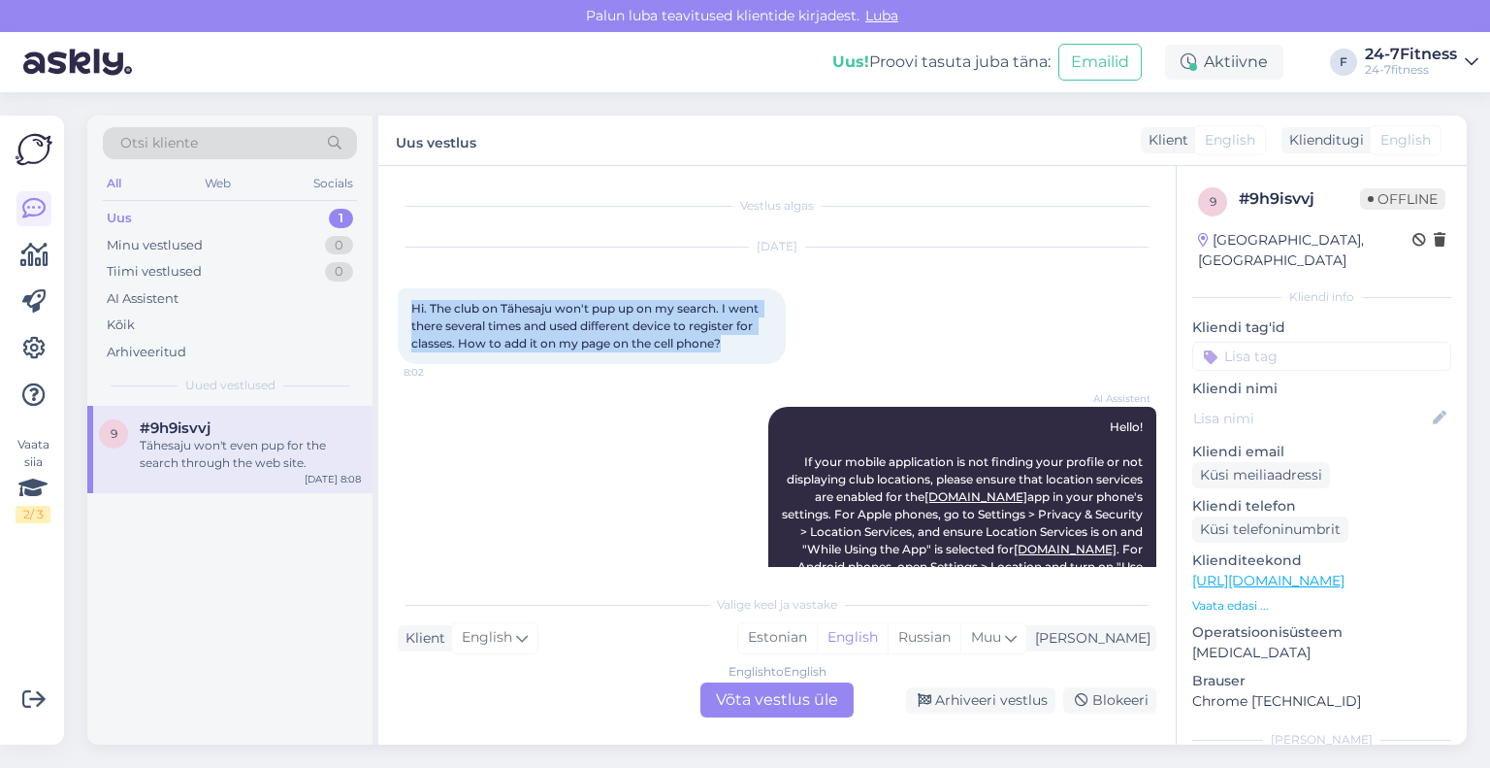
drag, startPoint x: 739, startPoint y: 348, endPoint x: 406, endPoint y: 311, distance: 335.8
click at [406, 311] on div "Hi. The club on Tähesaju won't pup up on my search. I went there several times …" at bounding box center [592, 326] width 388 height 76
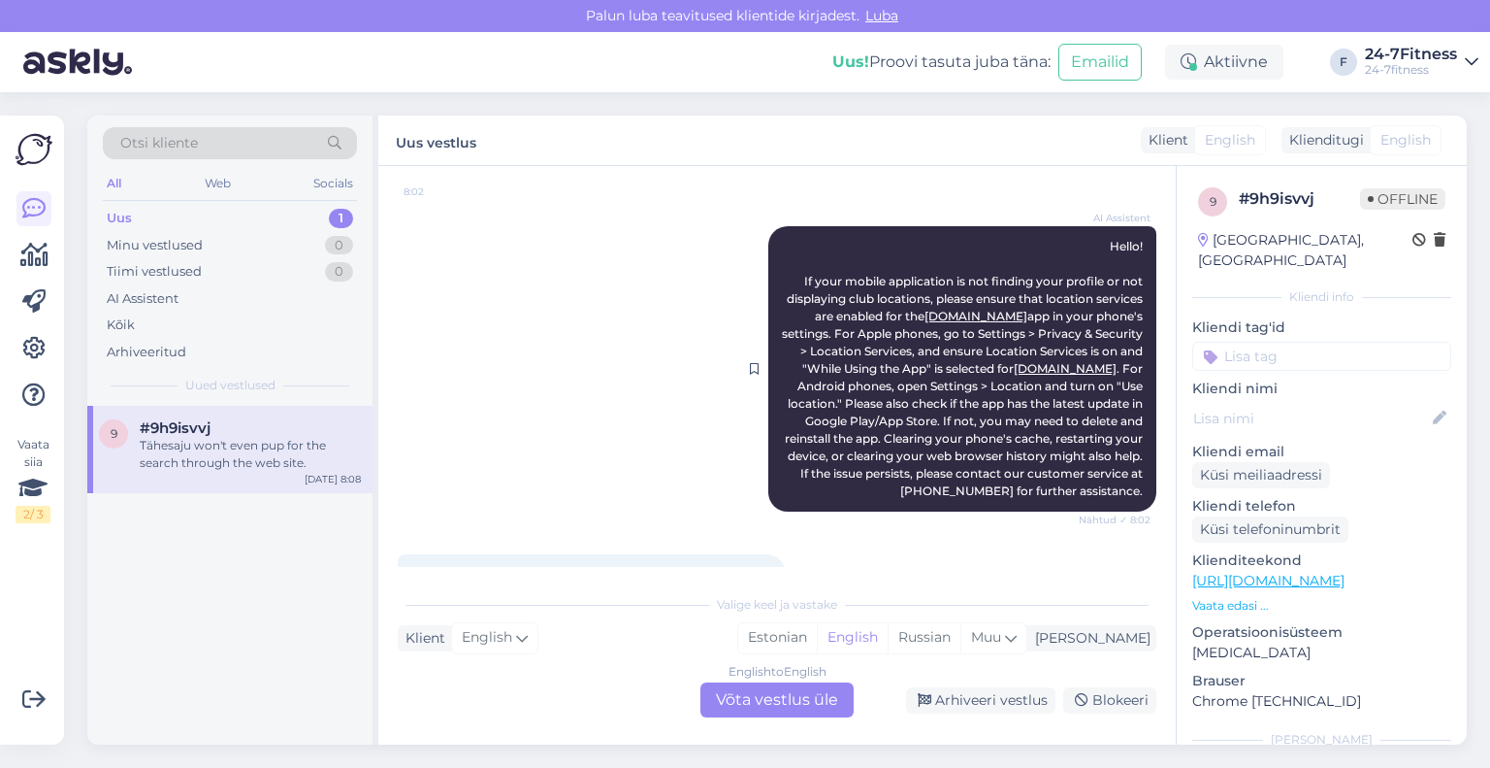
scroll to position [194, 0]
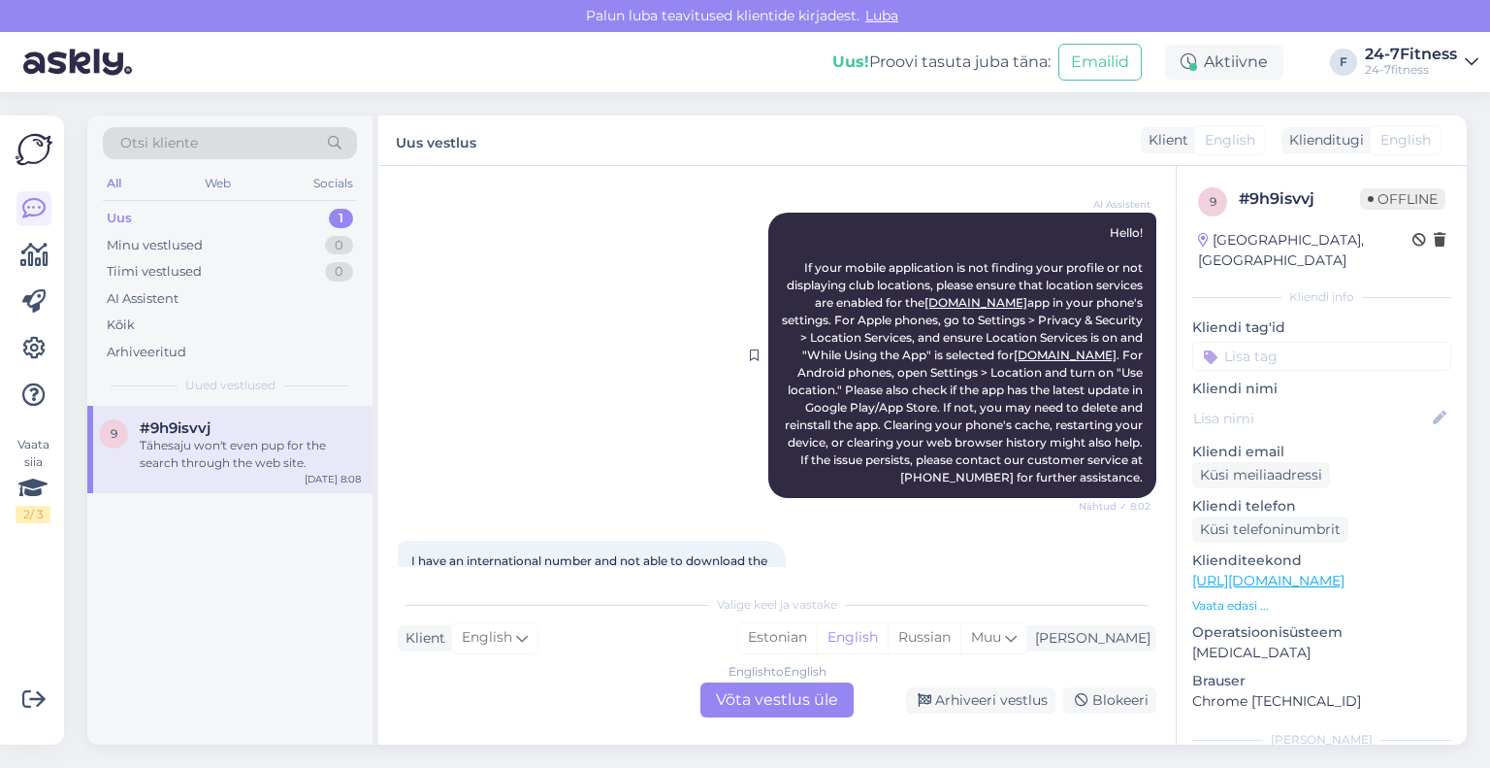
drag, startPoint x: 1131, startPoint y: 499, endPoint x: 1052, endPoint y: 238, distance: 272.9
click at [1052, 238] on div "AI Assistent Hello! If your mobile application is not finding your profile or n…" at bounding box center [962, 354] width 388 height 285
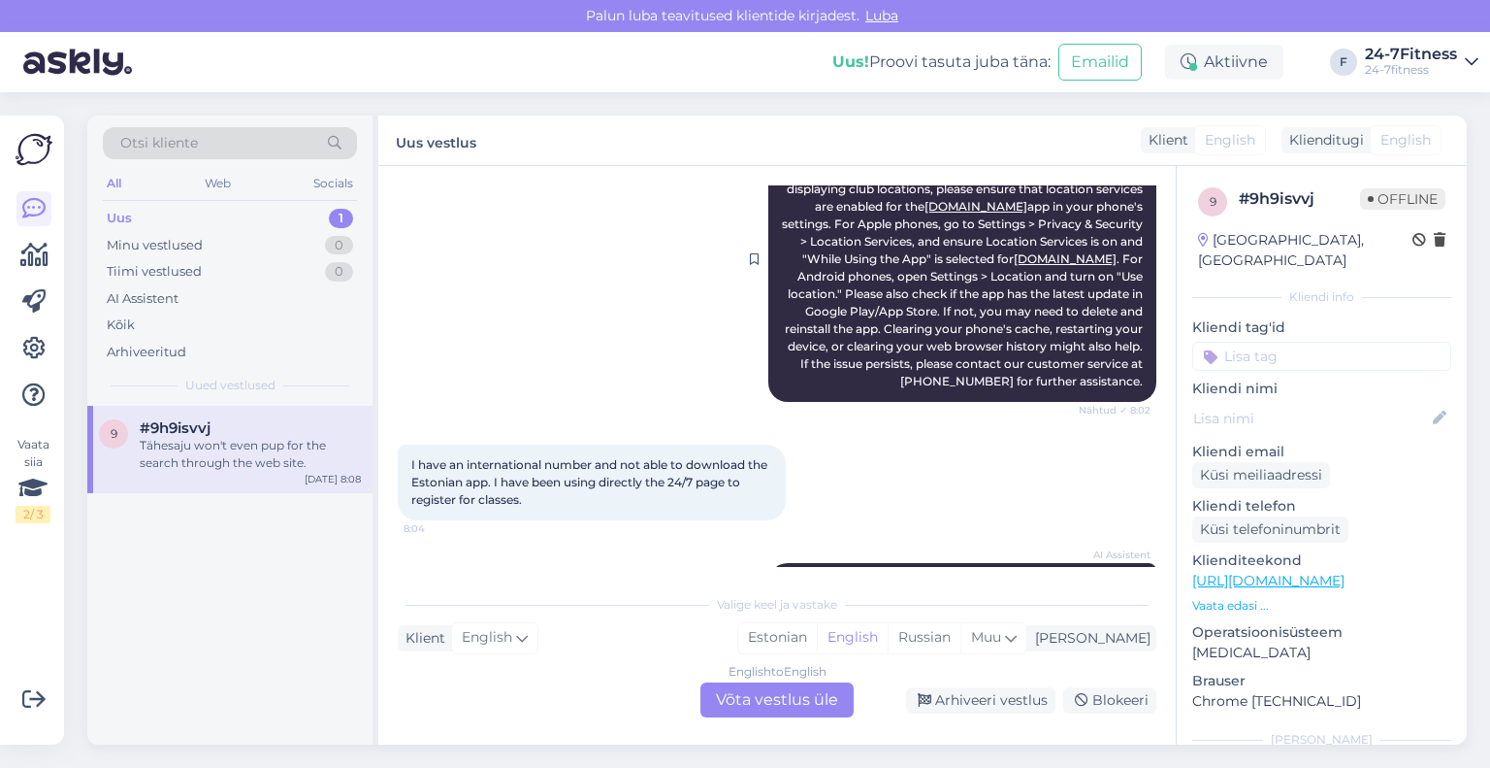
scroll to position [388, 0]
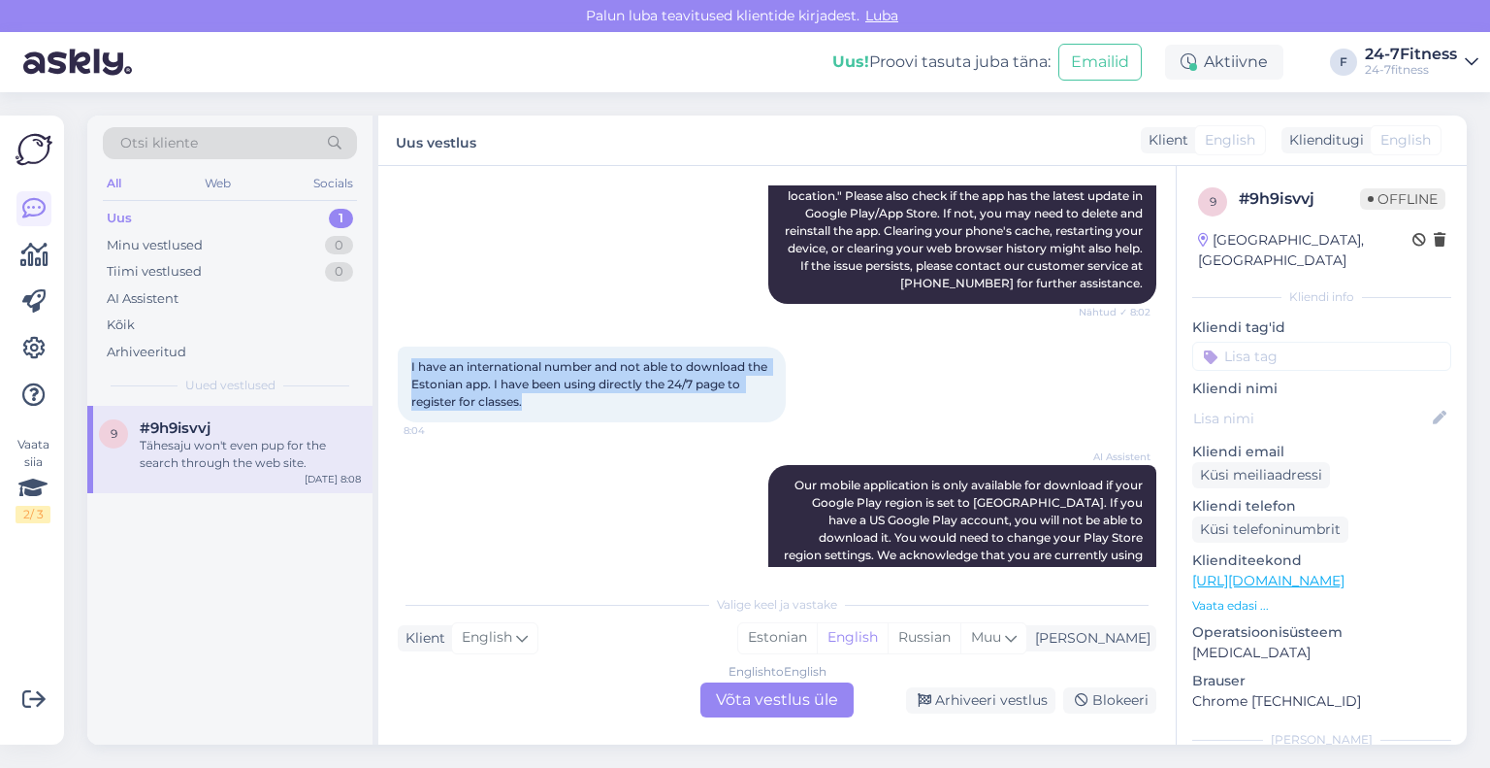
drag, startPoint x: 604, startPoint y: 422, endPoint x: 406, endPoint y: 380, distance: 203.2
click at [406, 380] on div "I have an international number and not able to download the Estonian app. I hav…" at bounding box center [592, 384] width 388 height 76
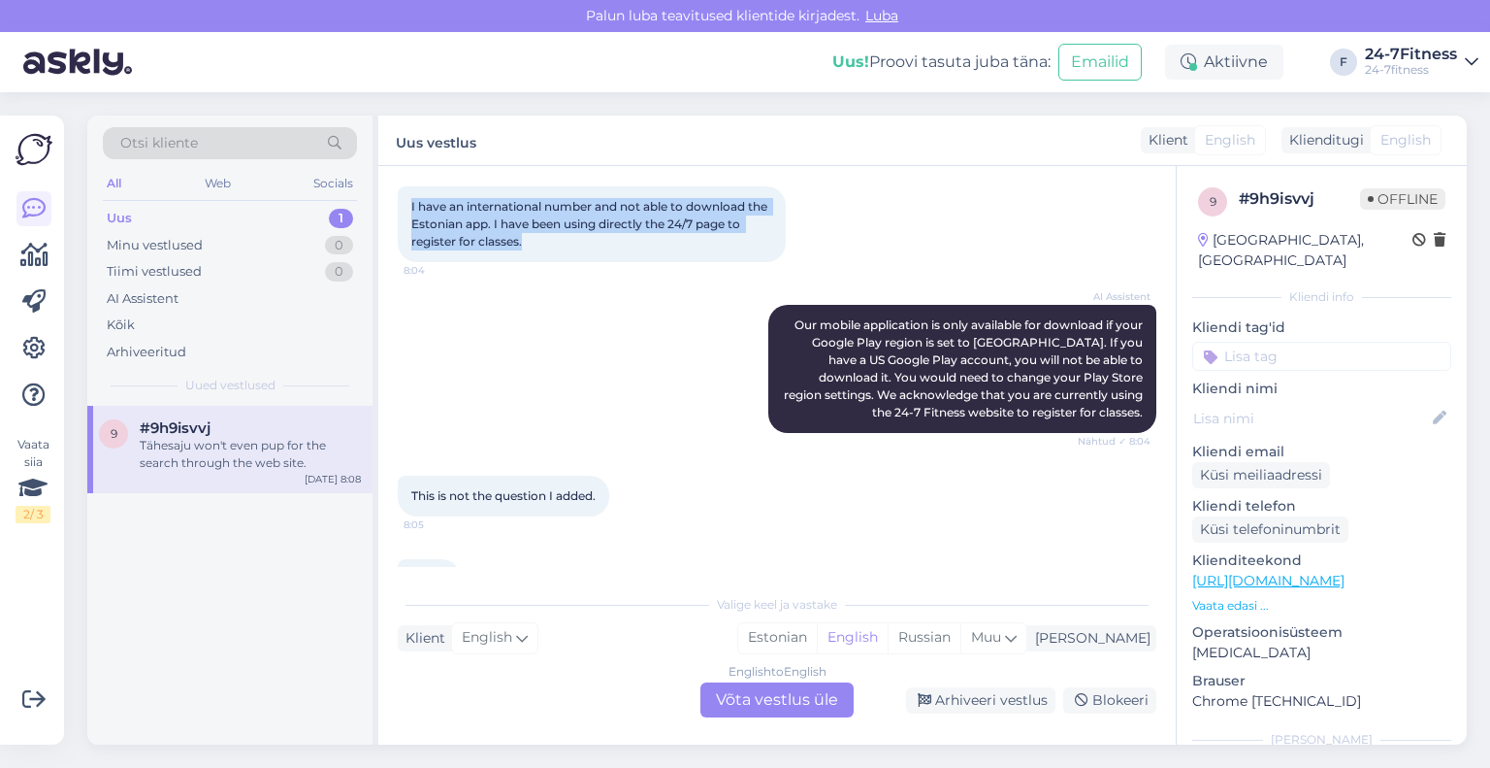
scroll to position [582, 0]
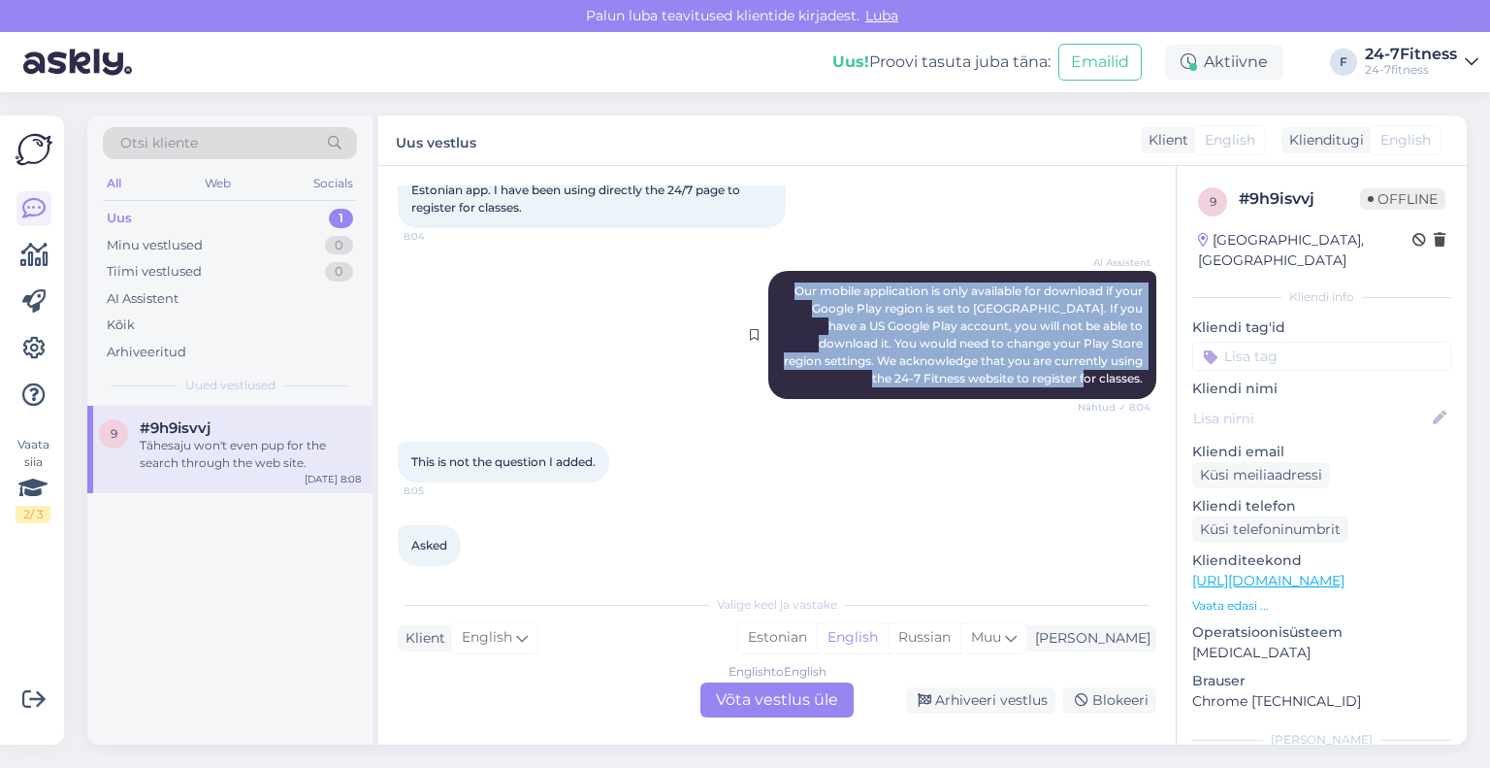
drag, startPoint x: 1127, startPoint y: 394, endPoint x: 769, endPoint y: 307, distance: 368.5
click at [769, 307] on div "AI Assistent Our mobile application is only available for download if your Goog…" at bounding box center [962, 335] width 388 height 128
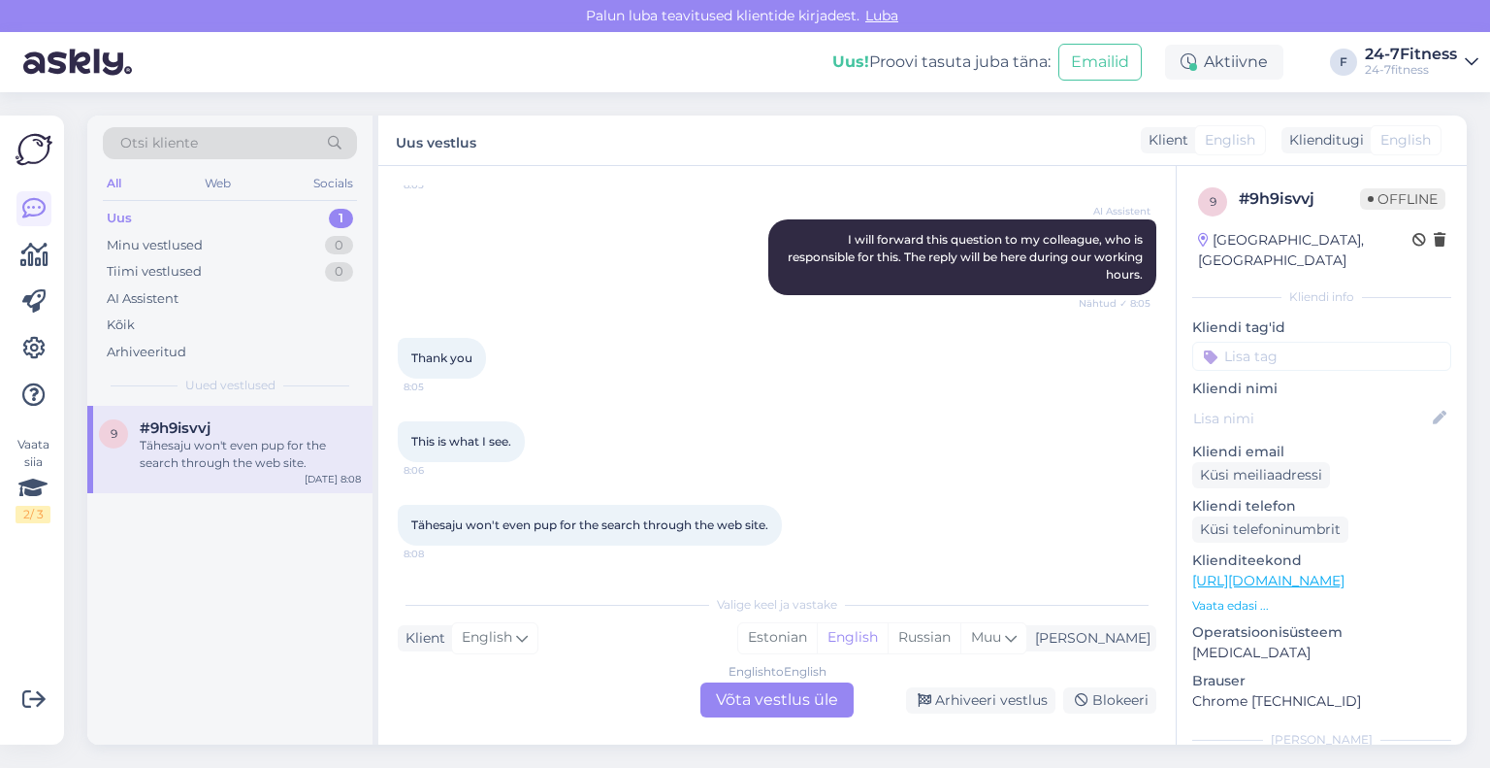
scroll to position [1005, 0]
drag, startPoint x: 466, startPoint y: 530, endPoint x: 408, endPoint y: 510, distance: 61.4
click at [408, 510] on div "Tähesaju won't even pup for the search through the web site. 8:08" at bounding box center [590, 525] width 384 height 41
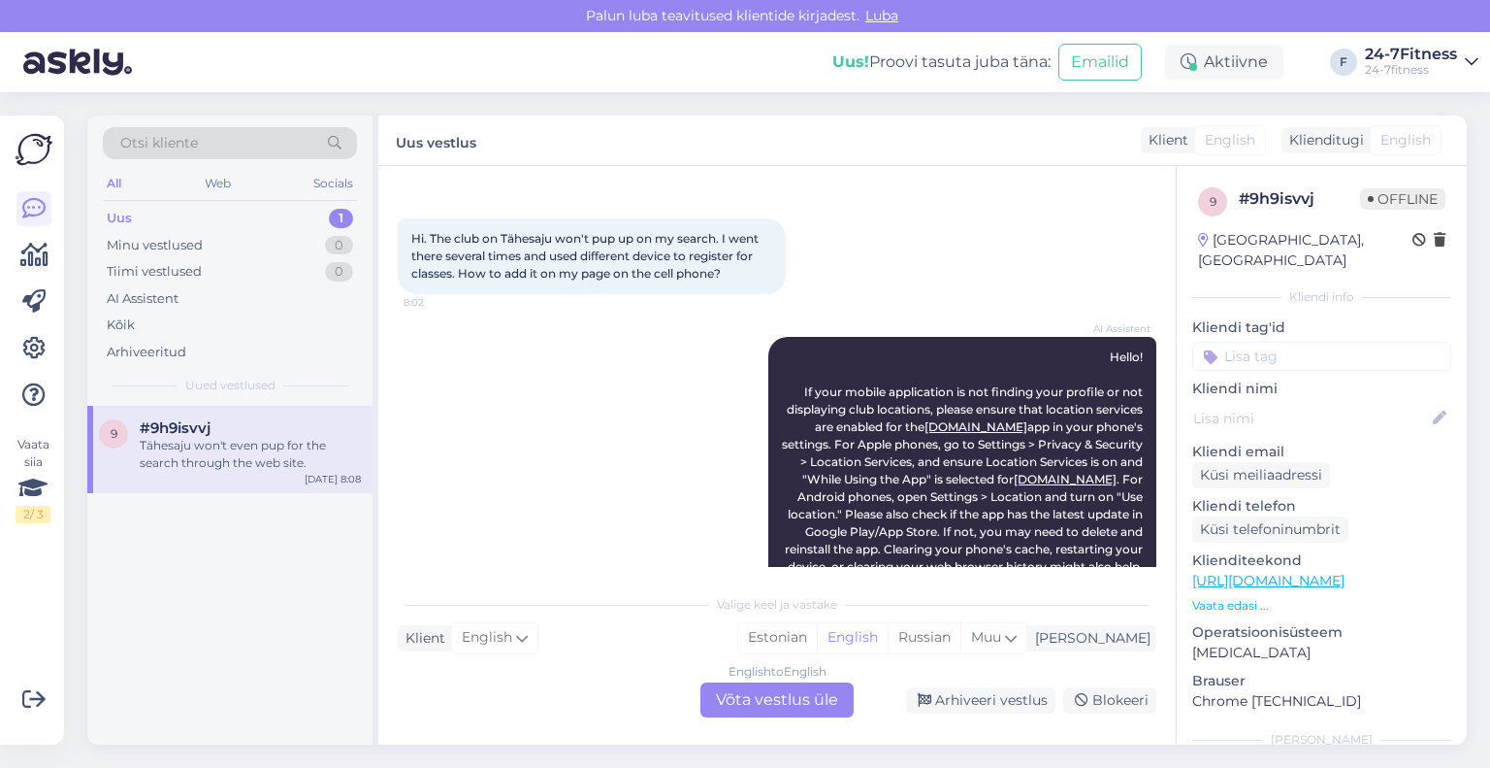
scroll to position [0, 0]
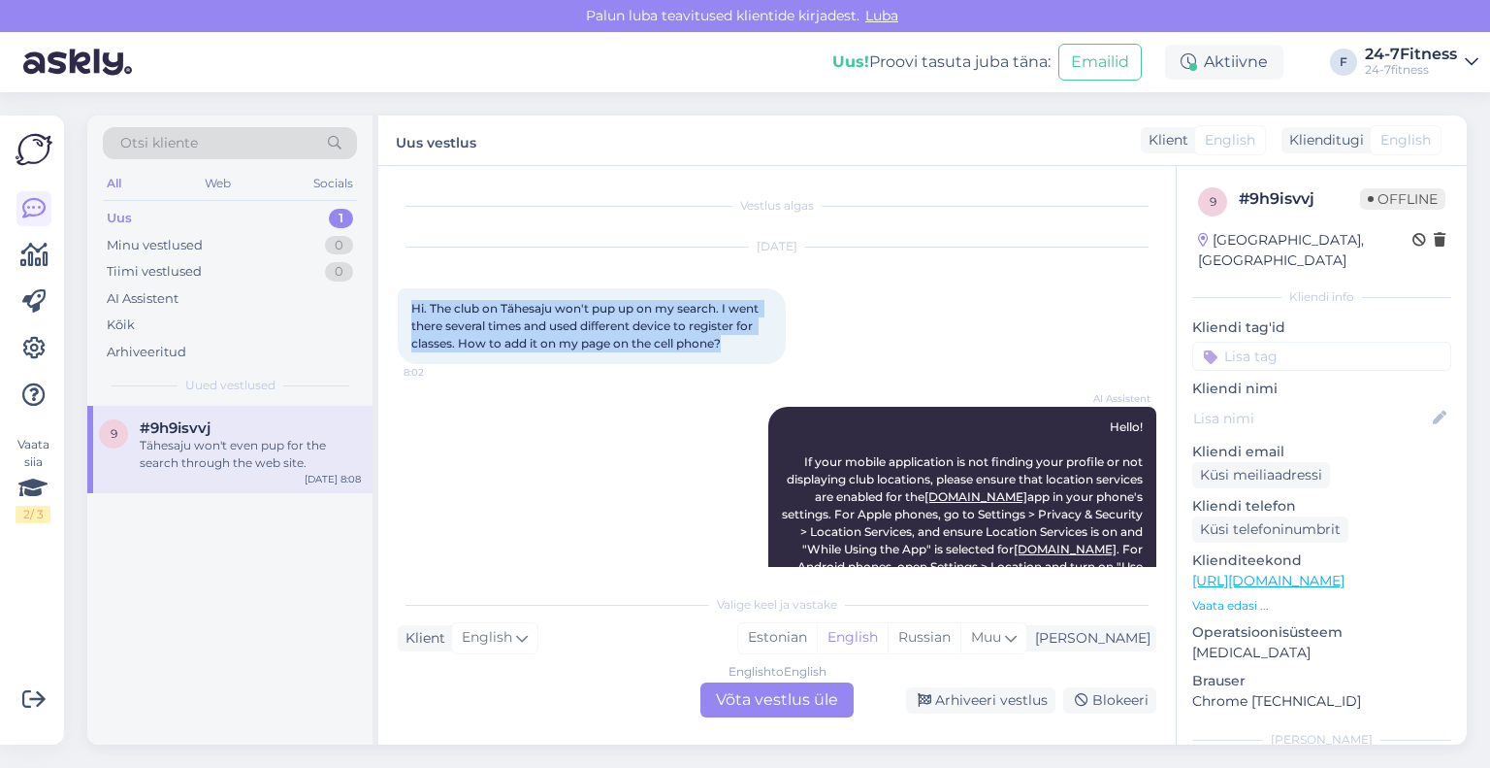
drag, startPoint x: 735, startPoint y: 345, endPoint x: 408, endPoint y: 306, distance: 329.4
click at [408, 306] on div "Hi. The club on Tähesaju won't pup up on my search. I went there several times …" at bounding box center [592, 326] width 388 height 76
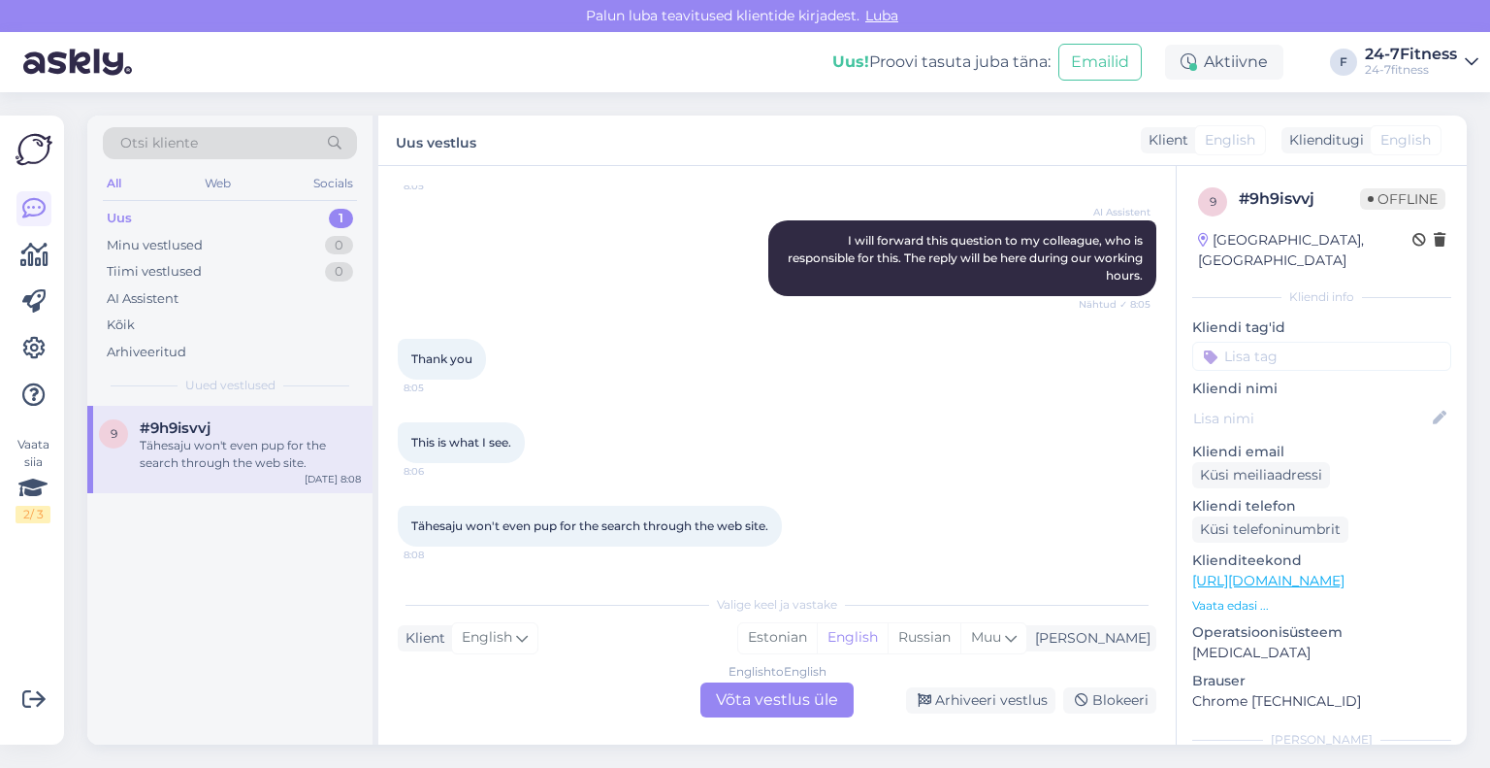
scroll to position [1005, 0]
click at [750, 699] on div "English to English Võta vestlus üle" at bounding box center [777, 699] width 153 height 35
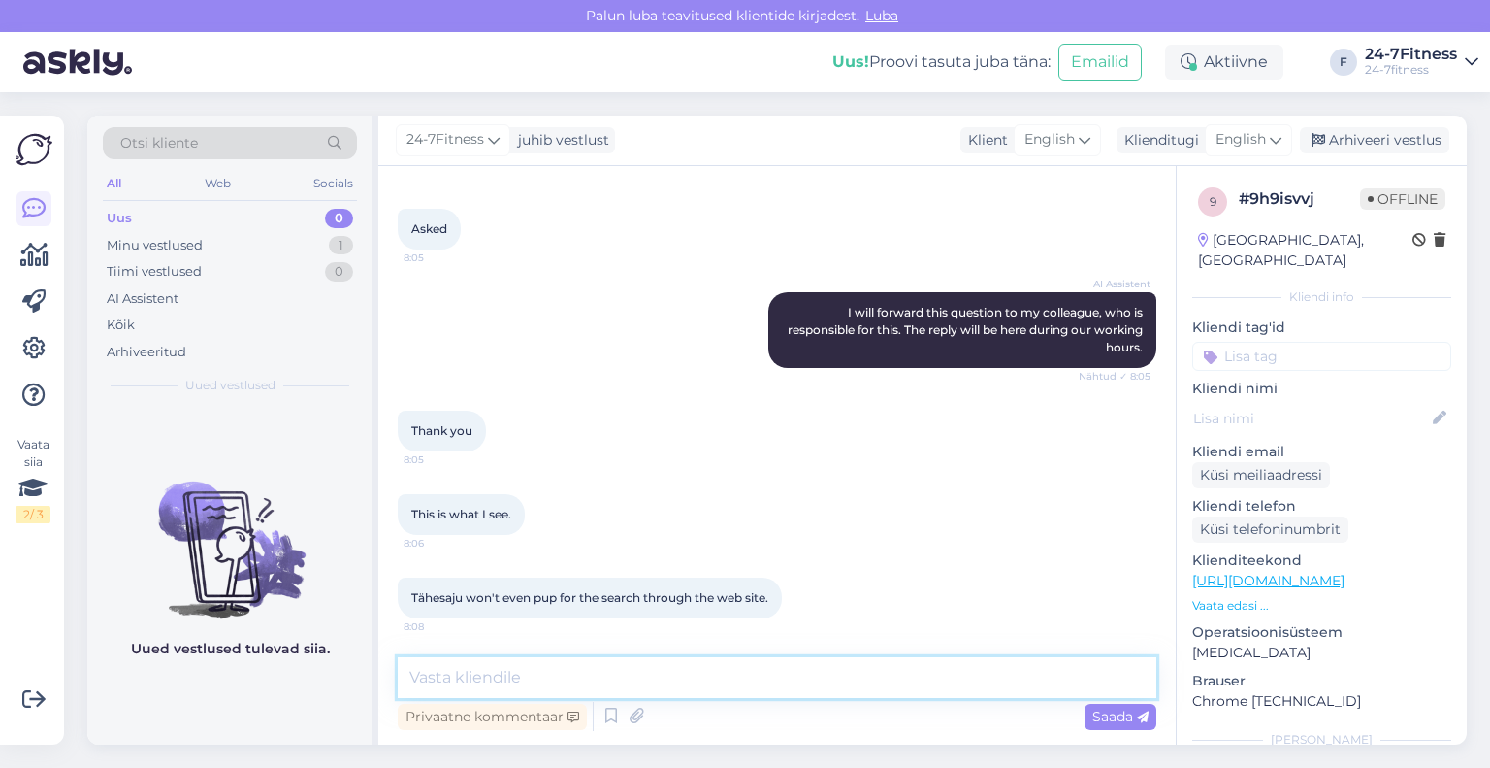
click at [710, 674] on textarea at bounding box center [777, 677] width 759 height 41
click at [1194, 136] on div "Klienditugi" at bounding box center [1158, 140] width 82 height 20
drag, startPoint x: 1171, startPoint y: 219, endPoint x: 1140, endPoint y: 264, distance: 54.4
click at [1171, 219] on link "Estonian" at bounding box center [1204, 226] width 213 height 31
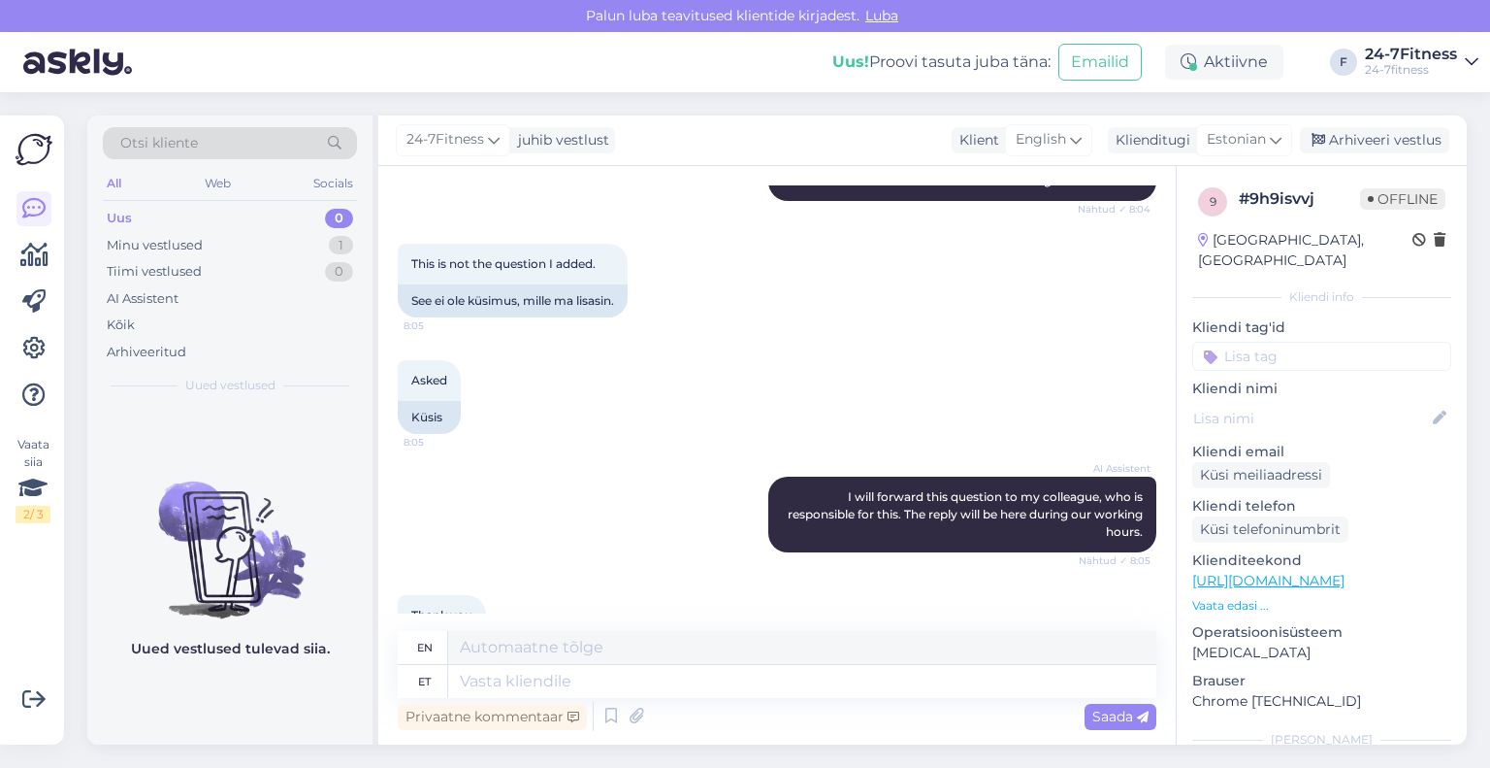
scroll to position [1207, 0]
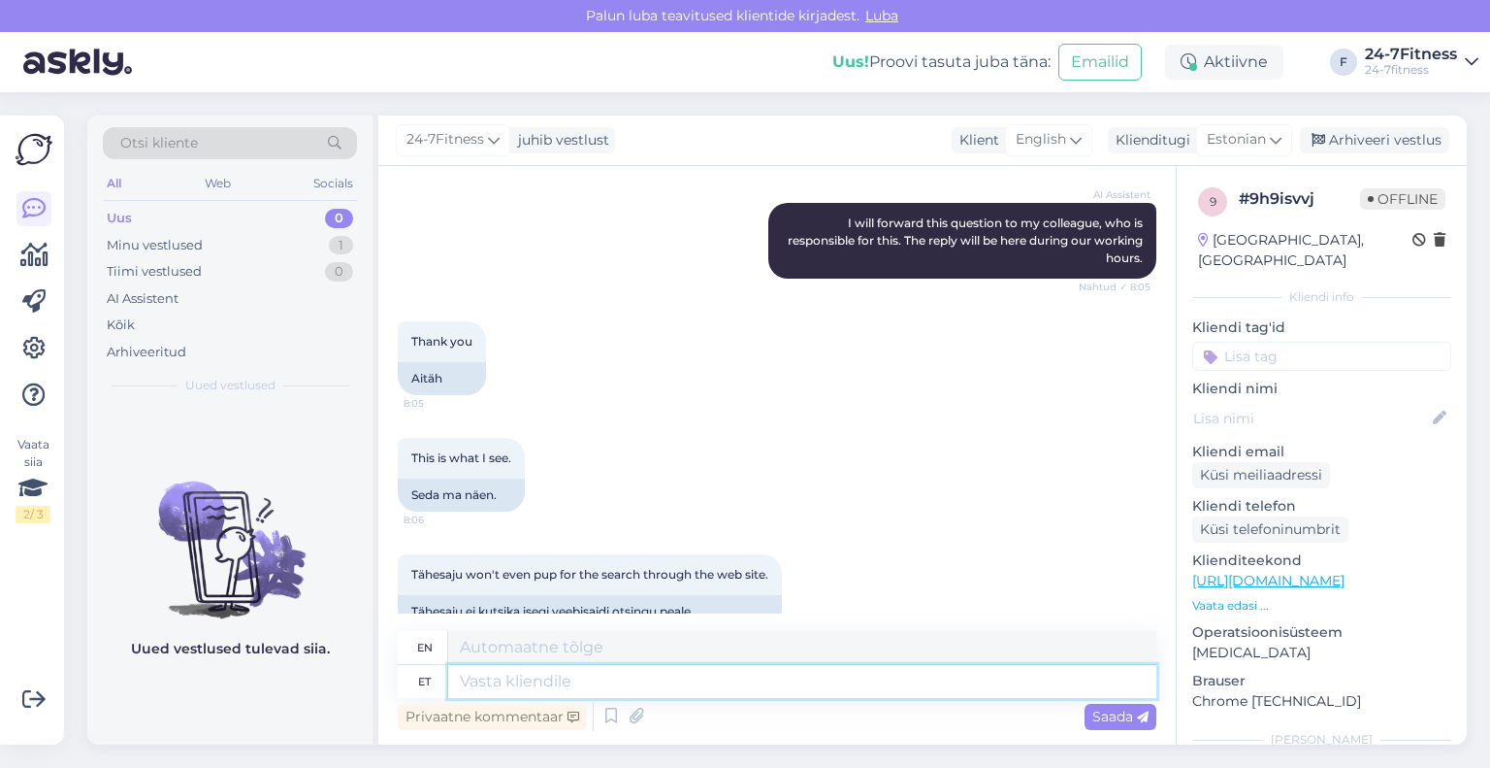
click at [649, 687] on textarea at bounding box center [802, 681] width 708 height 33
type textarea "Tere!"
type textarea "Hello!"
type textarea "Tere! Palun sa"
type textarea "Hello! Please"
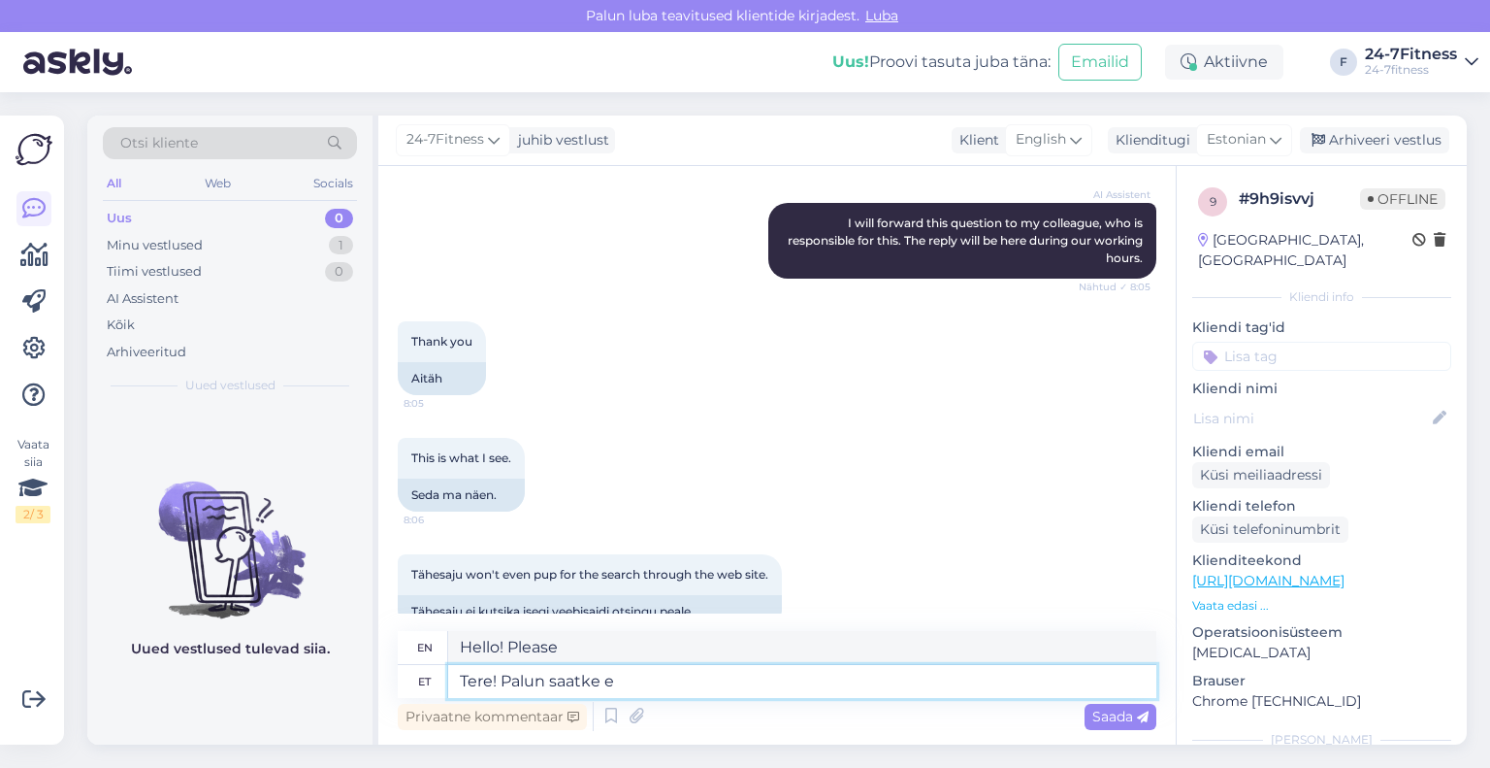
type textarea "Tere! Palun saatke en"
type textarea "Hello! Please send"
type textarea "Tere! Palun saatke enda i"
type textarea "Hello! Please send your"
type textarea "Tere! Palun saatke enda isikukood, e"
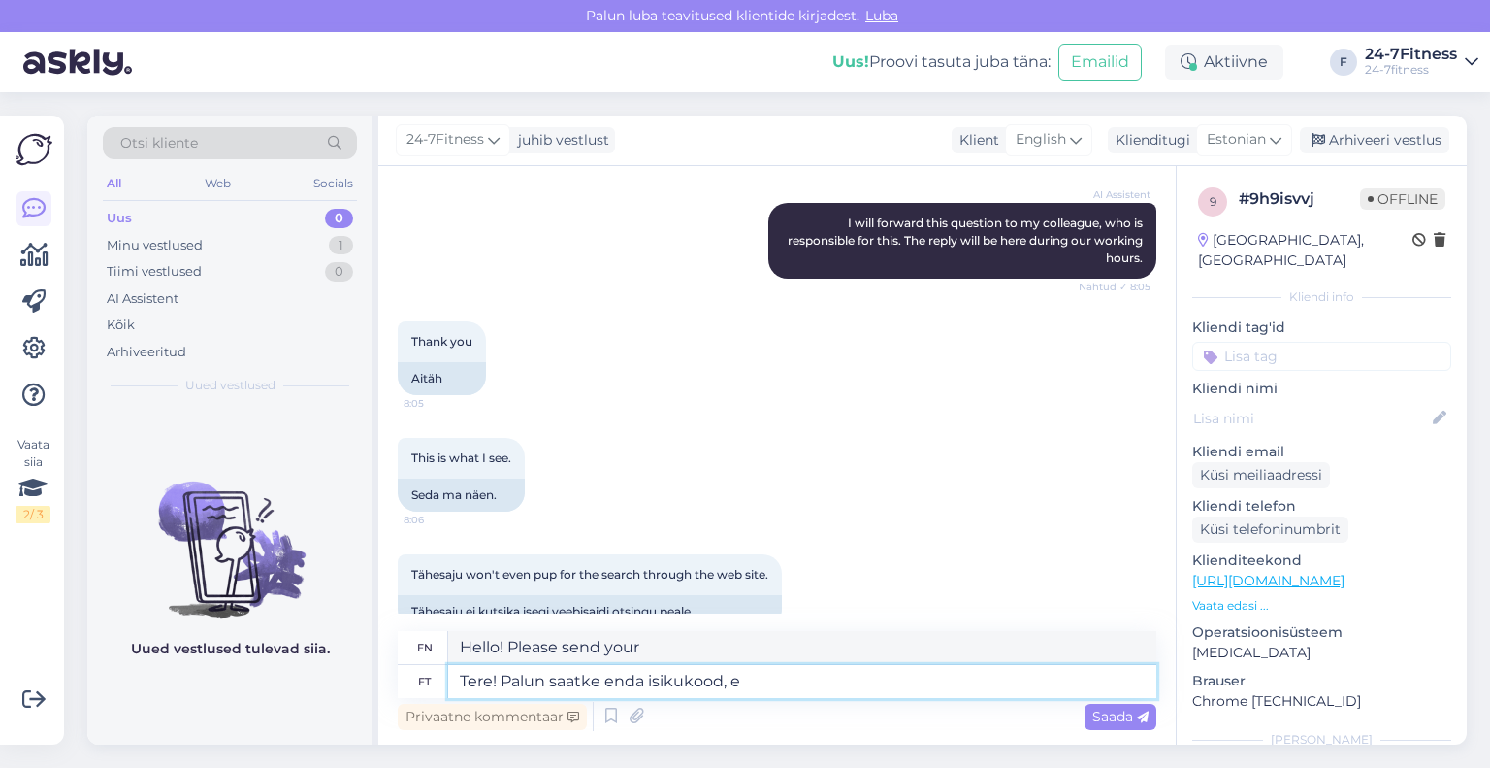
type textarea "Hello! Please send your personal identification number,"
type textarea "Tere! Palun saatke enda isikukood, et sa"
type textarea "Hello! Please send your personal identification number to"
type textarea "Tere! Palun saatke enda isikukood, et saaksime T"
type textarea "Hello! Please send your personal identification number so we can"
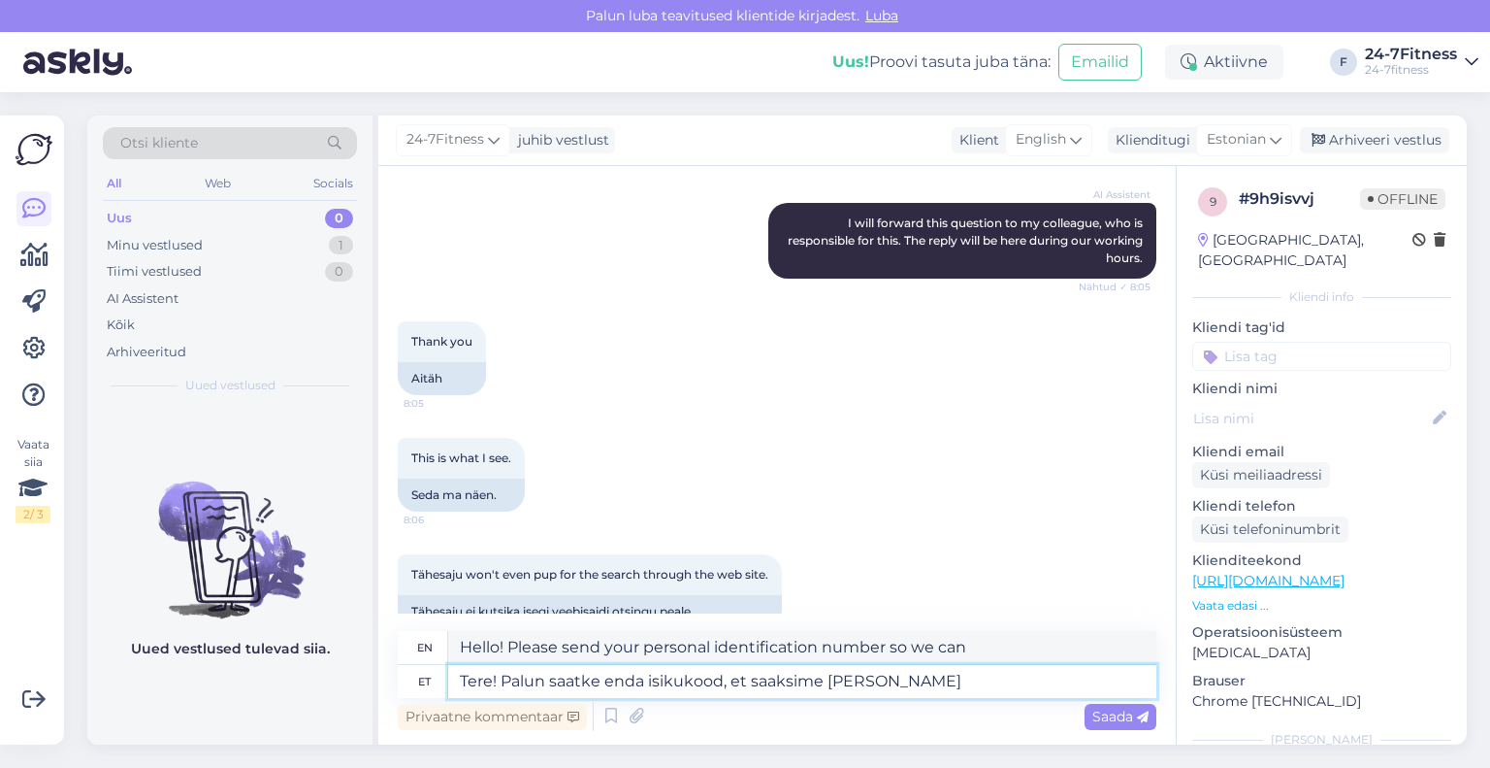
type textarea "Tere! Palun saatke enda isikukood, et saaksime [PERSON_NAME] a"
type textarea "Hello! Please send your personal identification number so that we can contact y…"
type textarea "Tere! Palun saatke enda isikukood, et saaksime [PERSON_NAME] andmeid"
type textarea "Hello! Please send your personal identification number so that we can receive y…"
type textarea "Tere! Palun saatke enda isikukood, et saaksime [PERSON_NAME] andmeid kontrollida"
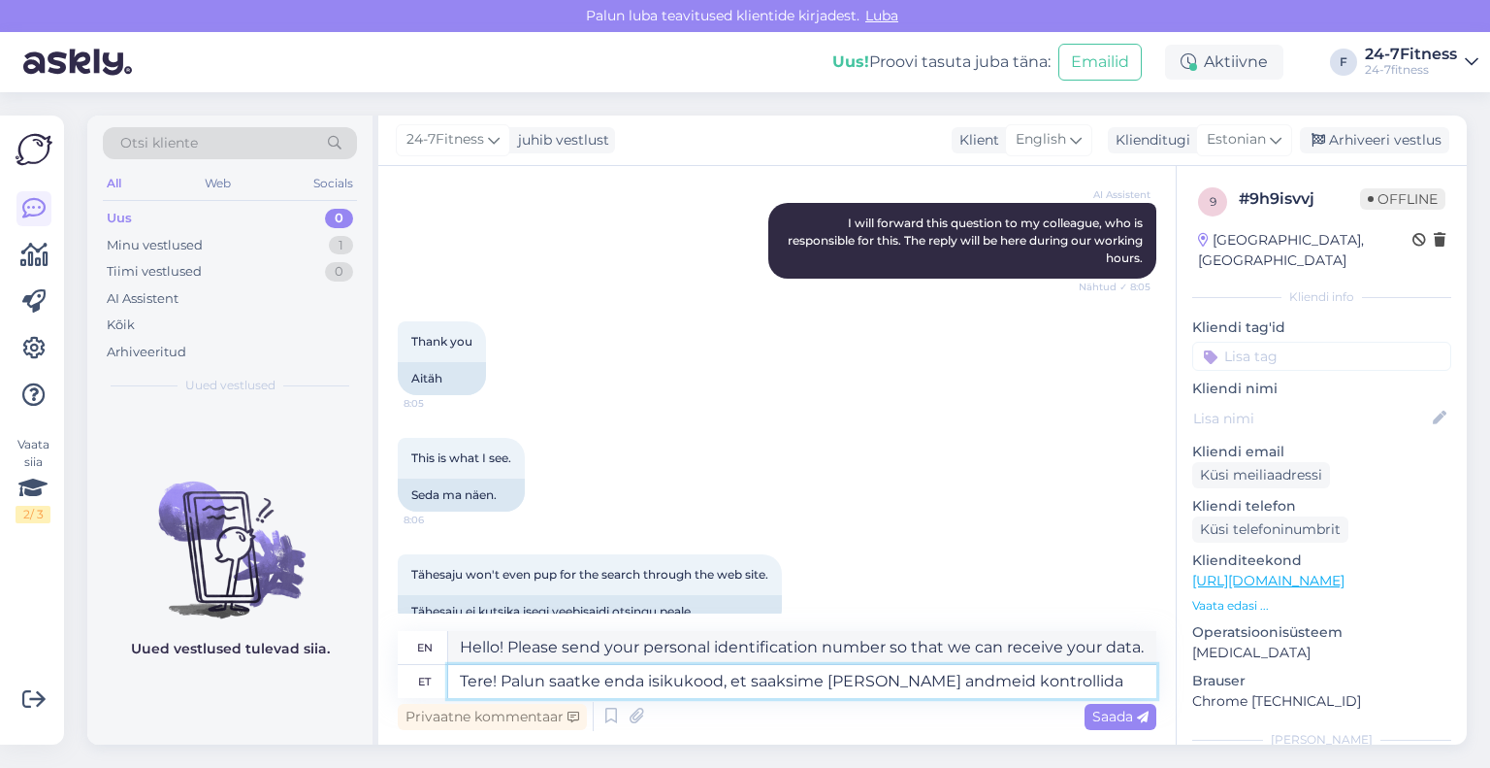
type textarea "Hello! Please send your personal identification number so that we can verify yo…"
type textarea "Tere! Palun saatke enda isikukood, et saaksime [PERSON_NAME] andmeid kontrollid…"
type textarea "Hello! Please send your personal identification number so that we can verify yo…"
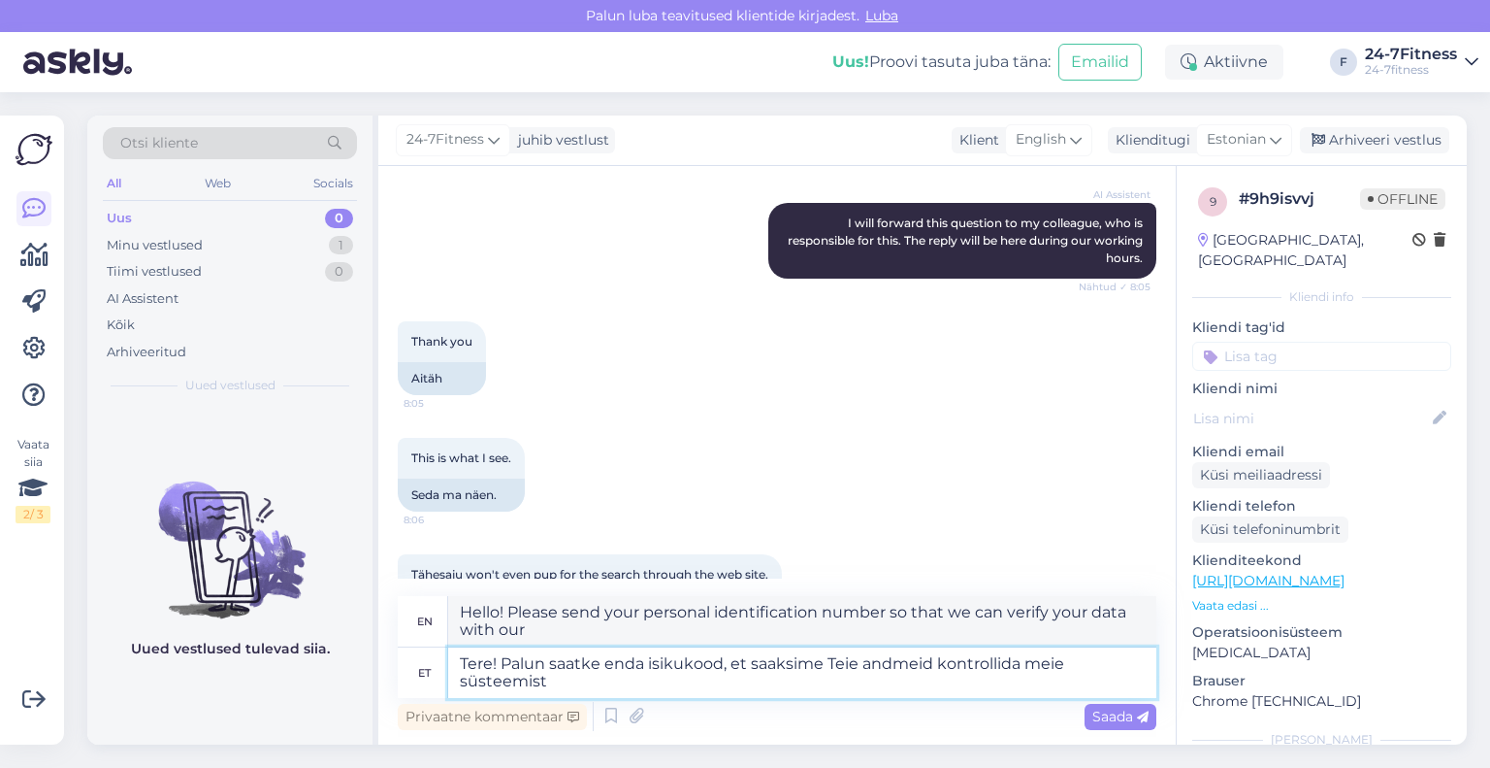
type textarea "Tere! Palun saatke enda isikukood, et saaksime Teie andmeid kontrollida meie sü…"
type textarea "Hello! Please send your personal identification number so that we can check you…"
type textarea "Tere! Palun saatke enda isikukood, et saaksime Teie andmeid kontrollida meie sü…"
click at [1109, 713] on span "Saada" at bounding box center [1121, 715] width 56 height 17
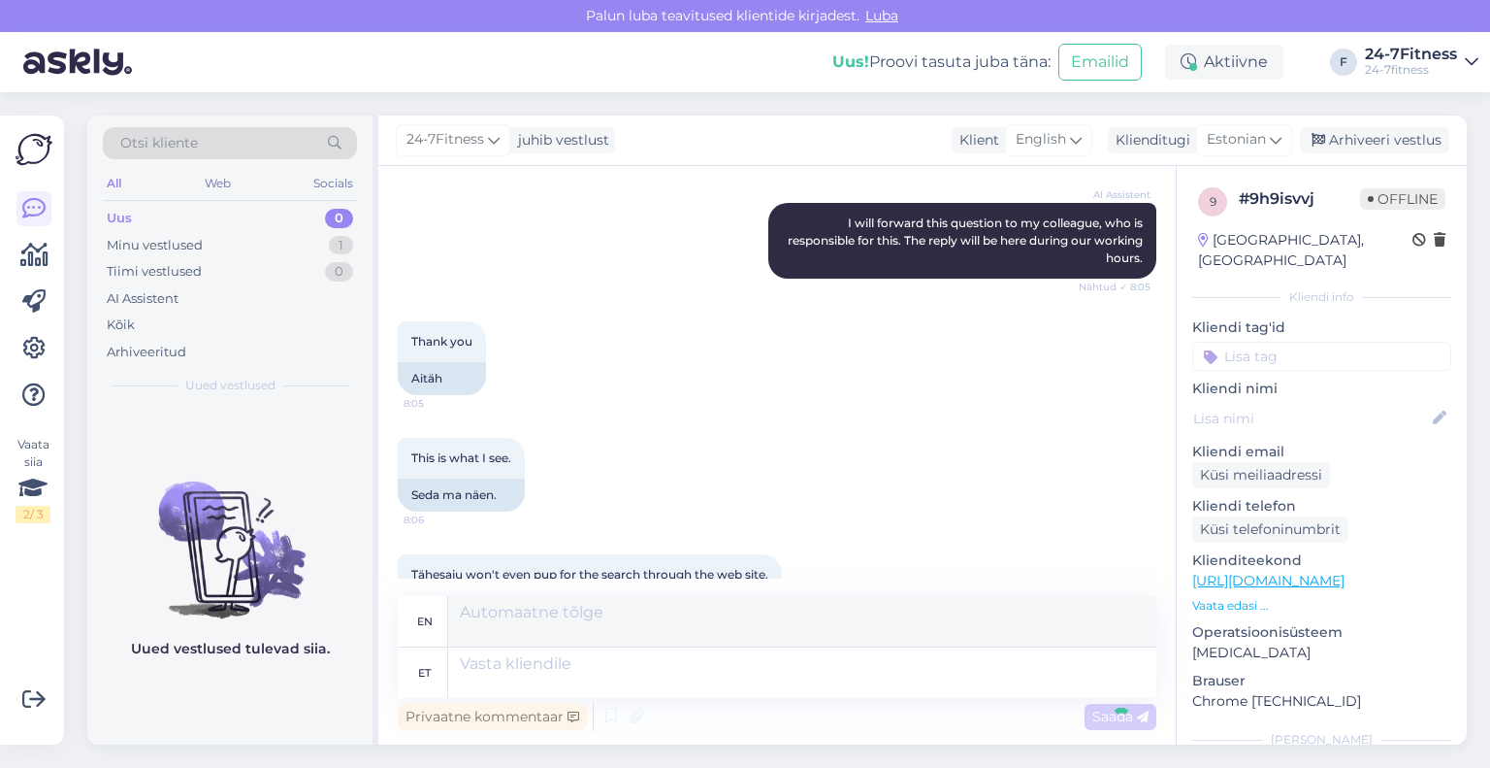
scroll to position [1411, 0]
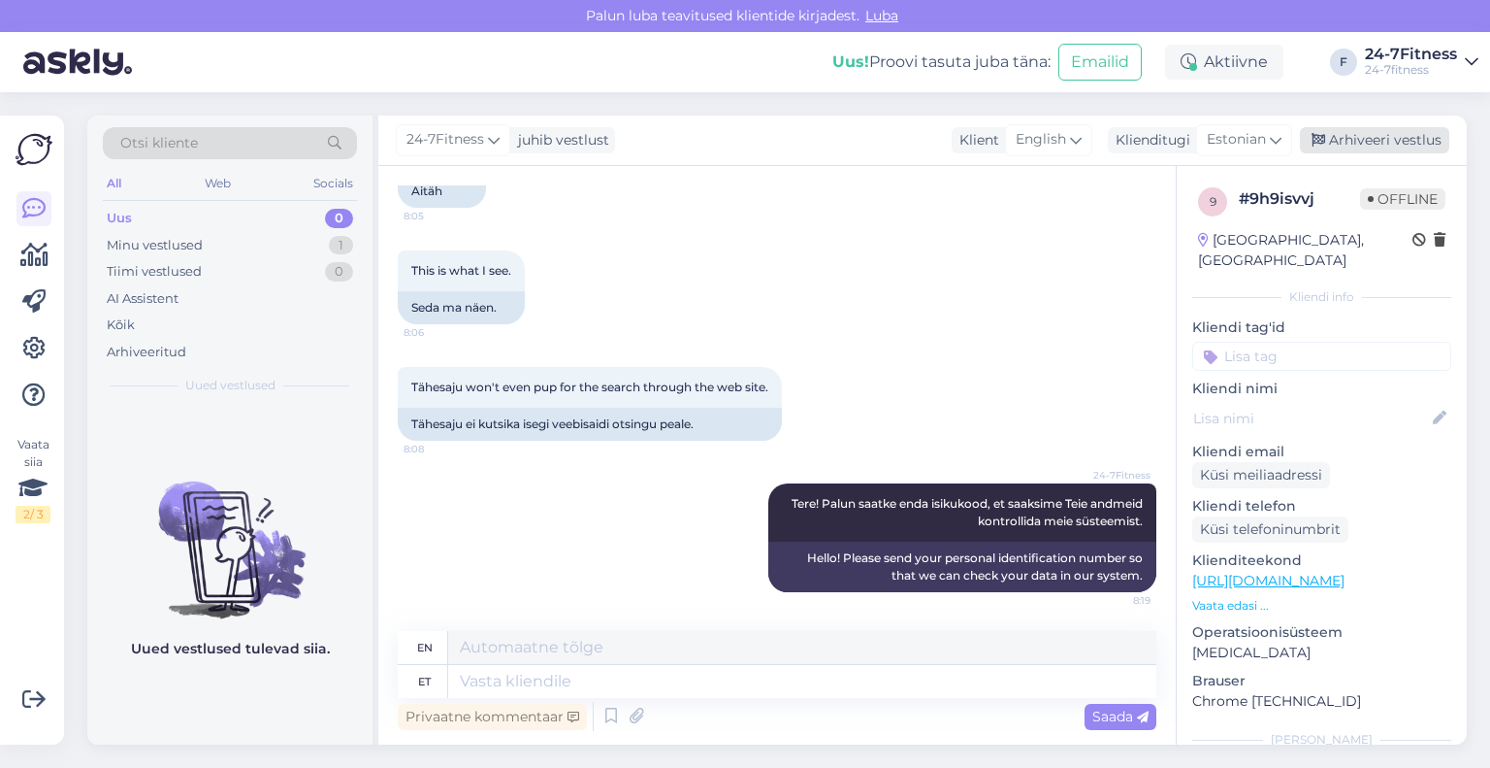
click at [1348, 146] on div "Arhiveeri vestlus" at bounding box center [1374, 140] width 149 height 26
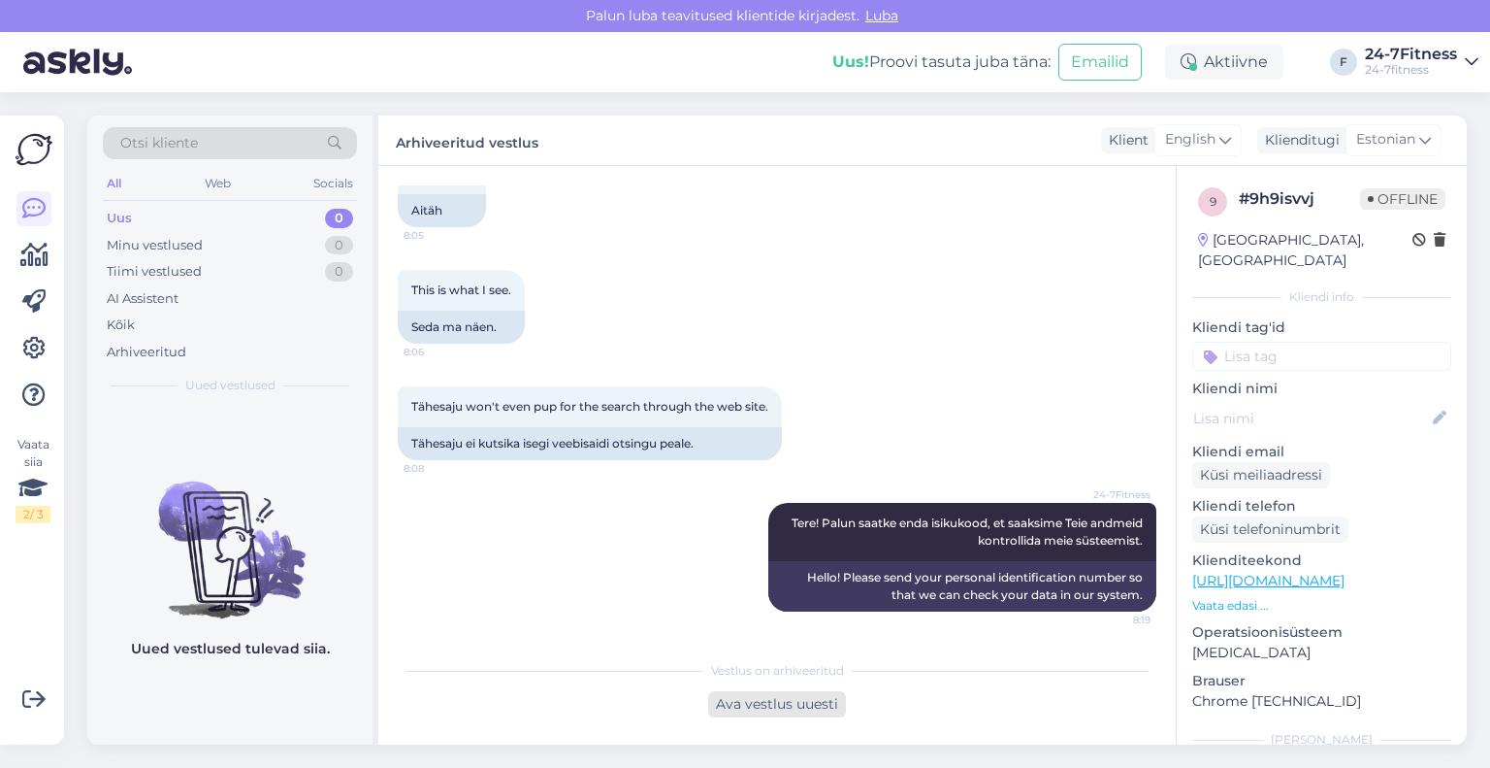
click at [784, 713] on div "Ava vestlus uuesti" at bounding box center [777, 704] width 138 height 26
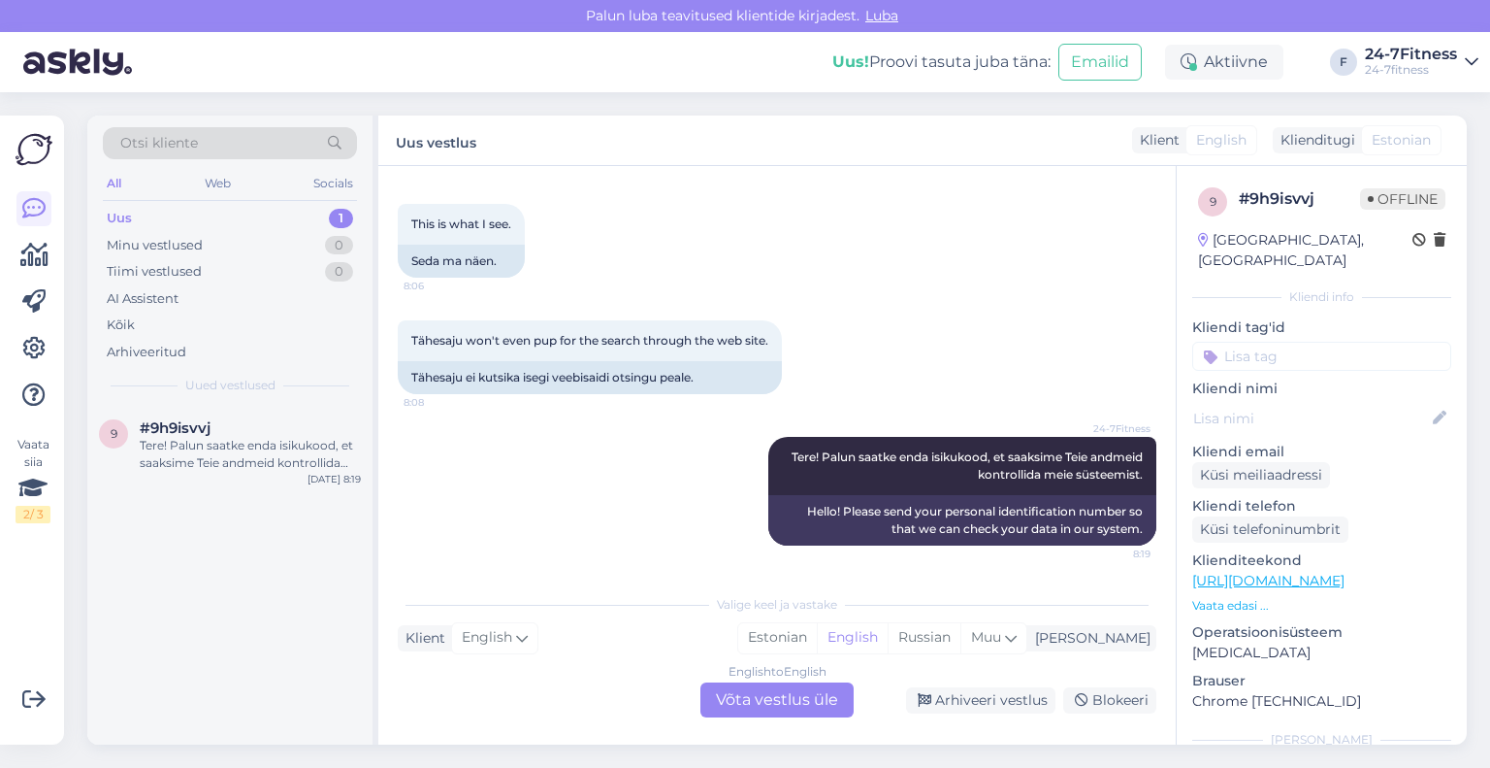
click at [804, 692] on div "English to English Võta vestlus üle" at bounding box center [777, 699] width 153 height 35
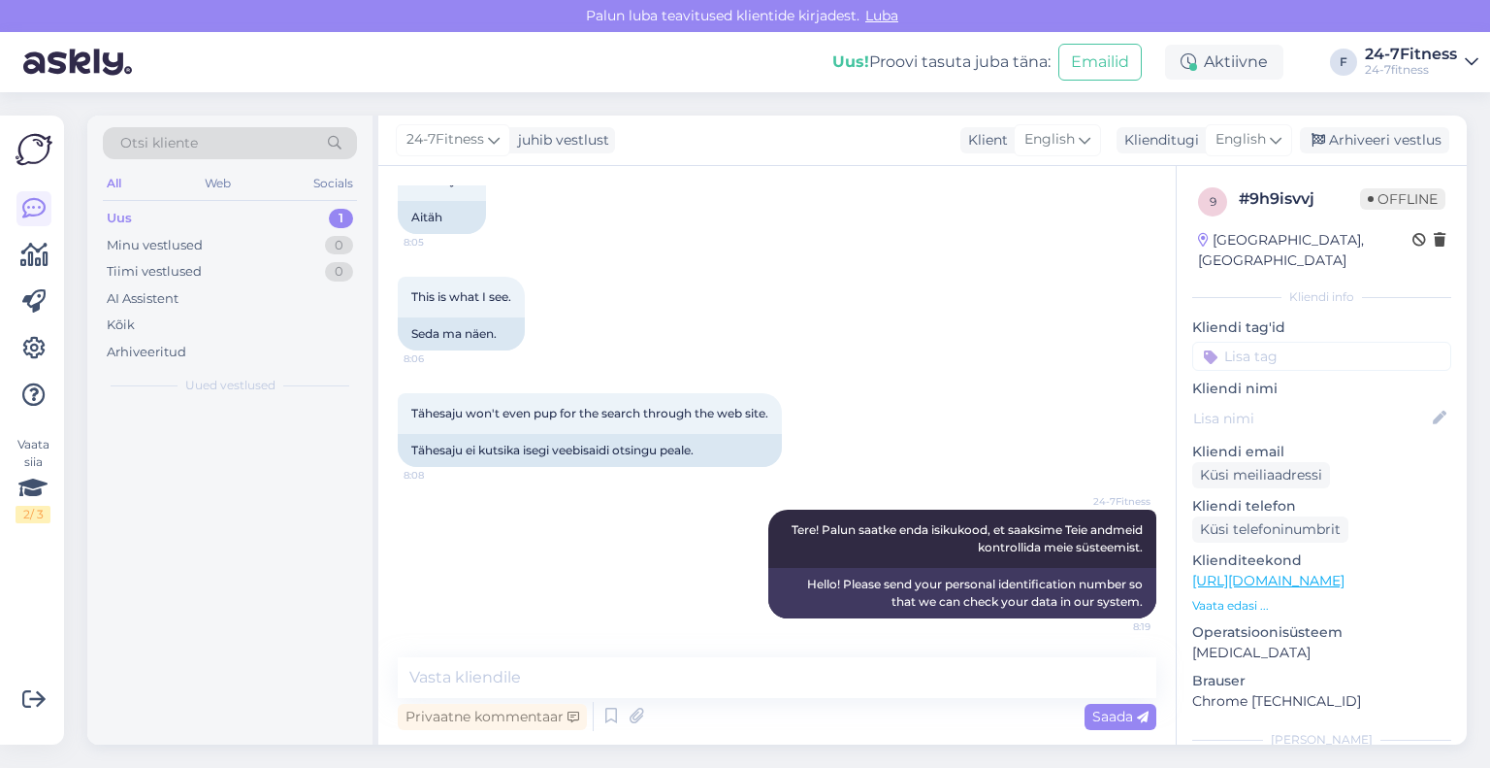
scroll to position [1386, 0]
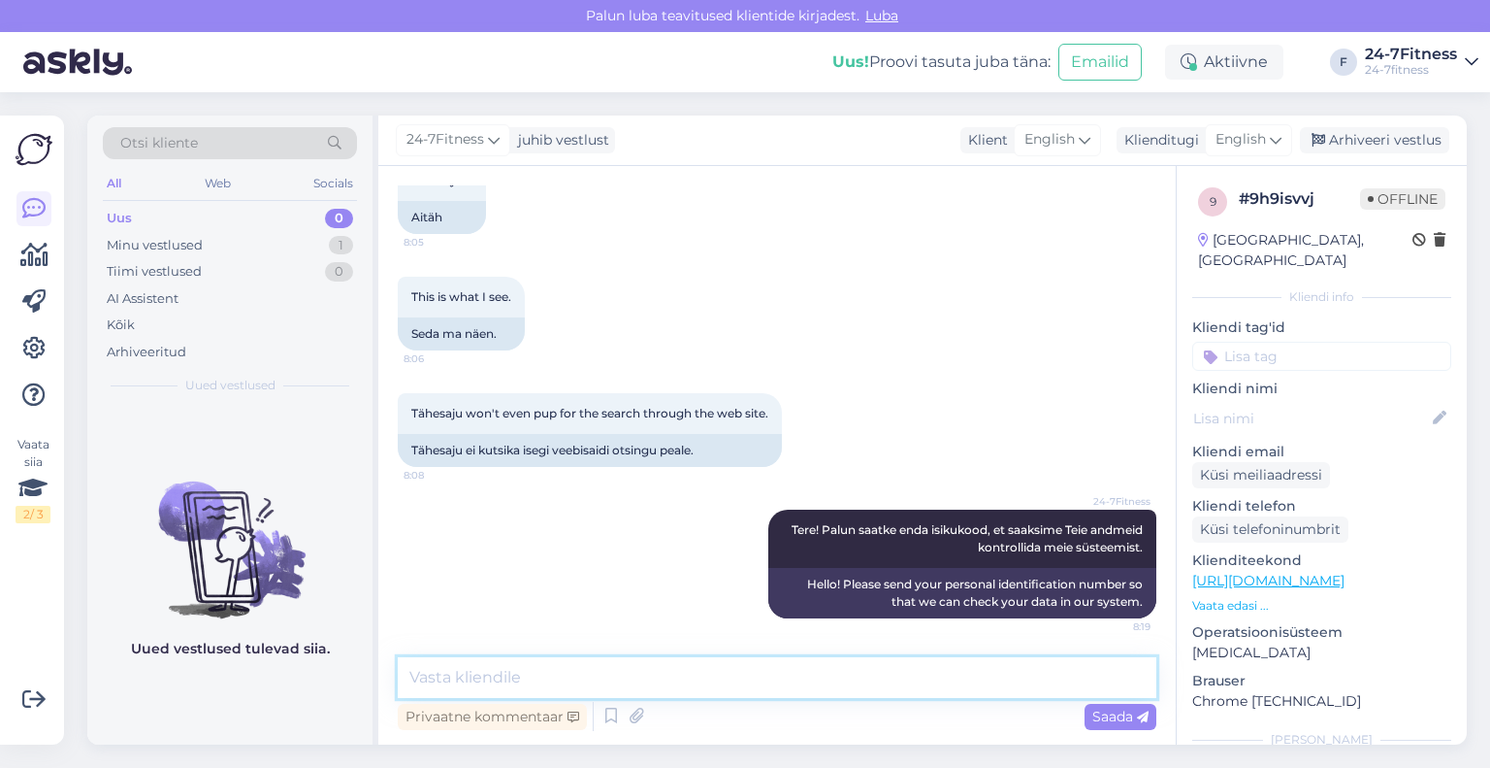
click at [765, 680] on textarea at bounding box center [777, 677] width 759 height 41
type textarea "Samuti palun täpsustage, kas Teil on probleem spordiklubisse sisenemisega?"
click at [1100, 719] on span "Saada" at bounding box center [1121, 715] width 56 height 17
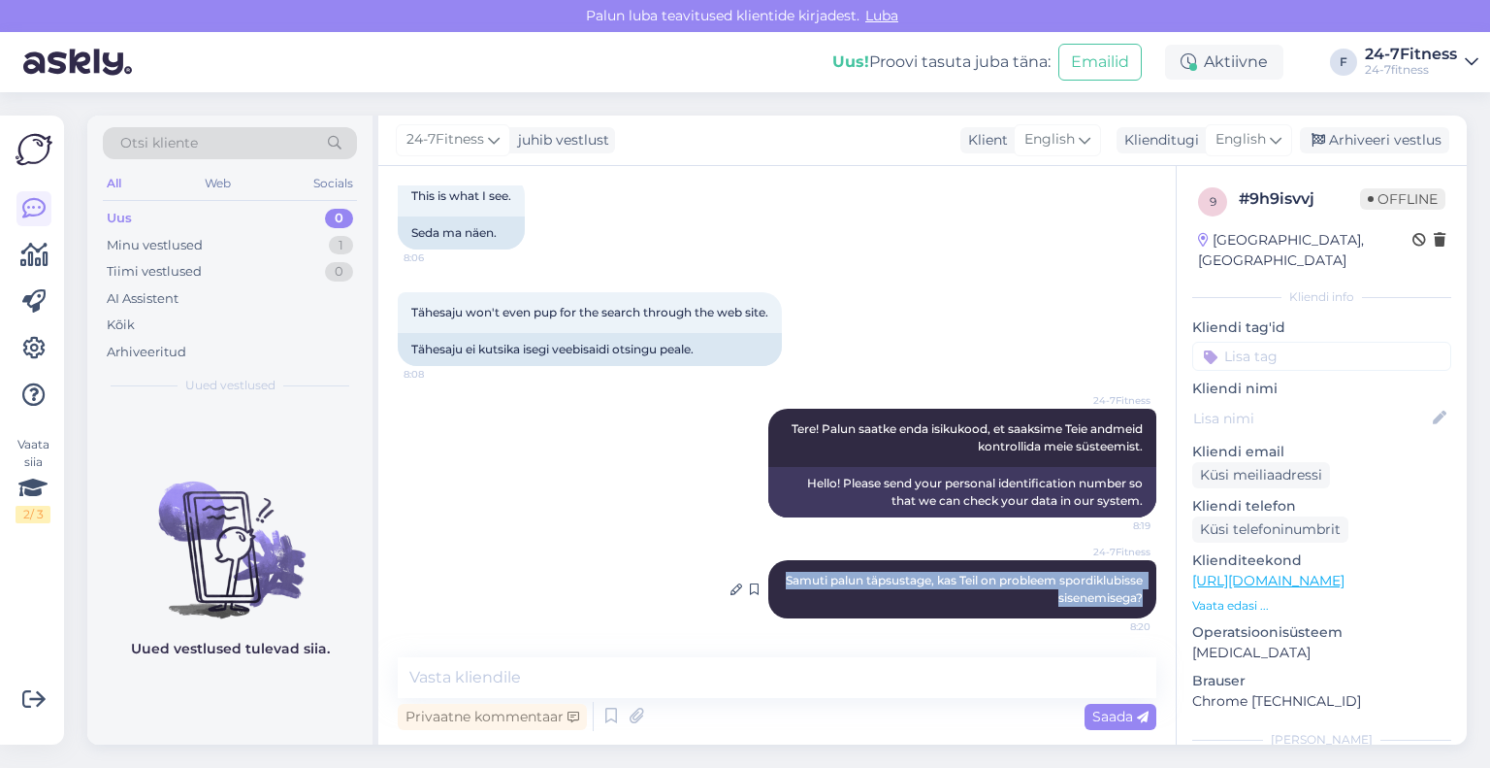
drag, startPoint x: 1135, startPoint y: 596, endPoint x: 850, endPoint y: 572, distance: 286.3
click at [850, 572] on div "24-7Fitness Samuti palun täpsustage, kas Teil on probleem spordiklubisse sisene…" at bounding box center [962, 589] width 388 height 58
click at [768, 682] on textarea at bounding box center [777, 677] width 759 height 41
click at [1182, 136] on div "Klienditugi" at bounding box center [1158, 140] width 82 height 20
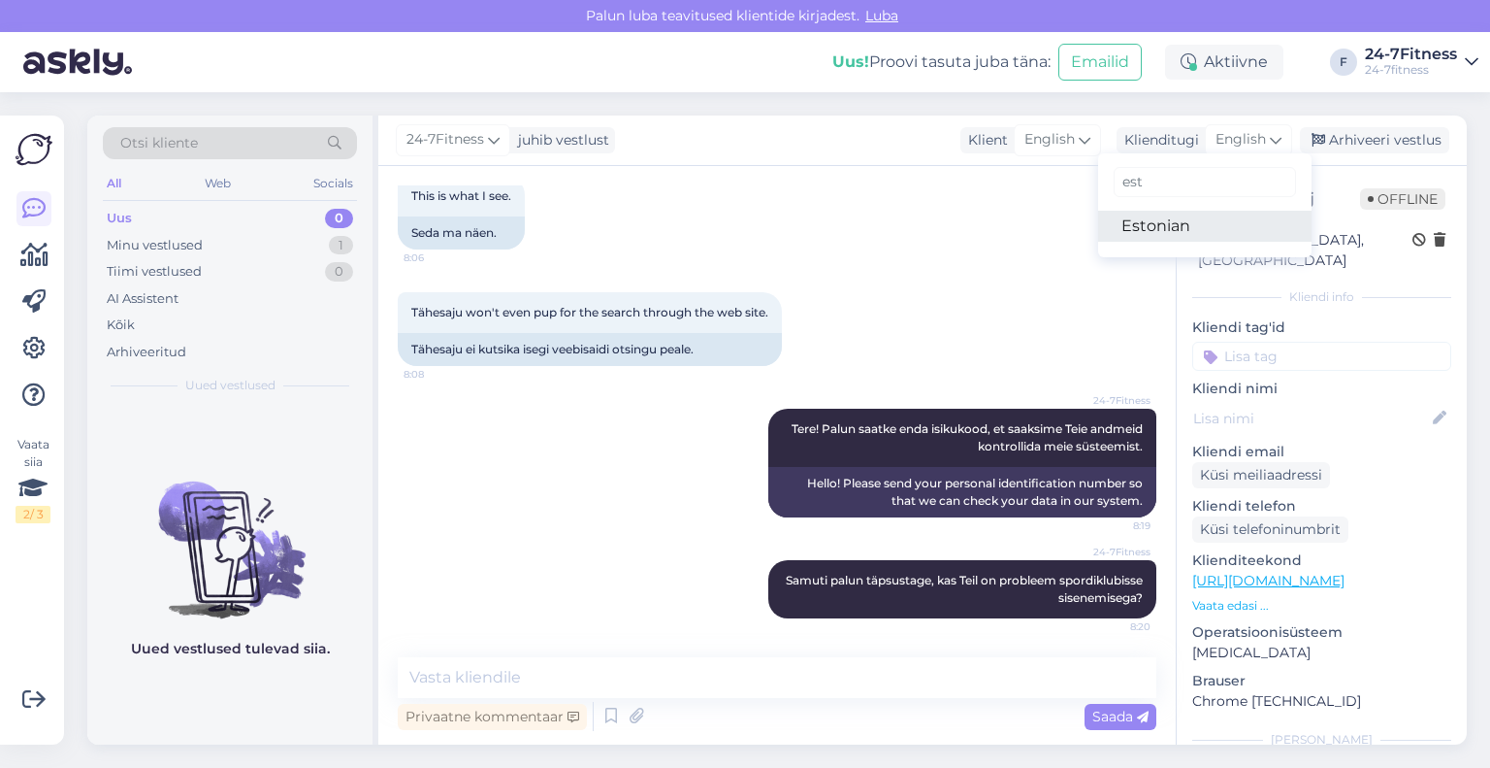
click at [1161, 222] on link "Estonian" at bounding box center [1204, 226] width 213 height 31
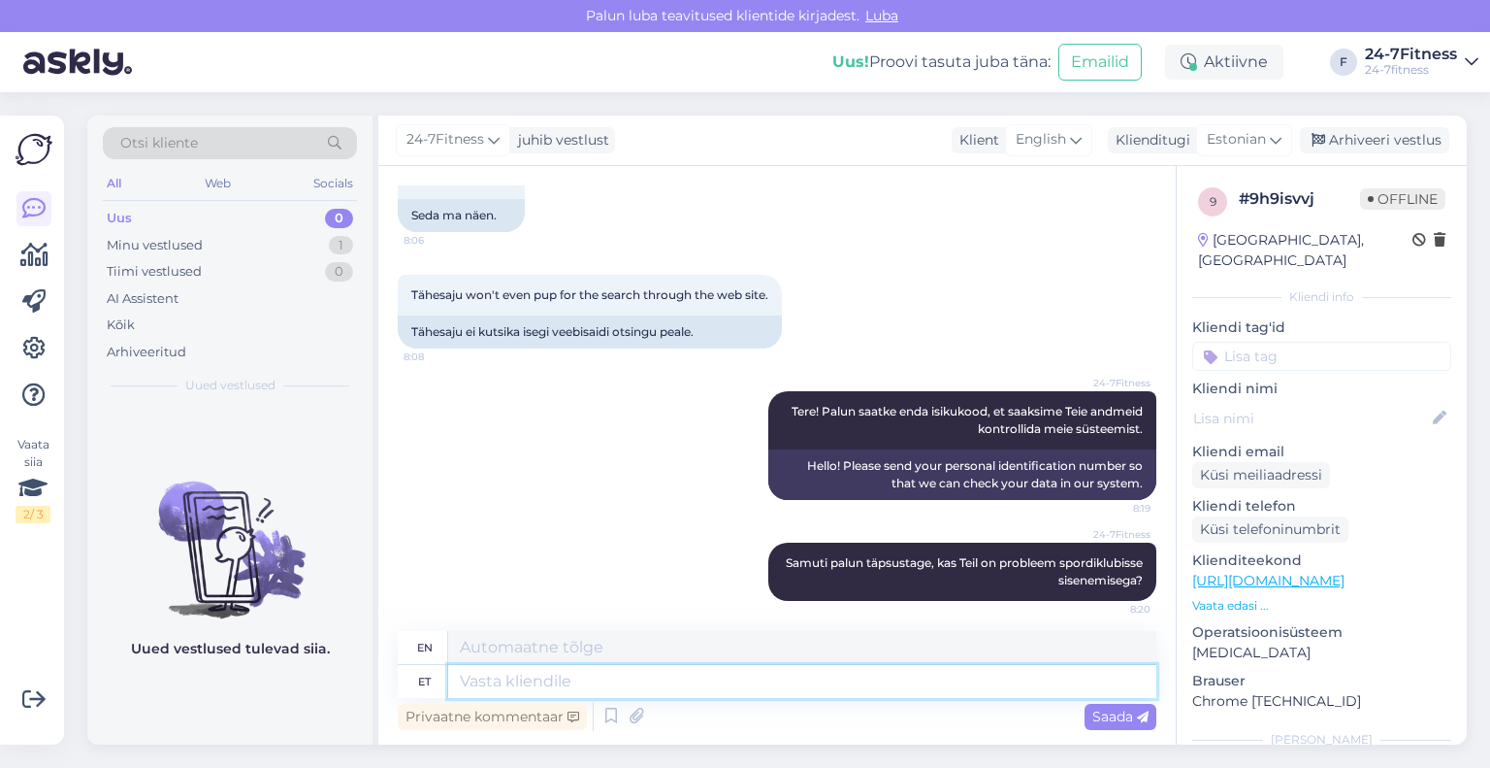
click at [726, 686] on textarea at bounding box center [802, 681] width 708 height 33
paste textarea "Samuti palun täpsustage, kas Teil on probleem spordiklubisse sisenemisega?"
type textarea "Samuti palun täpsustage, kas Teil on probleem spordiklubisse sisenemisega?"
type textarea "Please also specify whether you have a problem entering the sports club?"
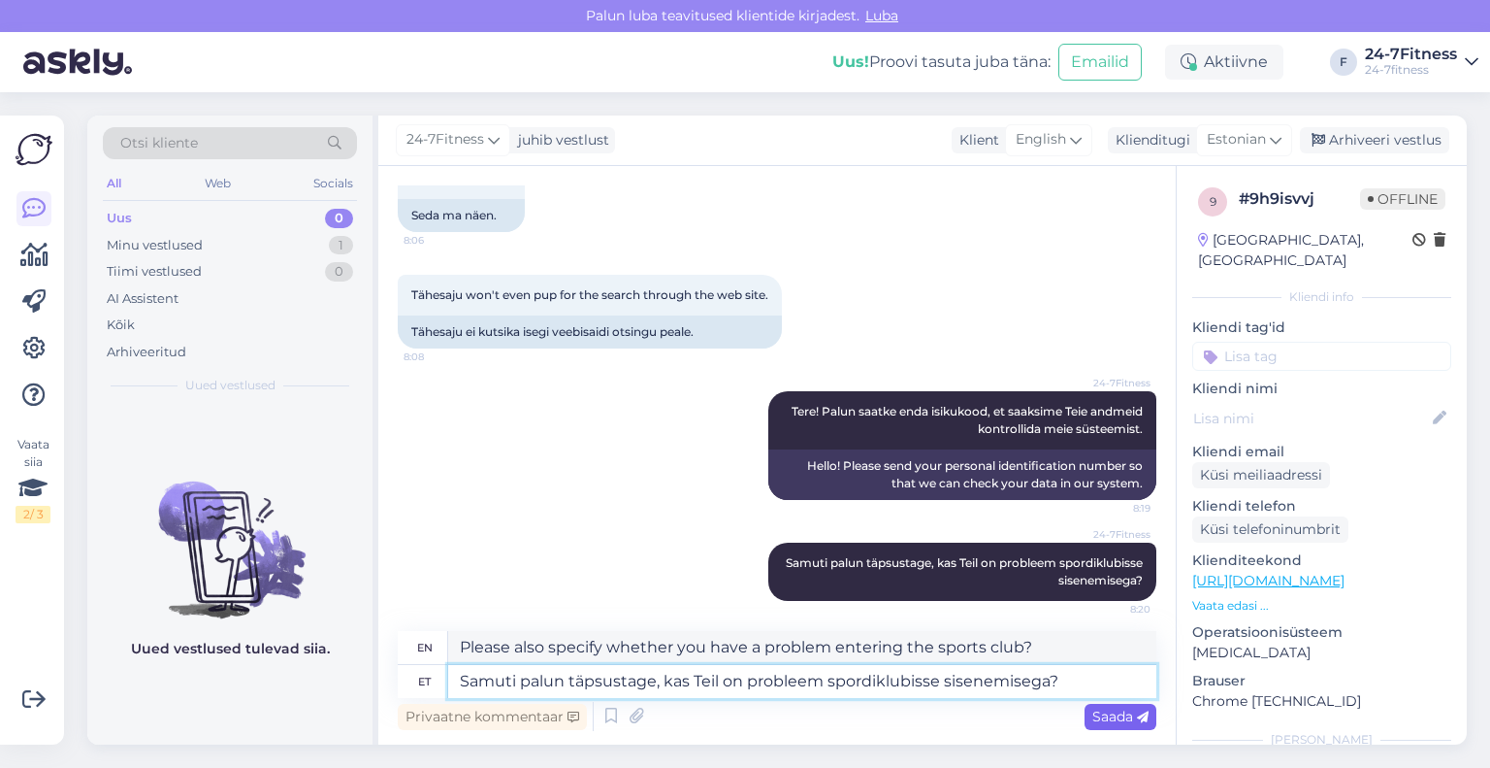
type textarea "Samuti palun täpsustage, kas Teil on probleem spordiklubisse sisenemisega?"
click at [1095, 709] on span "Saada" at bounding box center [1121, 715] width 56 height 17
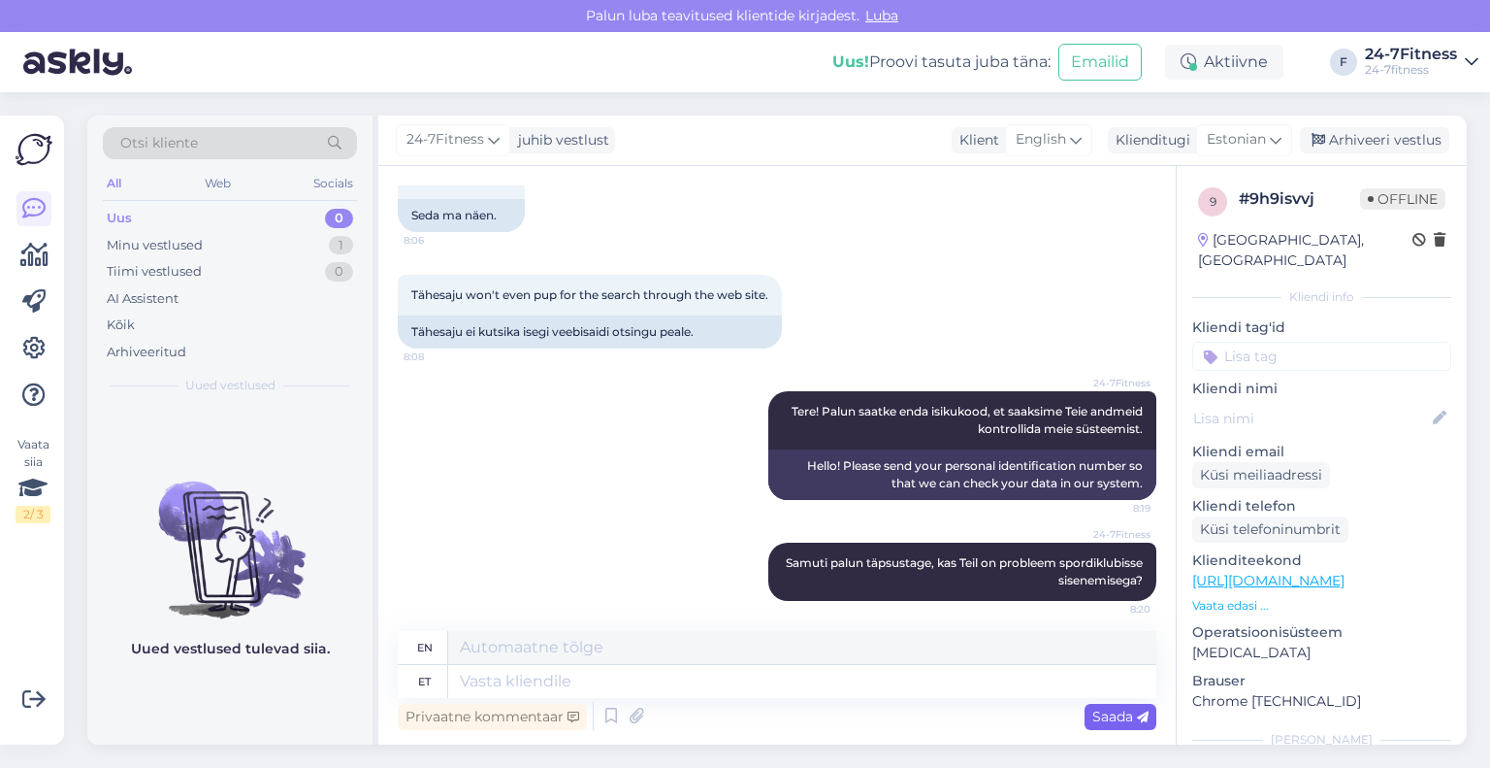
scroll to position [1663, 0]
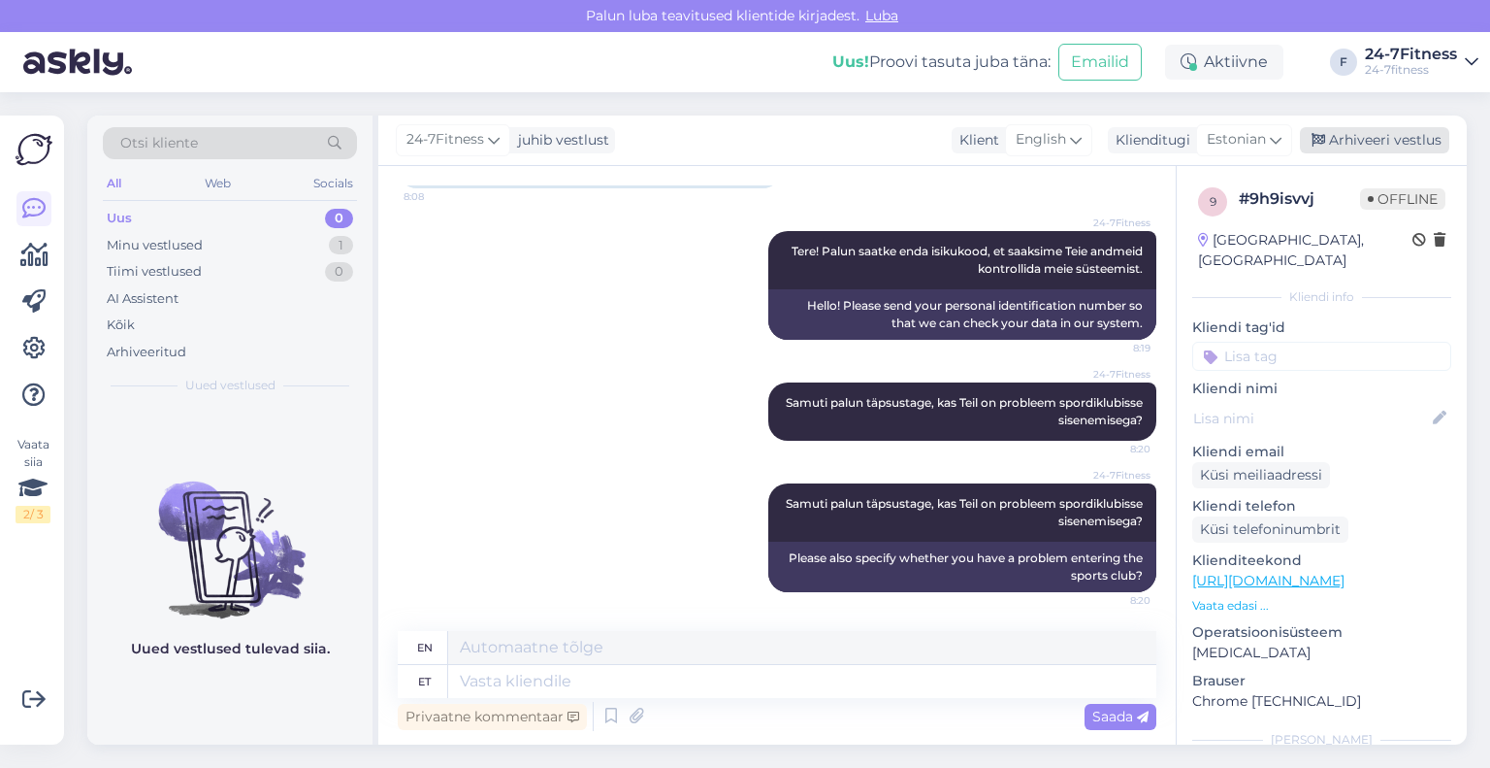
click at [1392, 150] on div "Arhiveeri vestlus" at bounding box center [1374, 140] width 149 height 26
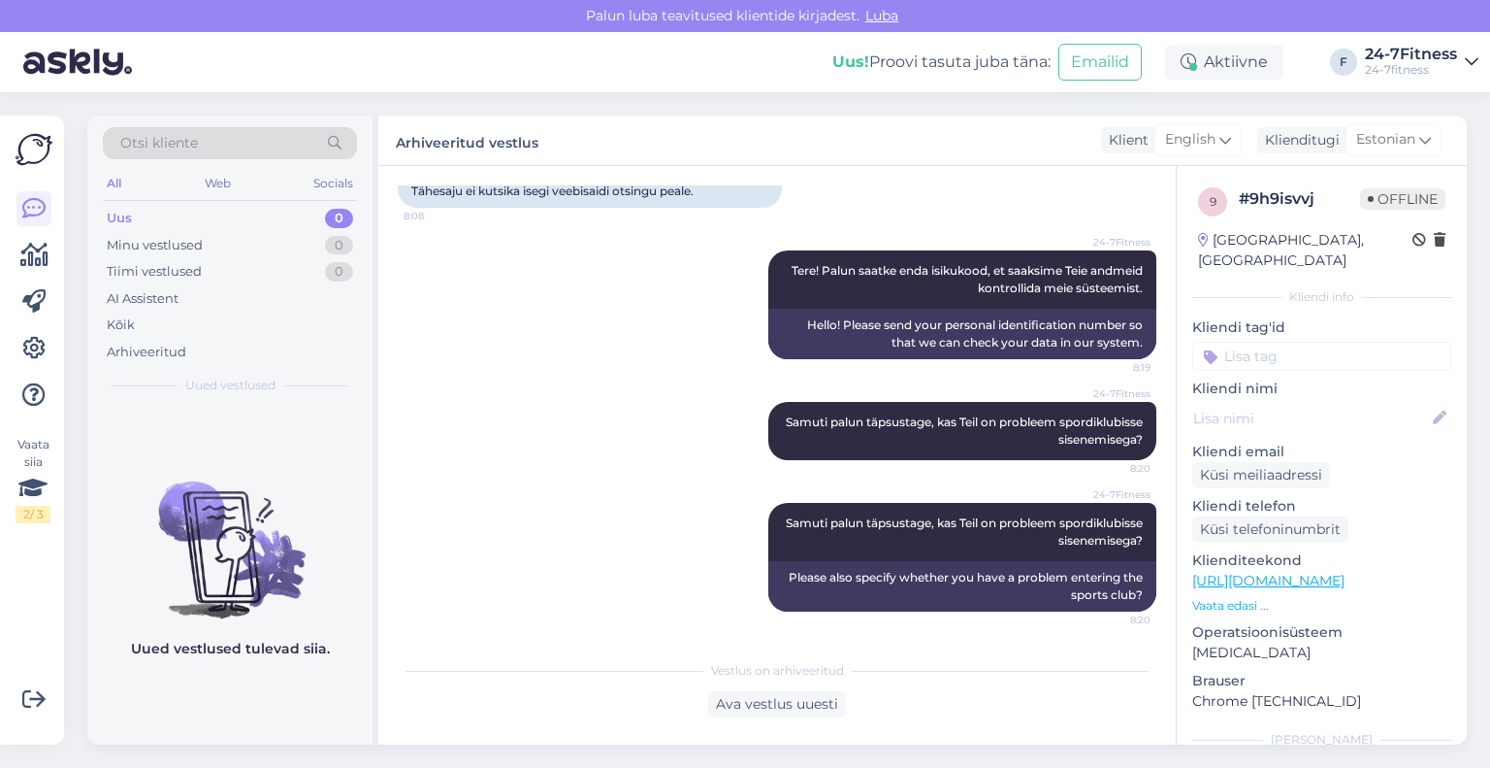
scroll to position [1644, 0]
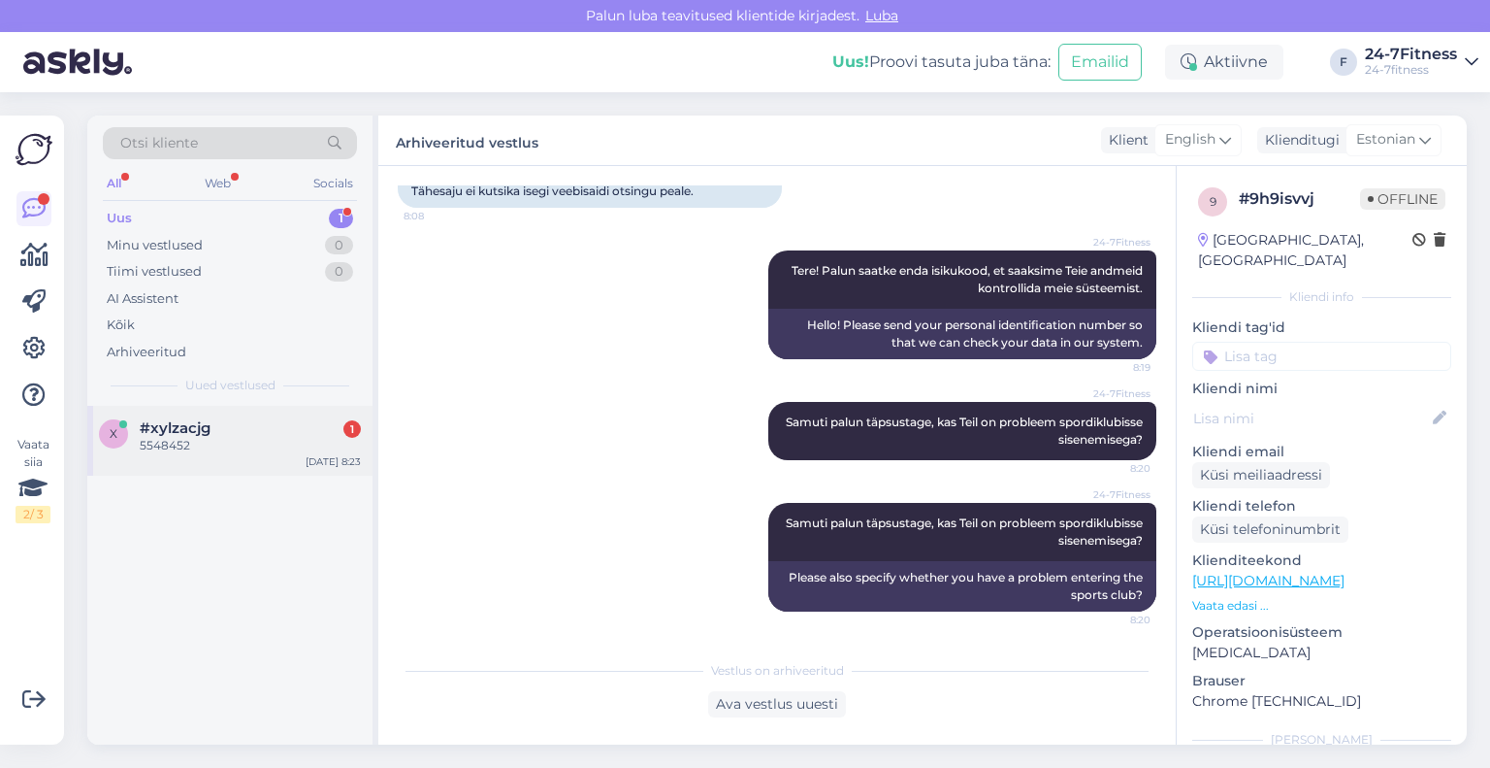
click at [221, 453] on div "5548452" at bounding box center [250, 445] width 221 height 17
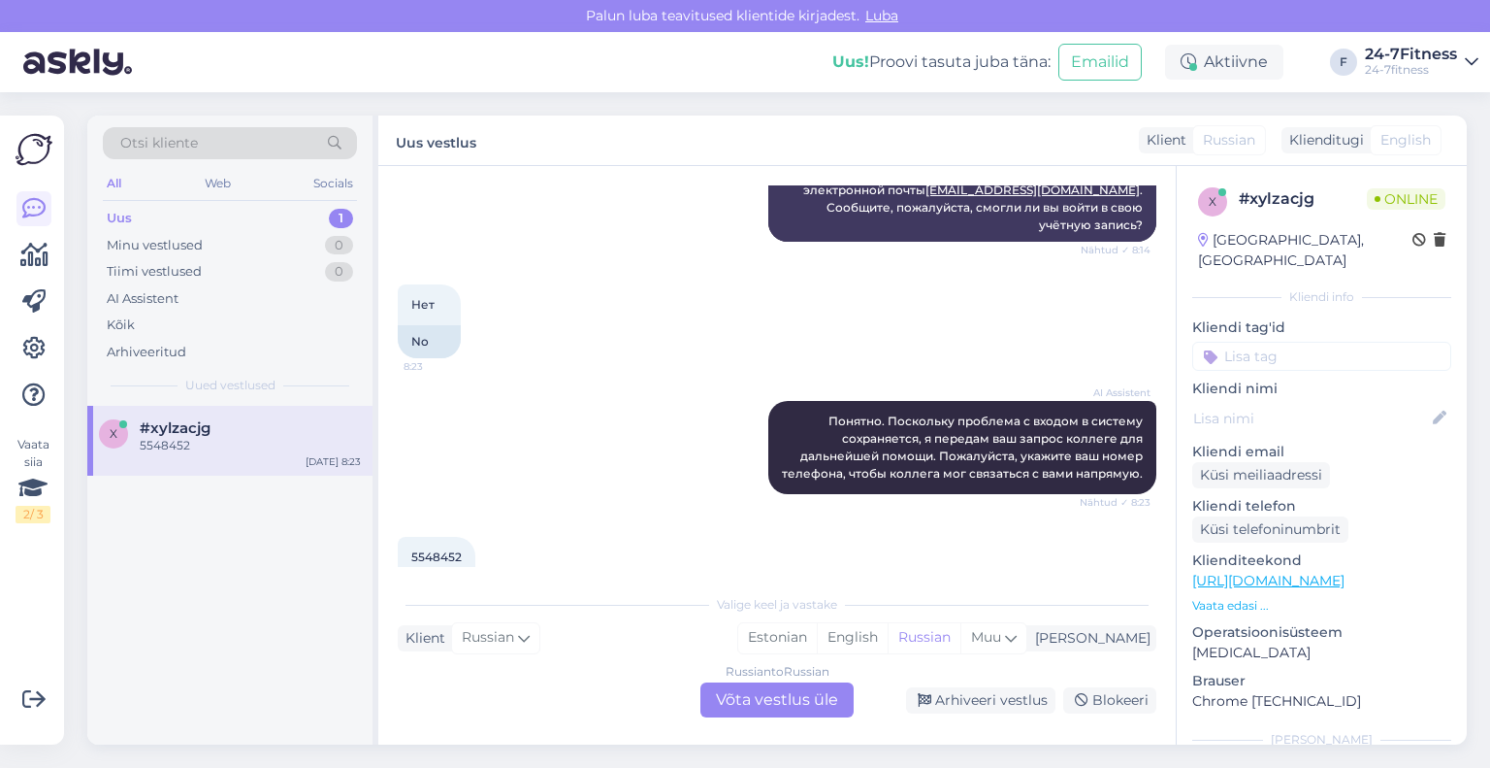
scroll to position [1062, 0]
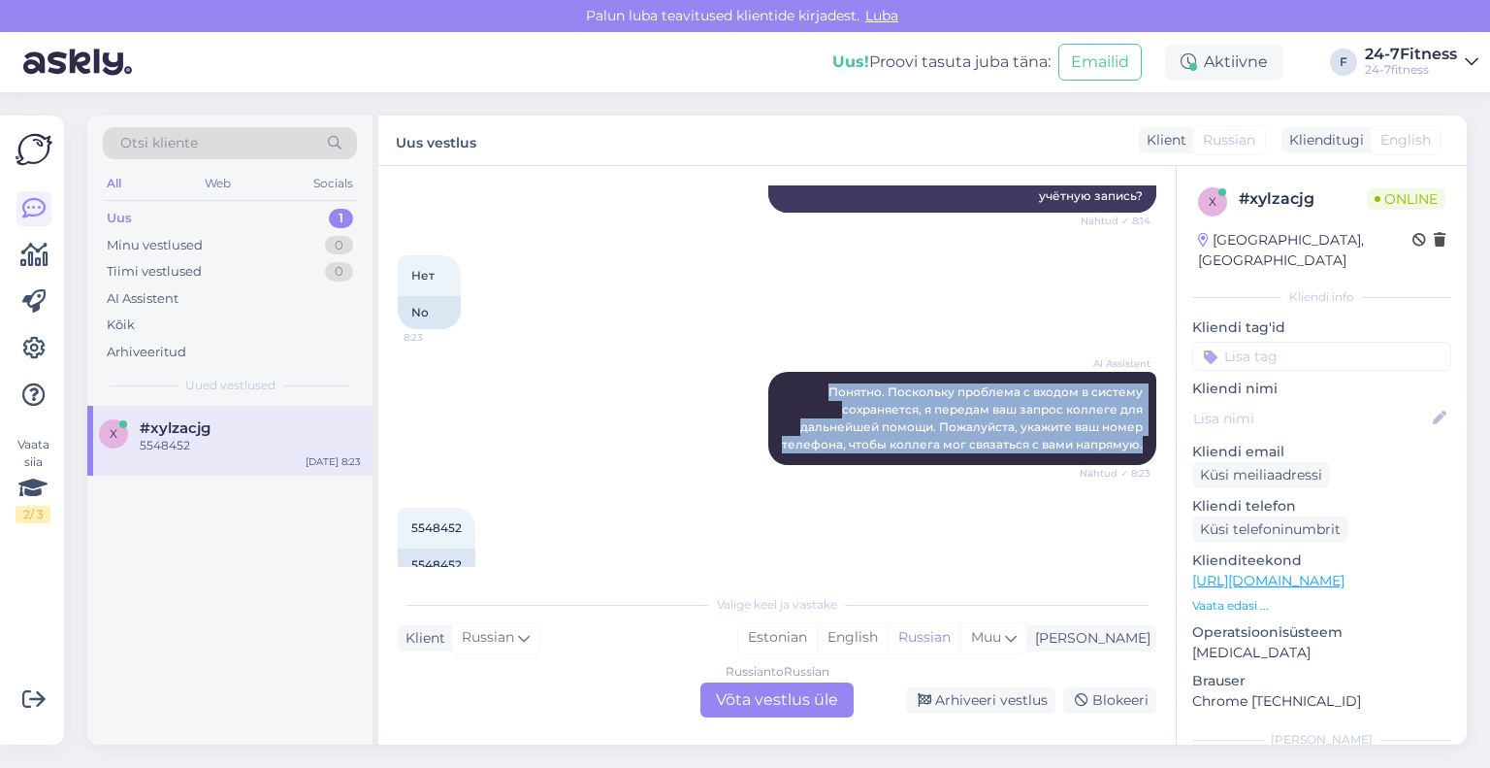
drag, startPoint x: 1132, startPoint y: 410, endPoint x: 791, endPoint y: 331, distance: 350.7
click at [791, 350] on div "AI Assistent Понятно. Поскольку проблема с входом в систему сохраняется, я пере…" at bounding box center [777, 418] width 759 height 136
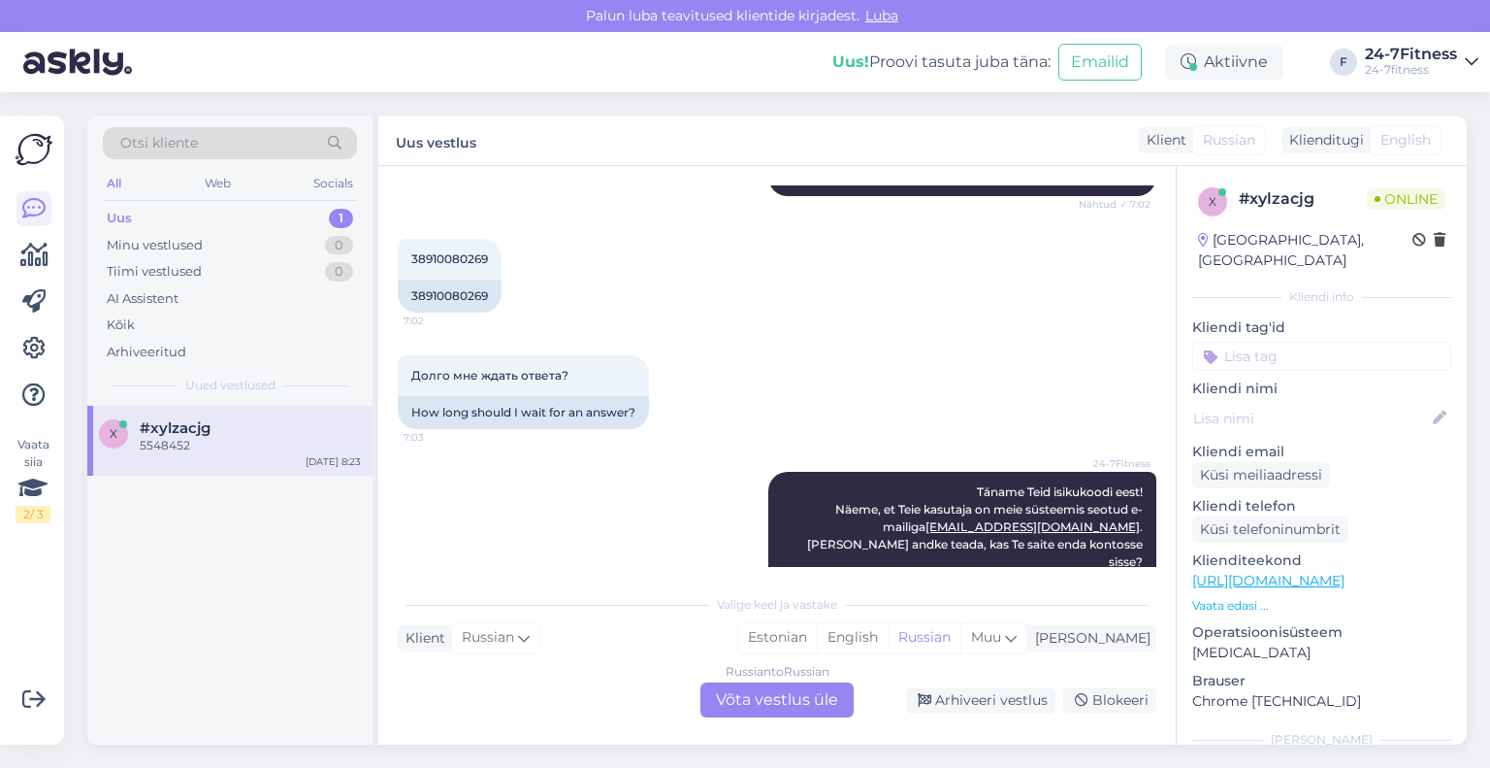
scroll to position [576, 0]
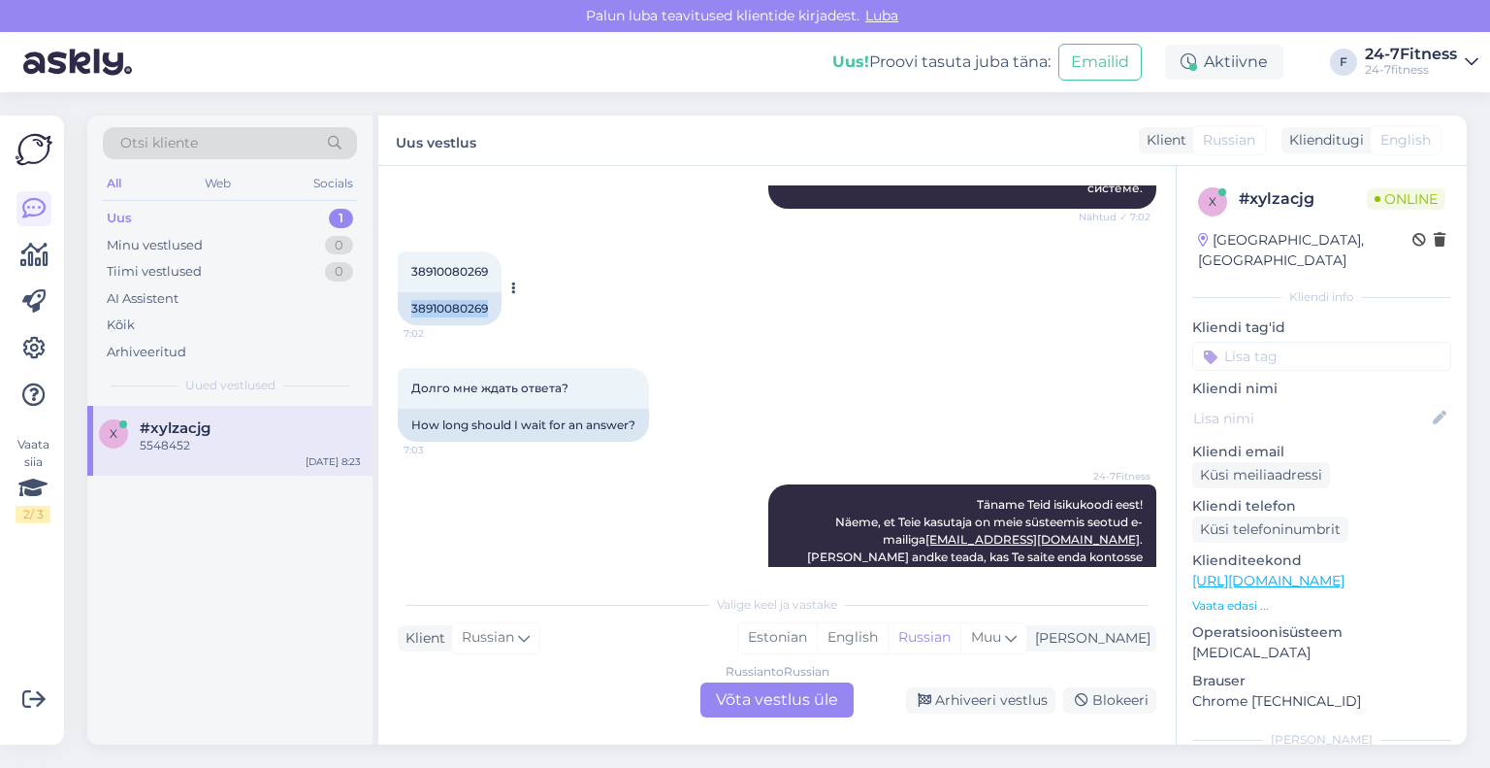
drag, startPoint x: 493, startPoint y: 309, endPoint x: 404, endPoint y: 313, distance: 89.4
click at [404, 313] on div "38910080269" at bounding box center [450, 308] width 104 height 33
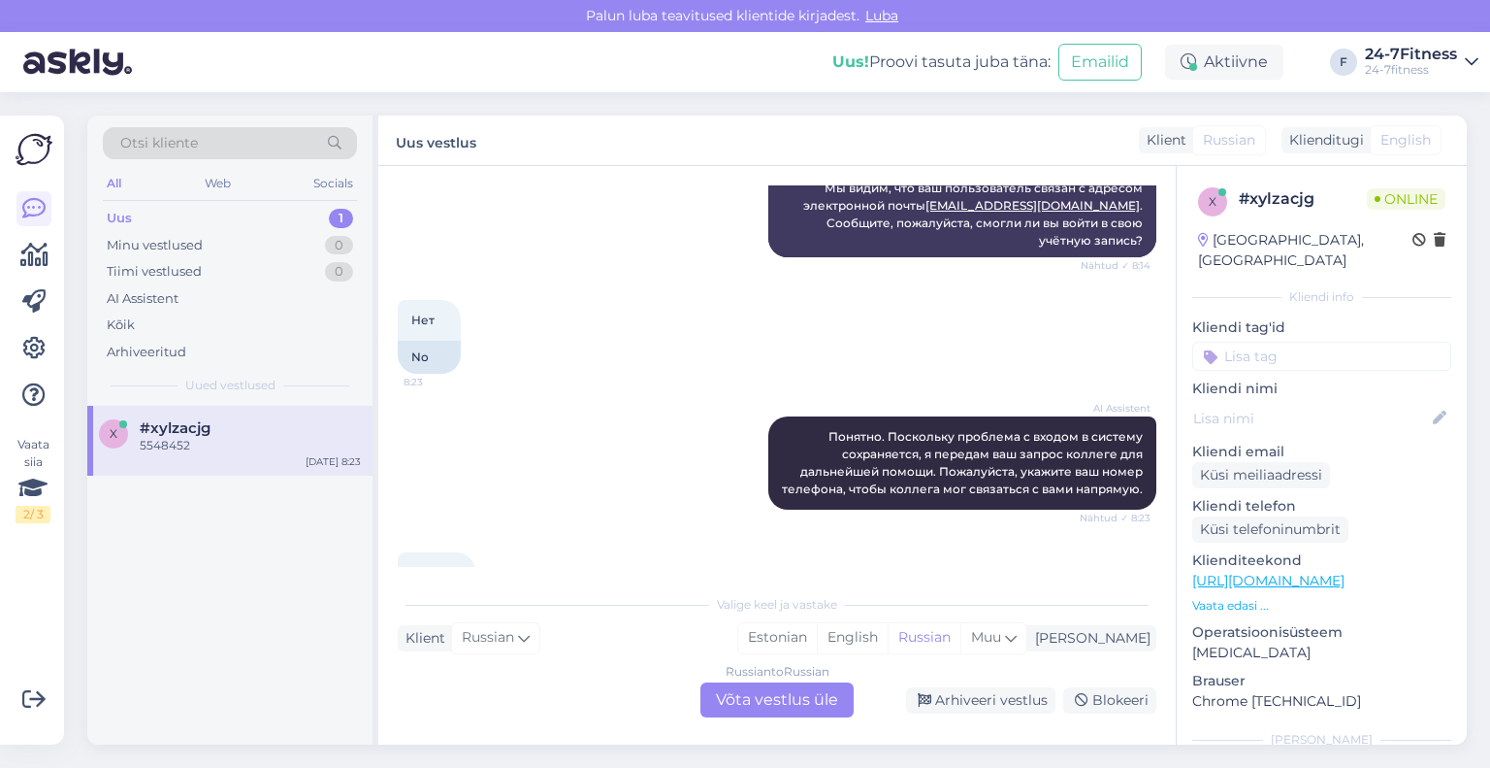
scroll to position [1062, 0]
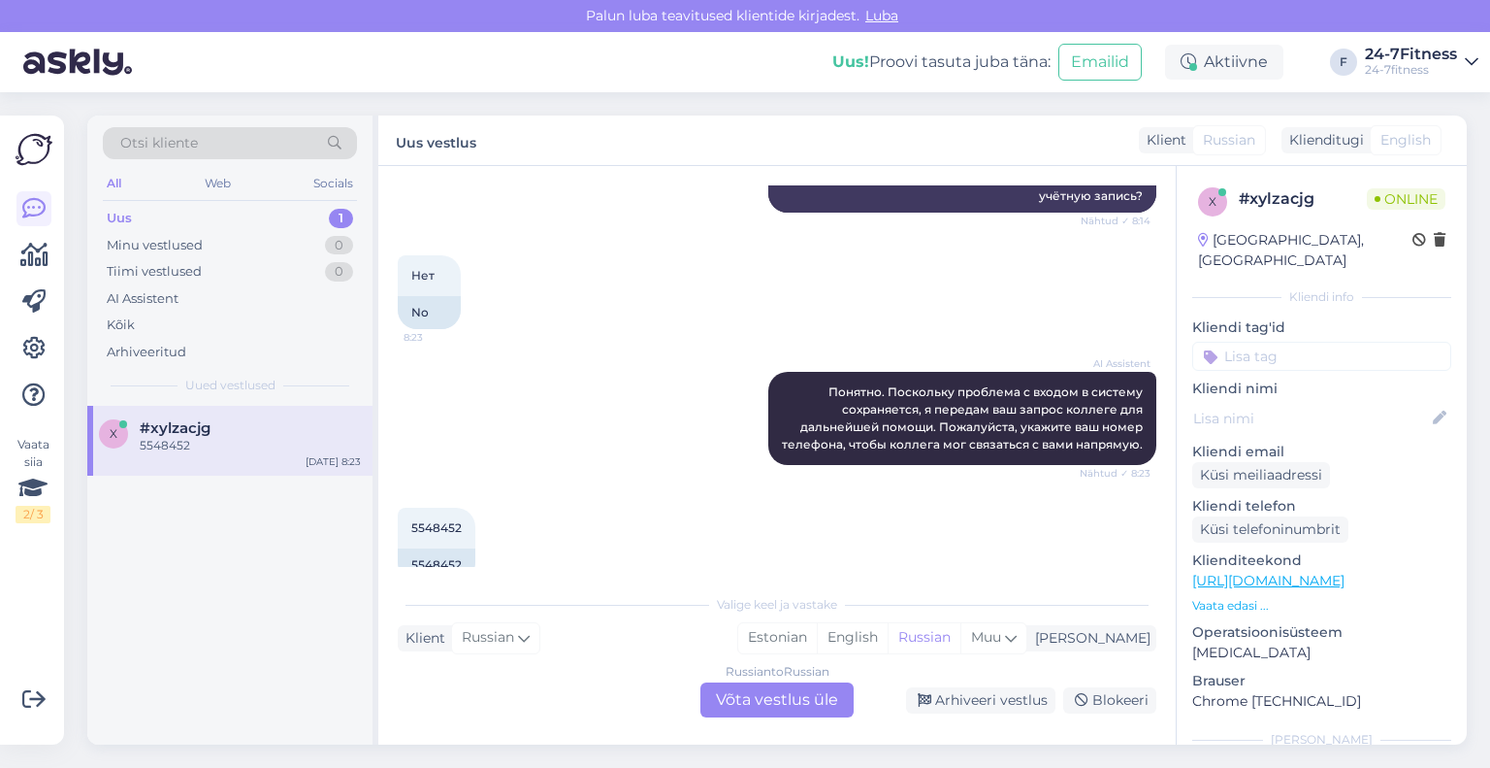
click at [779, 705] on div "Russian to Russian Võta vestlus üle" at bounding box center [777, 699] width 153 height 35
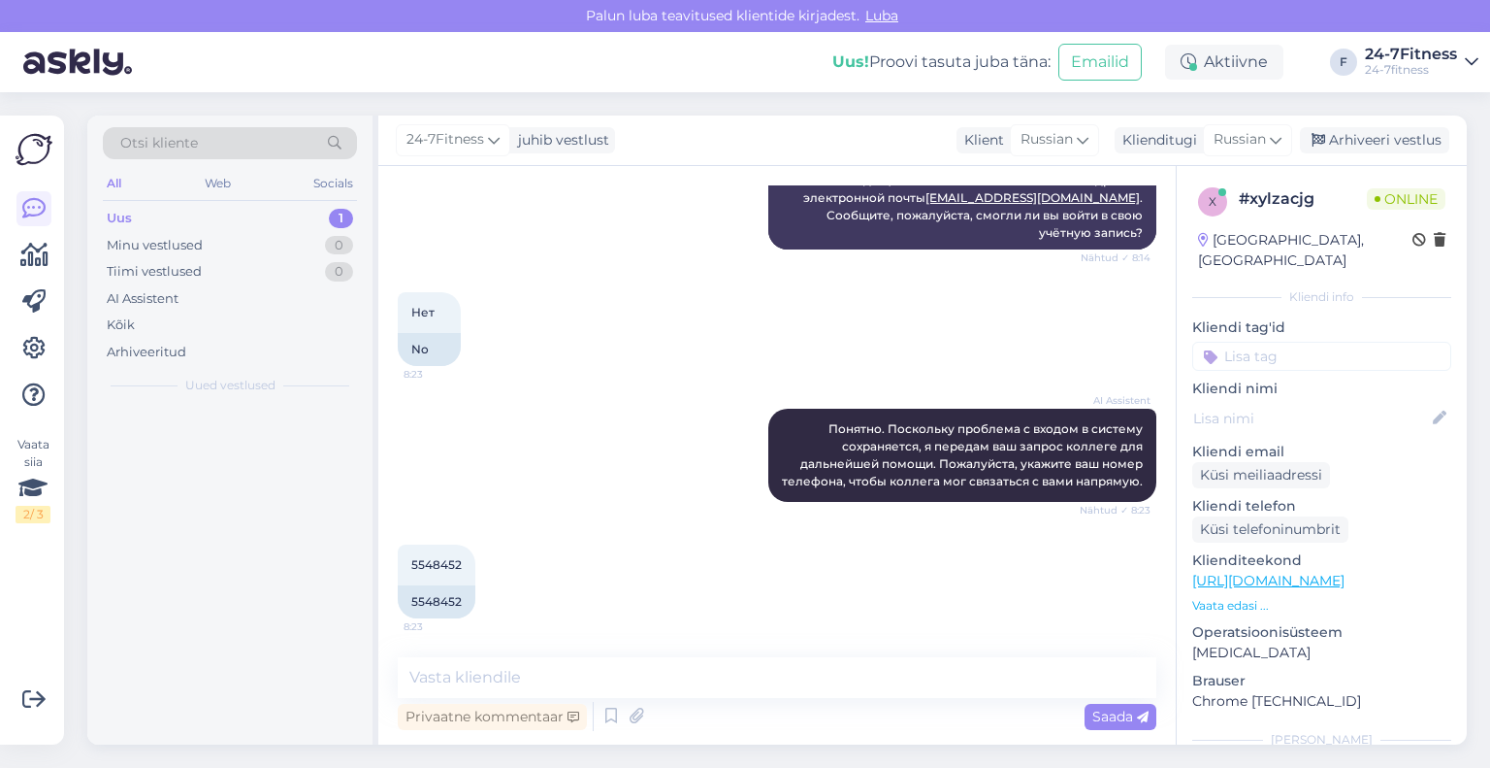
scroll to position [990, 0]
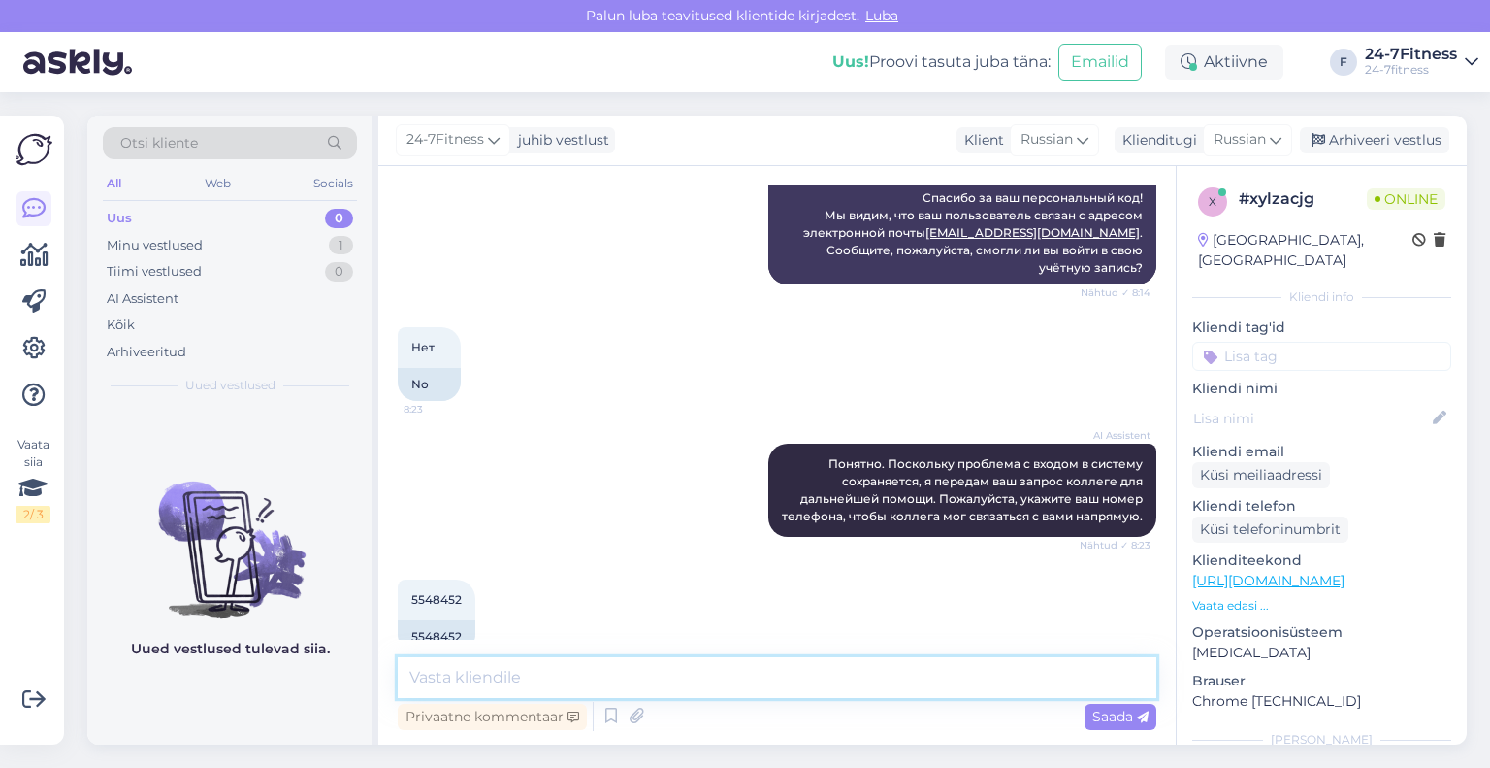
click at [671, 670] on textarea at bounding box center [777, 677] width 759 height 41
click at [1161, 141] on div "Klienditugi" at bounding box center [1156, 140] width 82 height 20
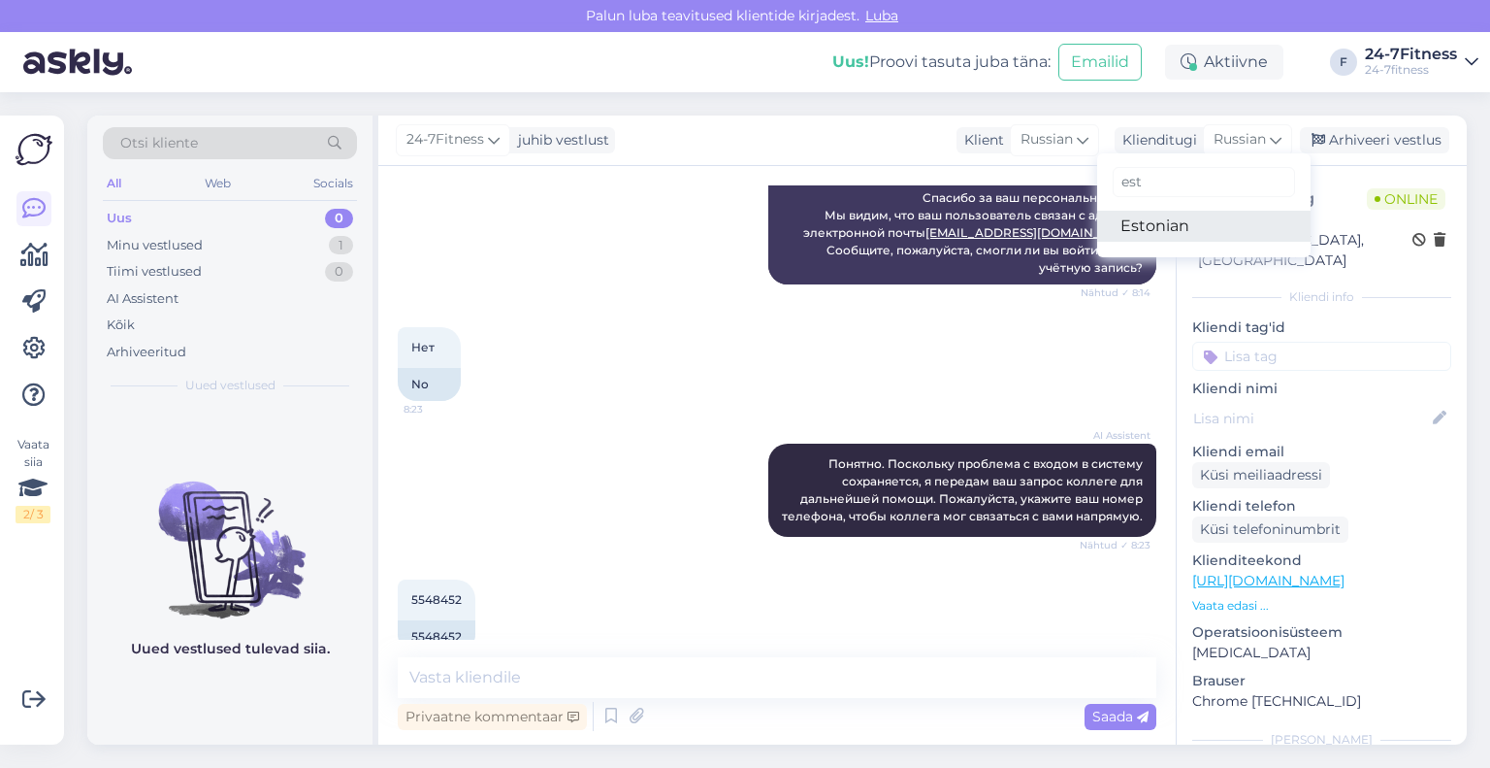
click at [1177, 227] on link "Estonian" at bounding box center [1203, 226] width 213 height 31
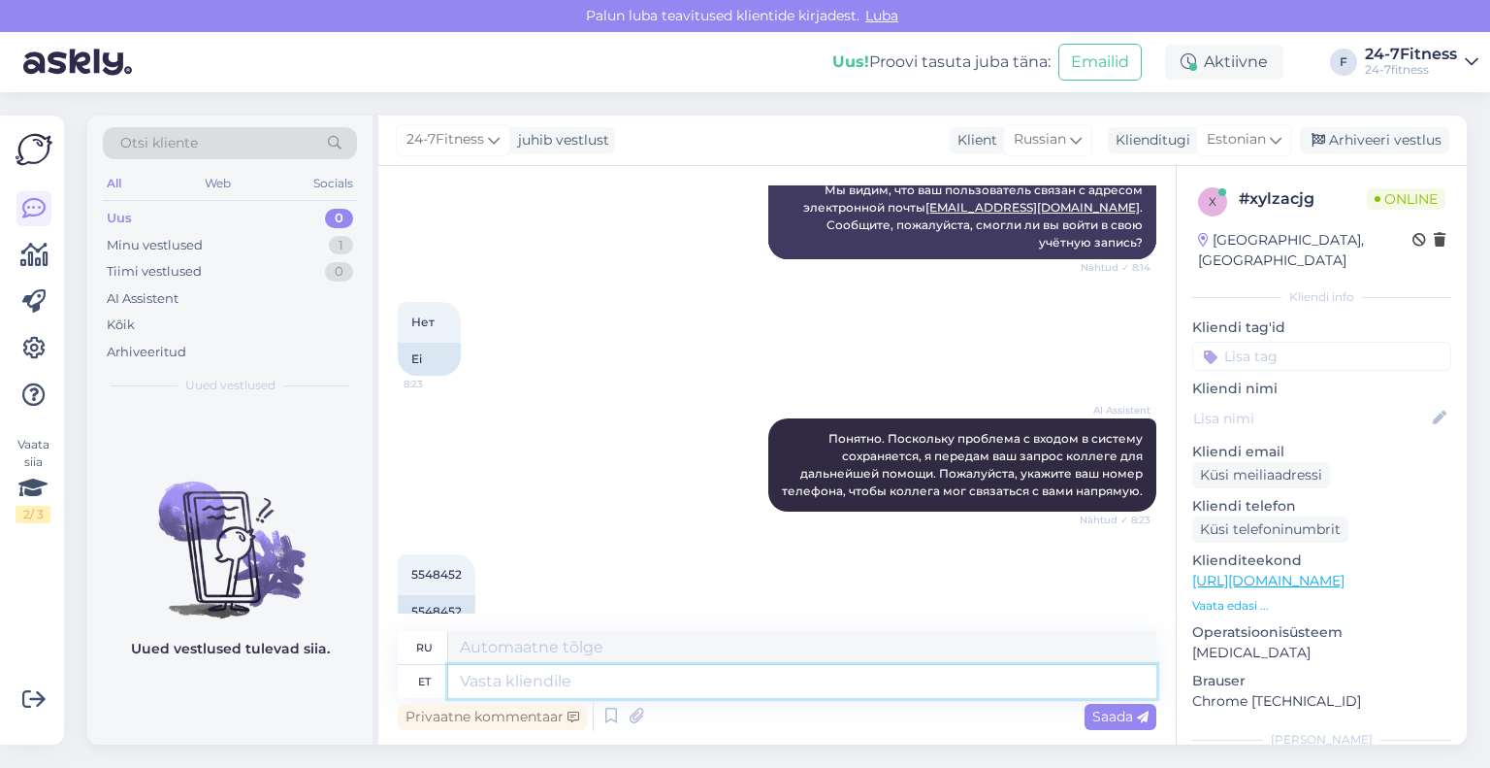
click at [609, 676] on textarea at bounding box center [802, 681] width 708 height 33
paste textarea "Täname [PERSON_NAME] vastuse eest! Muutsime käsitsi Teie parooli. [PERSON_NAME]…"
type textarea "Täname [PERSON_NAME] vastuse eest! Muutsime käsitsi Teie parooli. [PERSON_NAME]…"
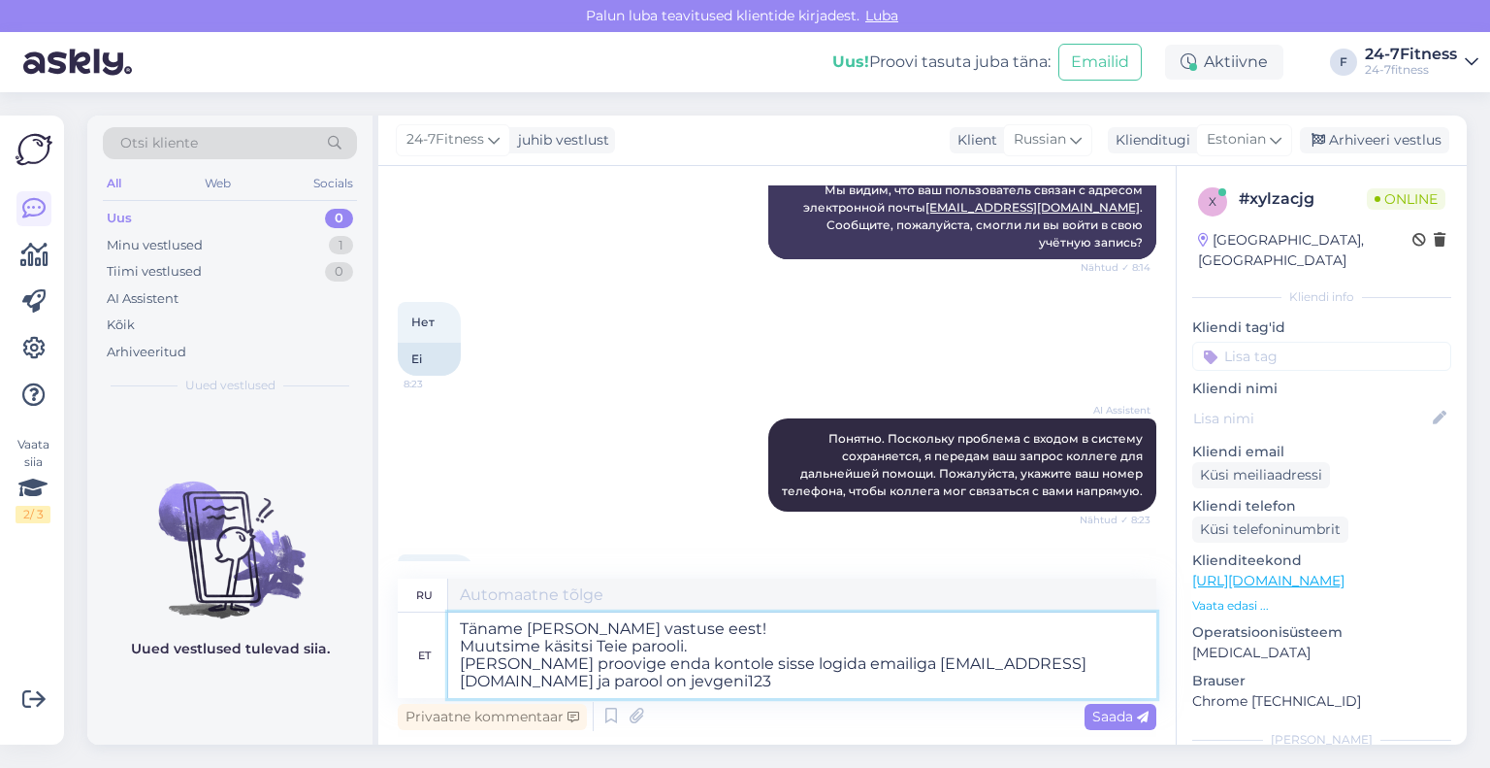
scroll to position [1062, 0]
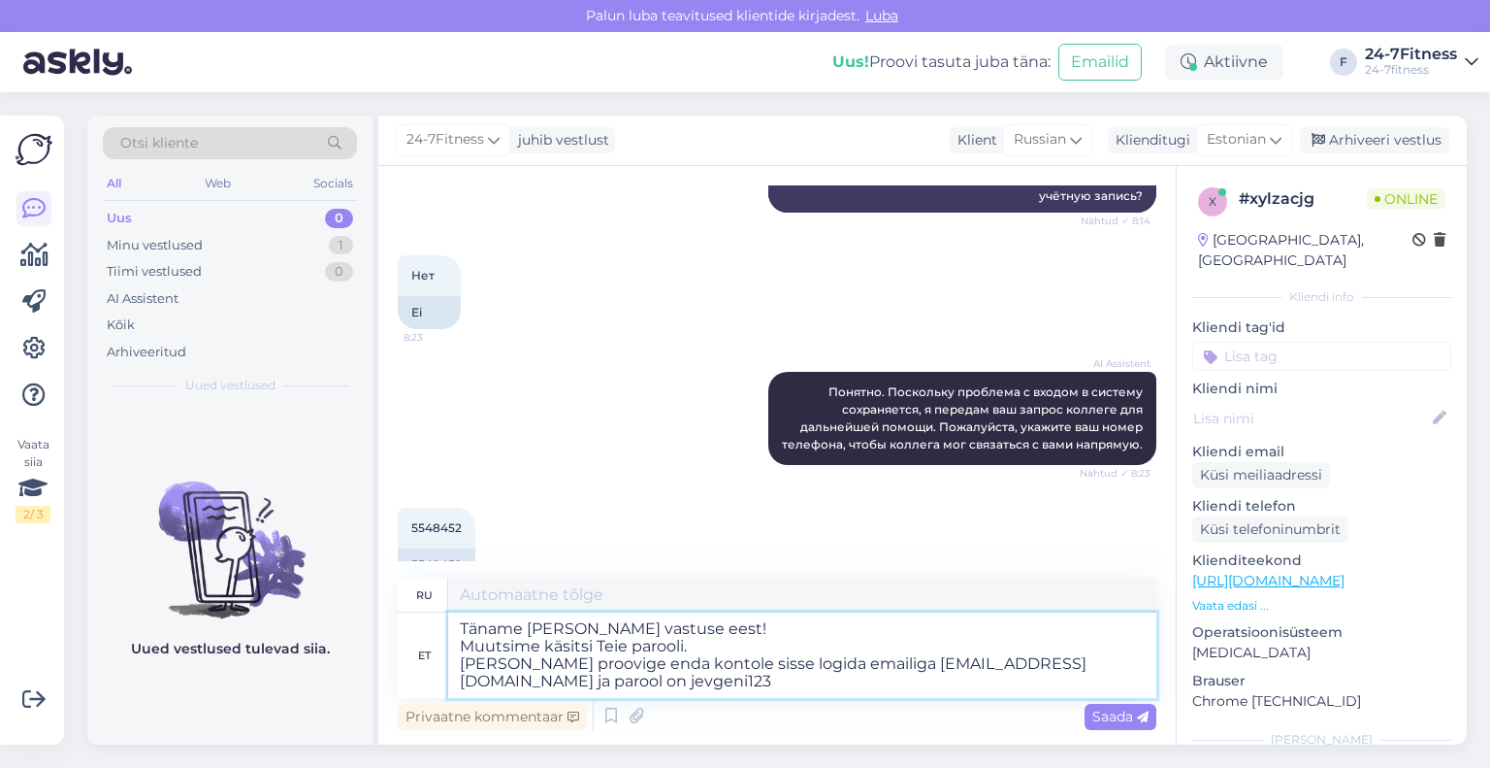
type textarea "Спасибо за ваш ответ! Мы вручную изменили ваш пароль. Попробуйте войти в свою у…"
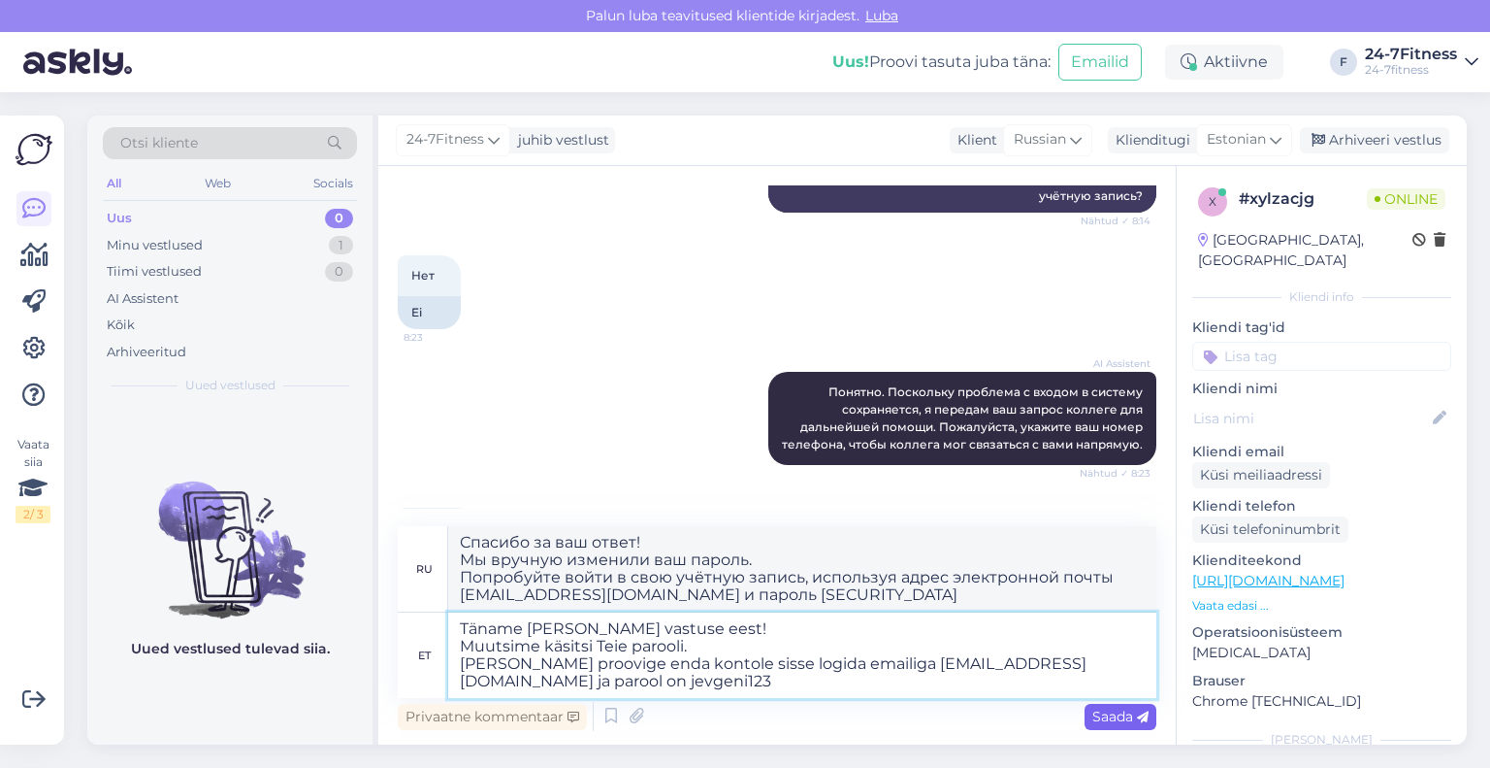
type textarea "Täname [PERSON_NAME] vastuse eest! Muutsime käsitsi Teie parooli. [PERSON_NAME]…"
click at [1105, 712] on span "Saada" at bounding box center [1121, 715] width 56 height 17
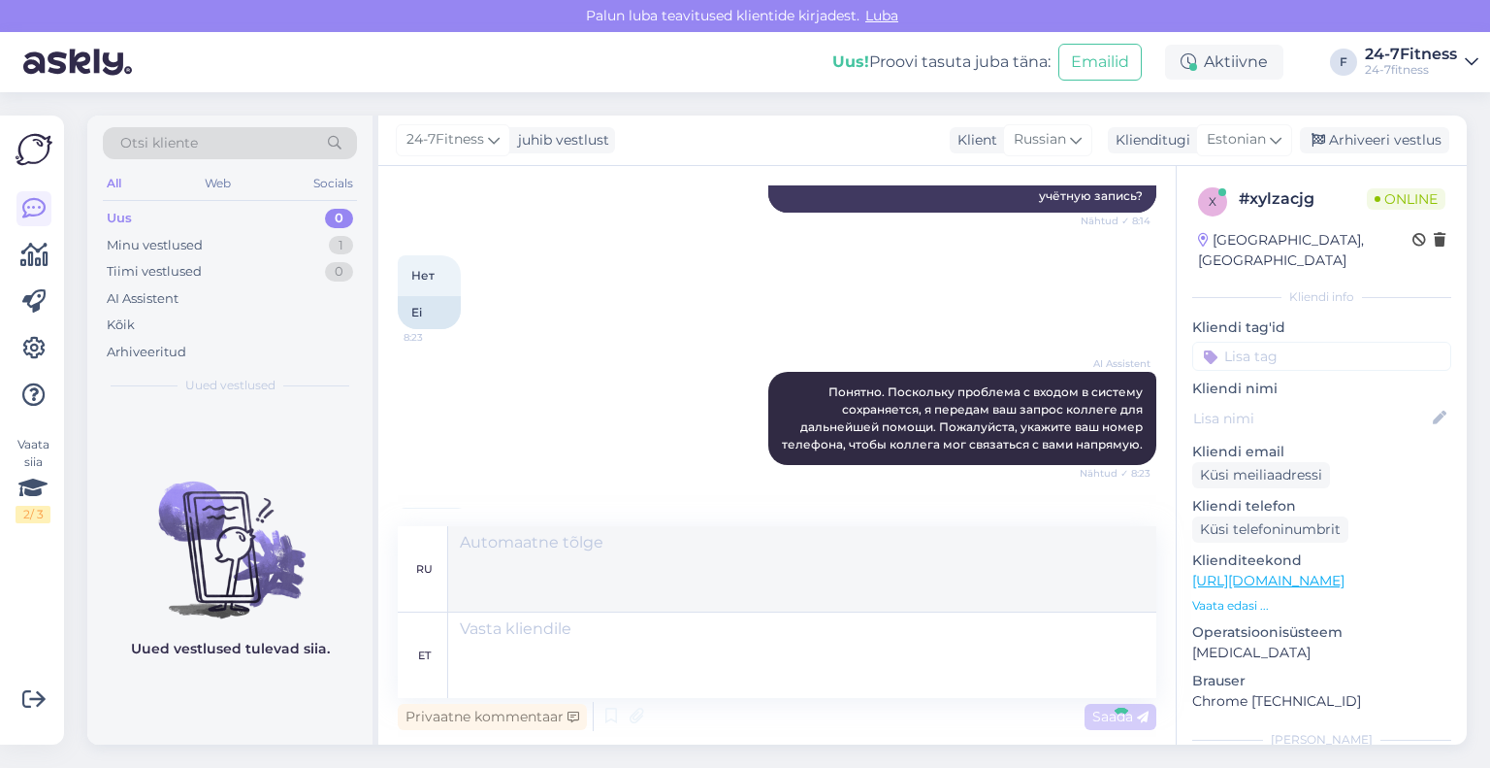
scroll to position [1254, 0]
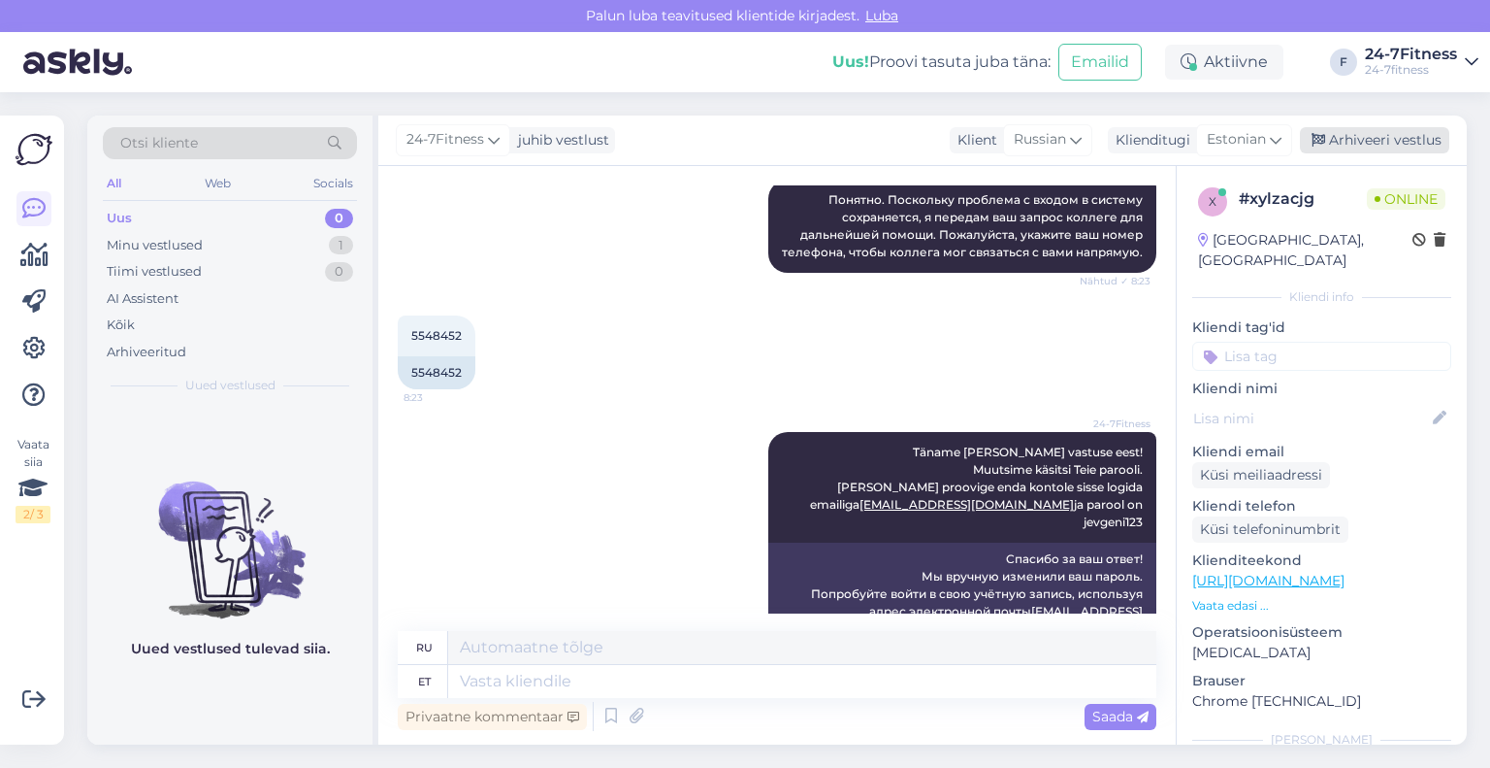
click at [1368, 141] on div "Arhiveeri vestlus" at bounding box center [1374, 140] width 149 height 26
